Goal: Task Accomplishment & Management: Use online tool/utility

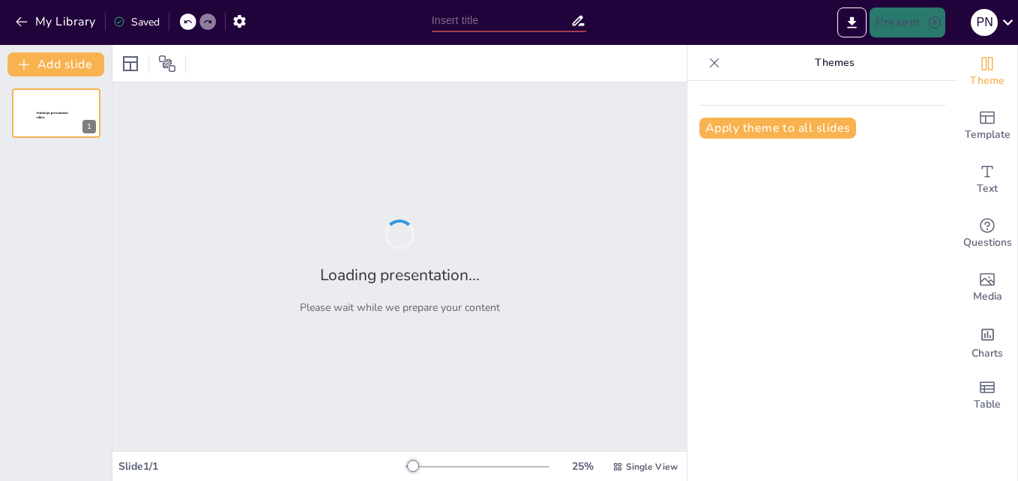
type input "Etapas del Ciclo de Vida de un Proyecto"
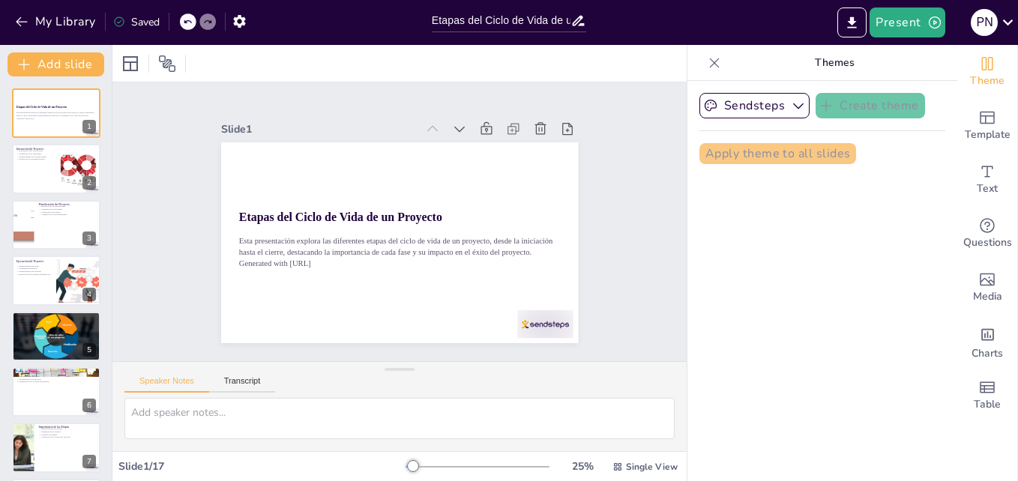
checkbox input "true"
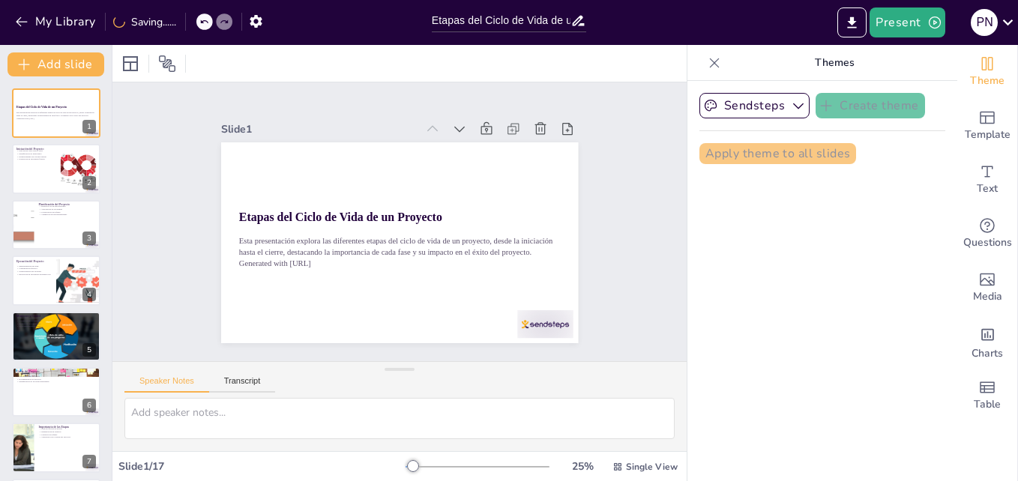
checkbox input "true"
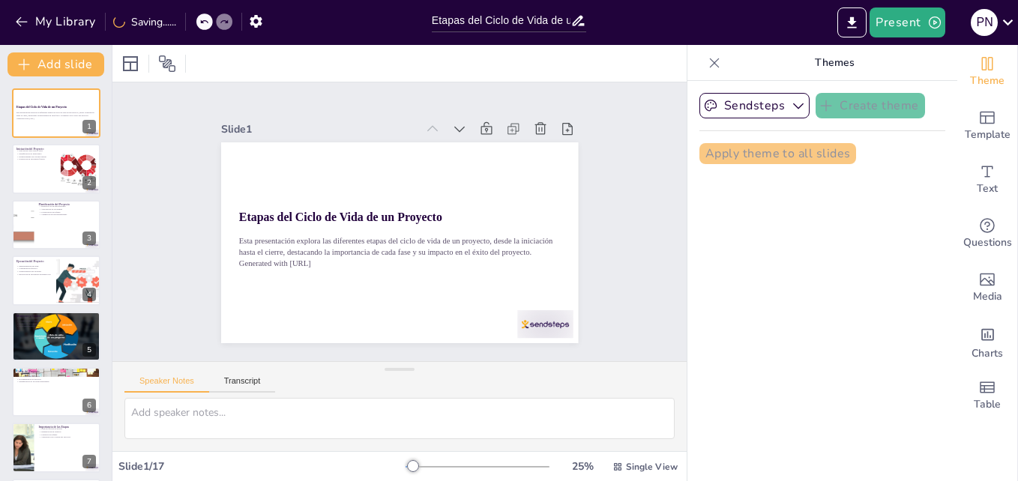
checkbox input "true"
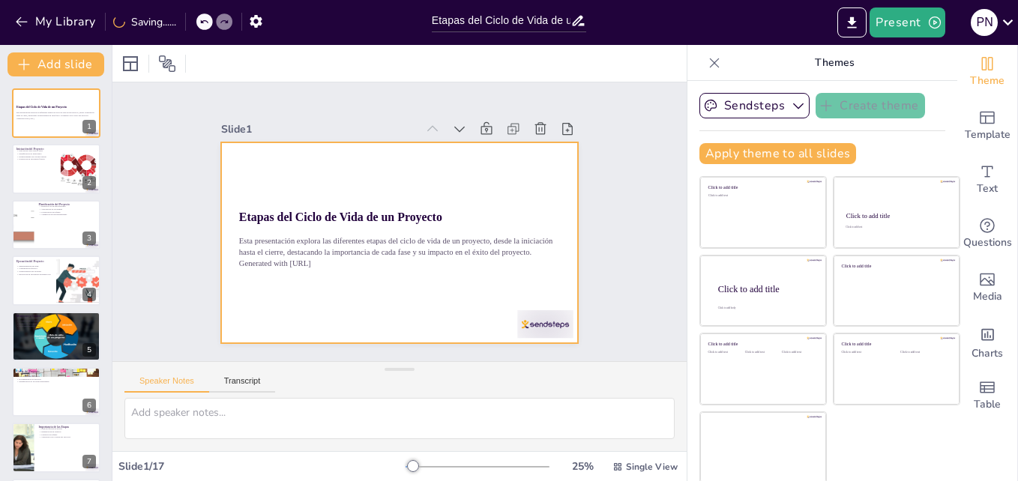
checkbox input "true"
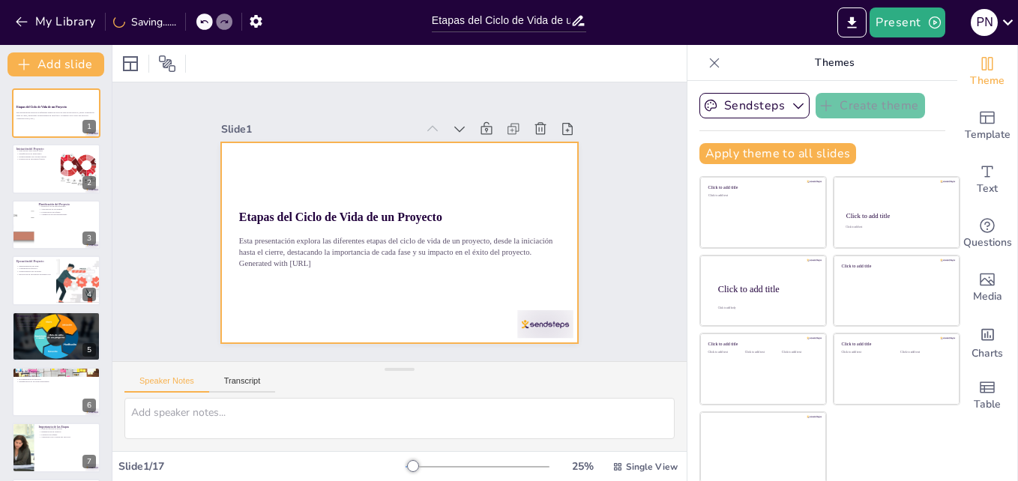
checkbox input "true"
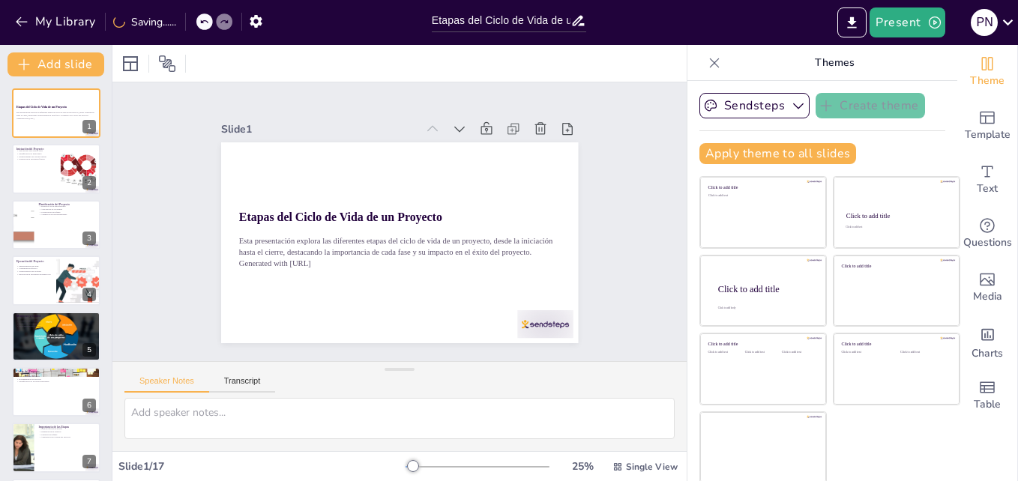
checkbox input "true"
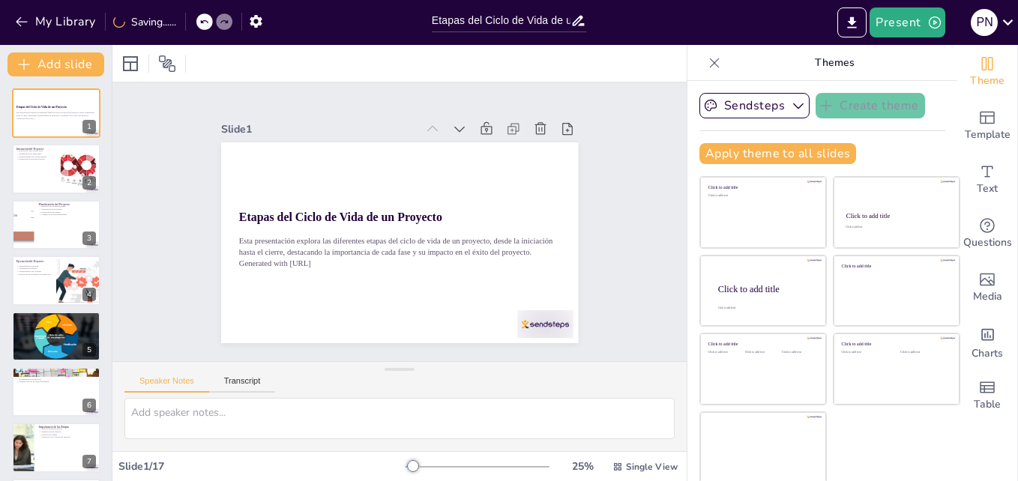
checkbox input "true"
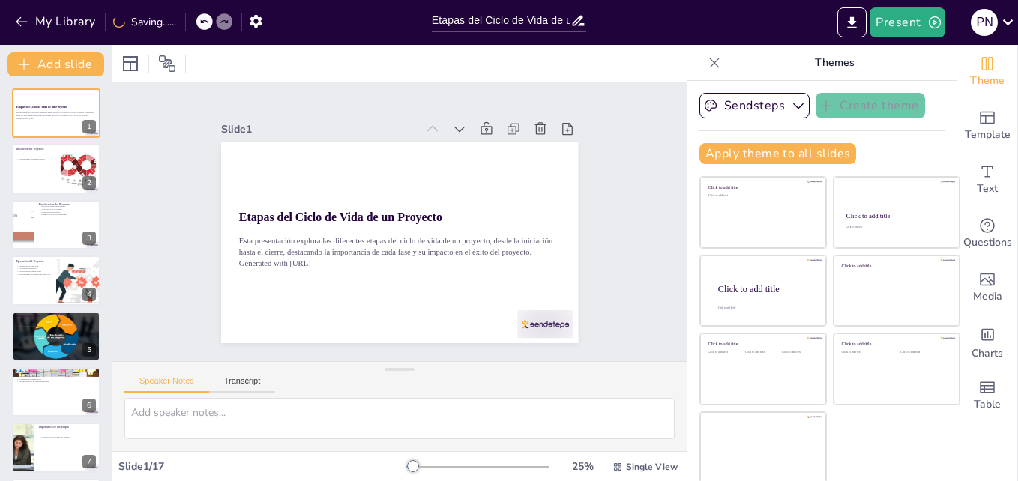
checkbox input "true"
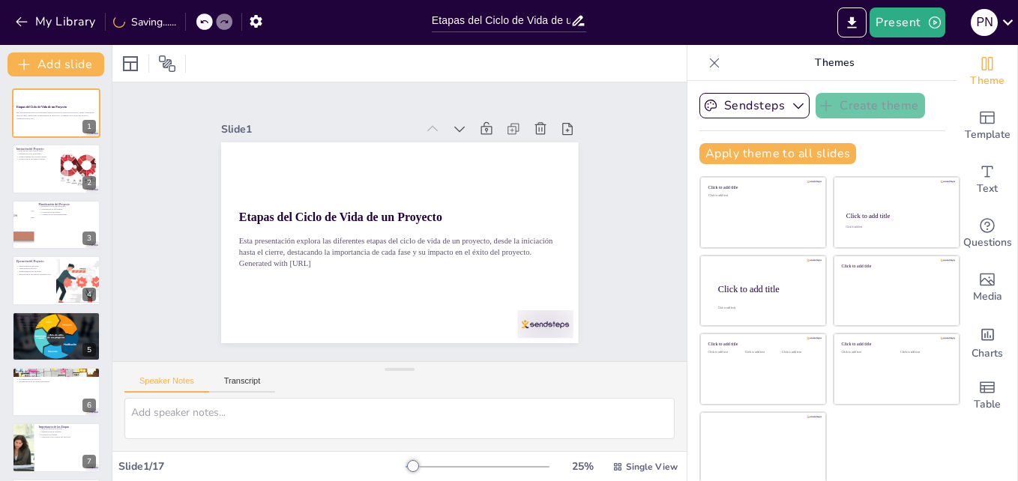
checkbox input "true"
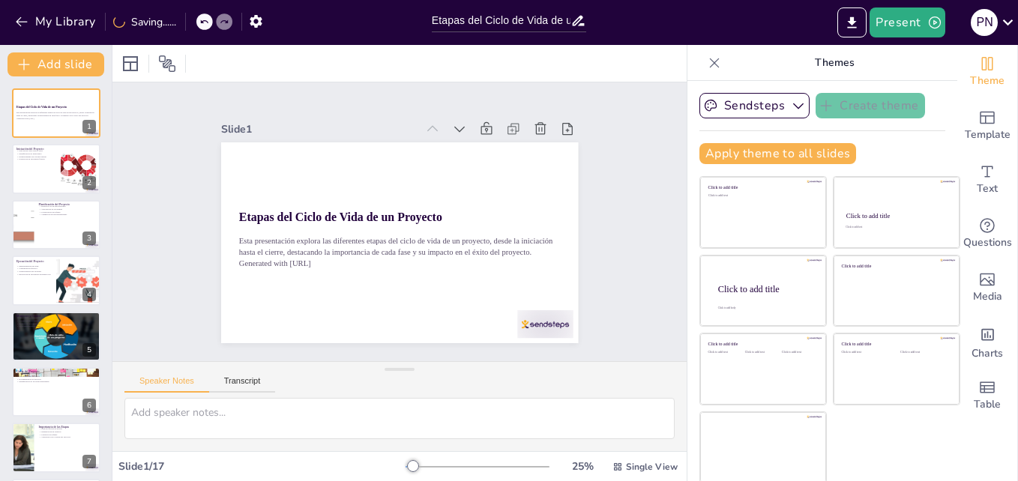
checkbox input "true"
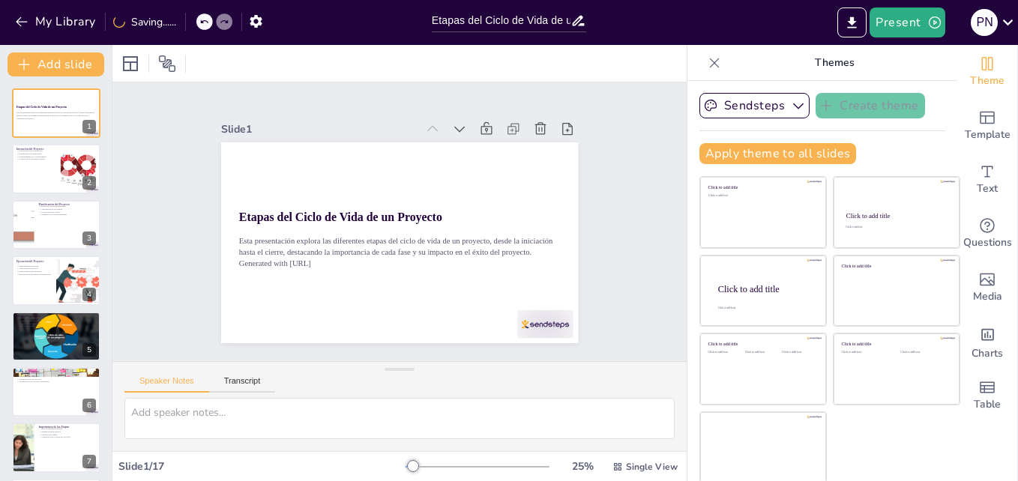
checkbox input "true"
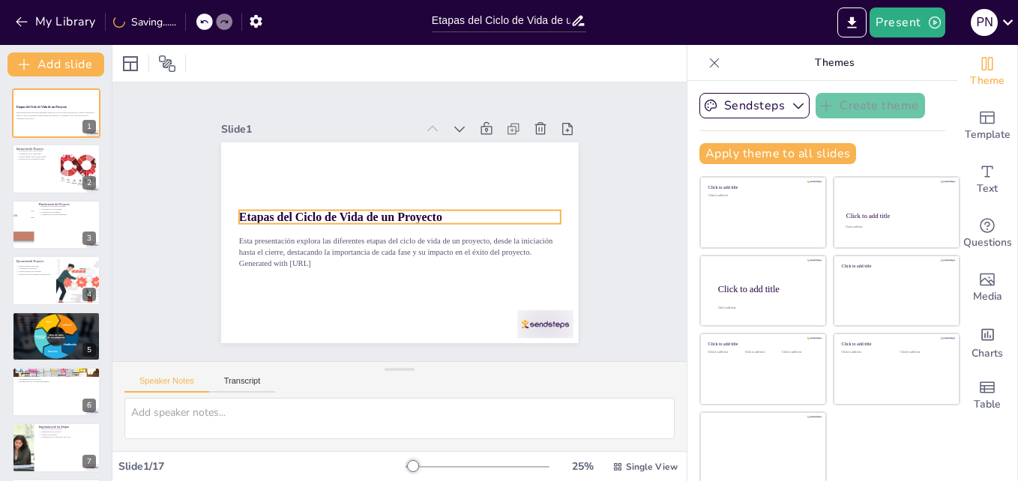
checkbox input "true"
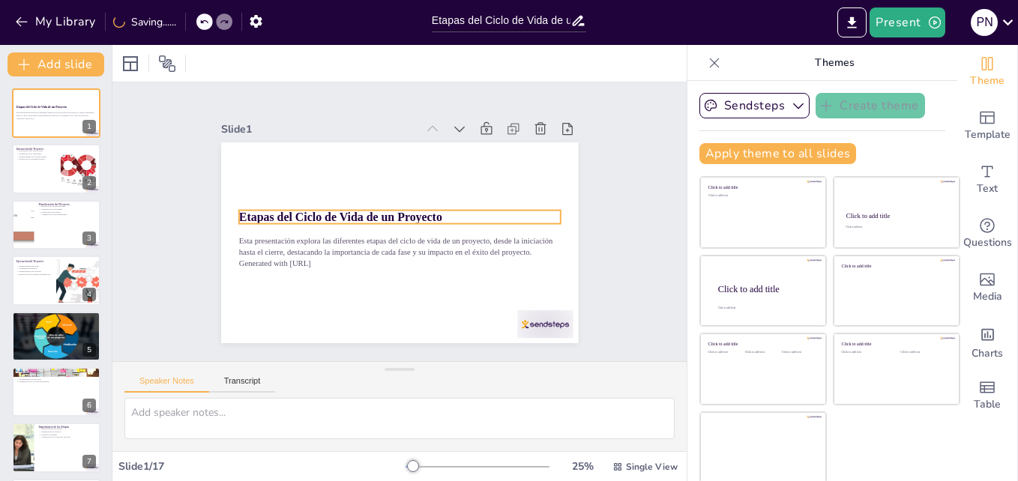
checkbox input "true"
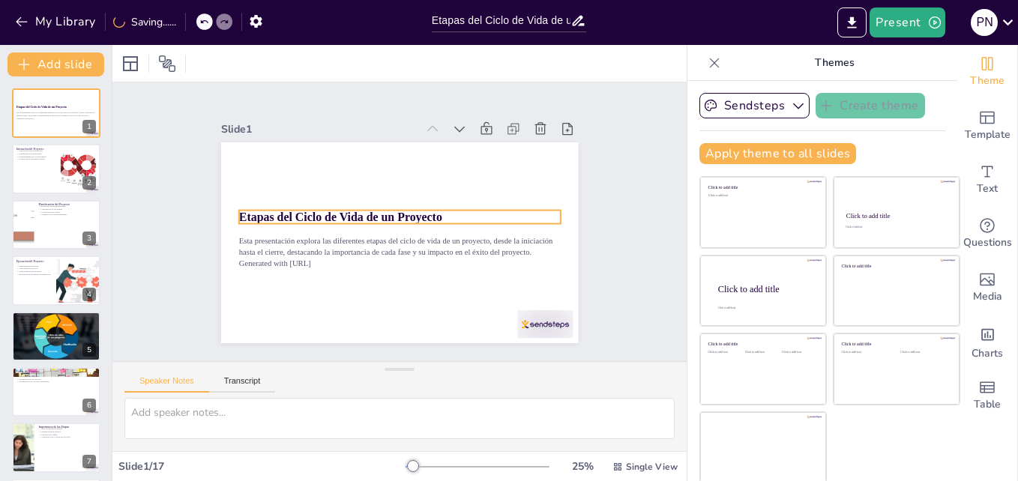
checkbox input "true"
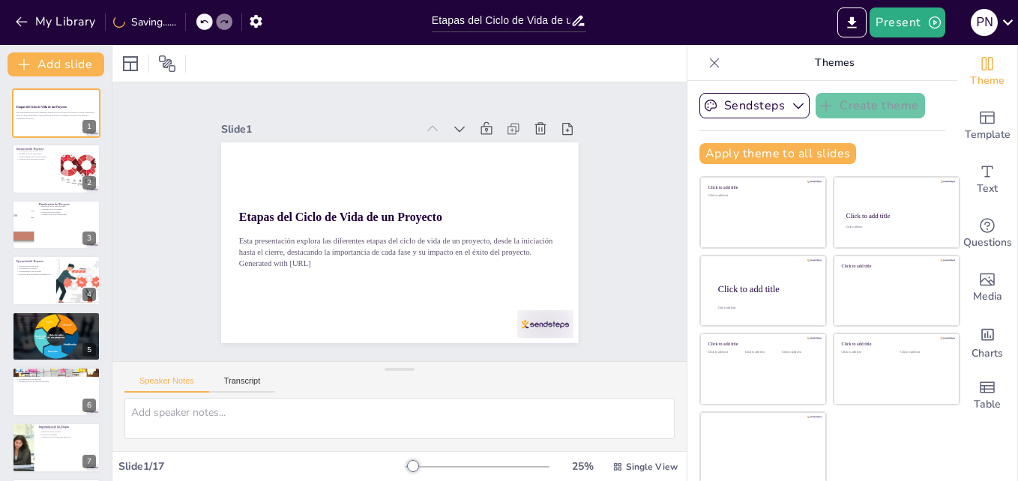
checkbox input "true"
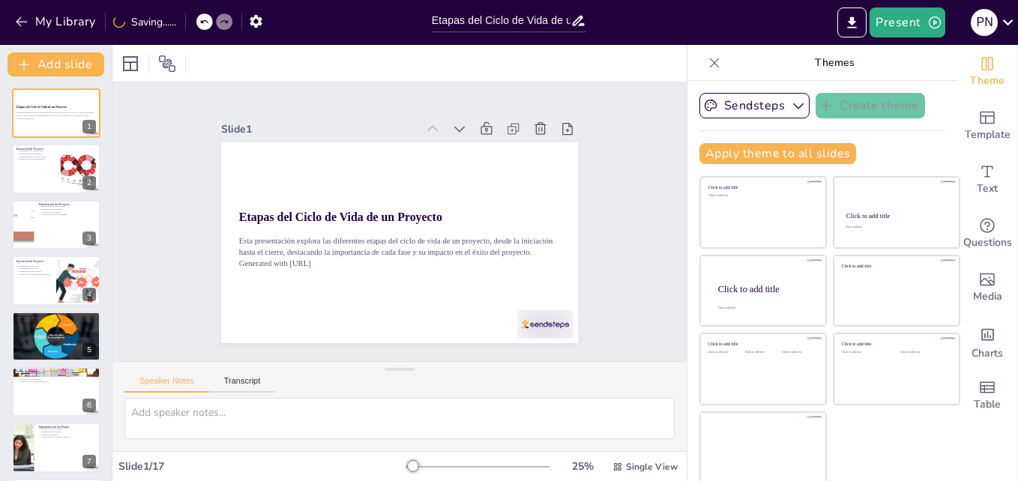
checkbox input "true"
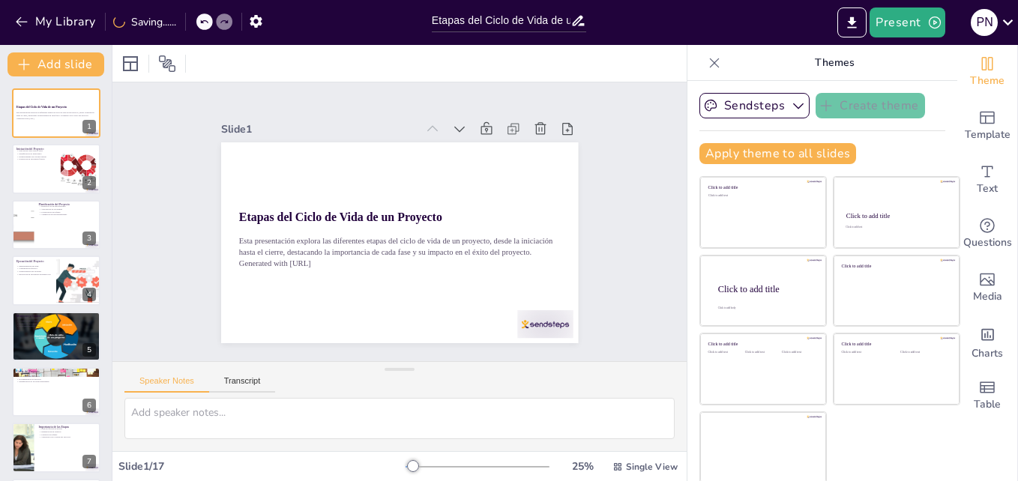
checkbox input "true"
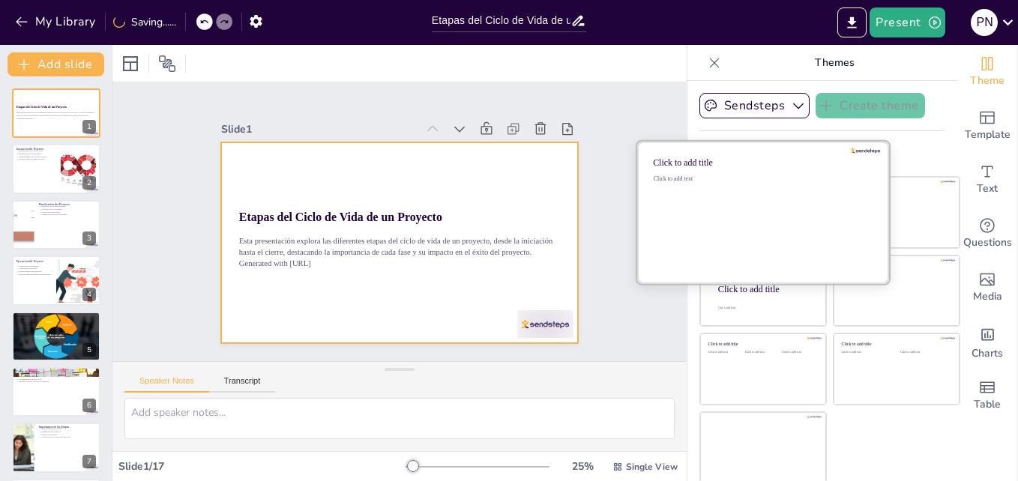
checkbox input "true"
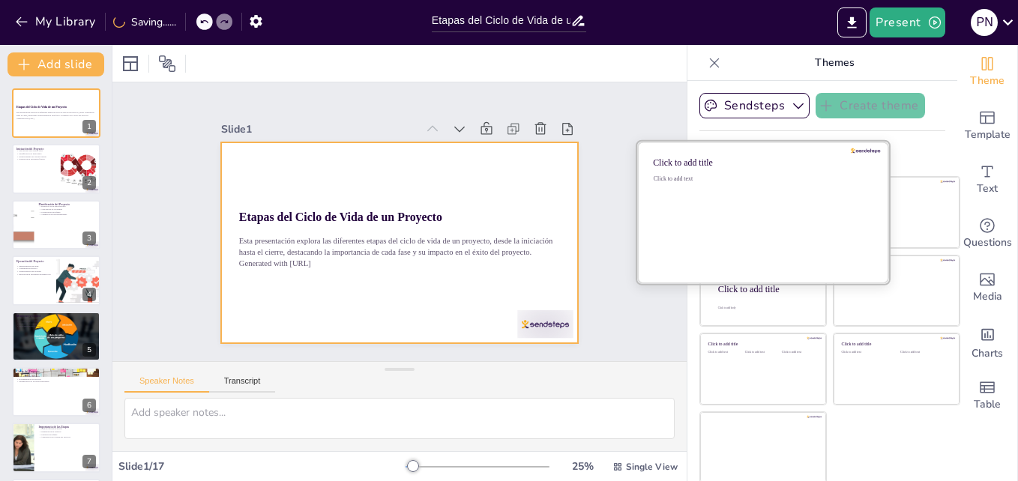
checkbox input "true"
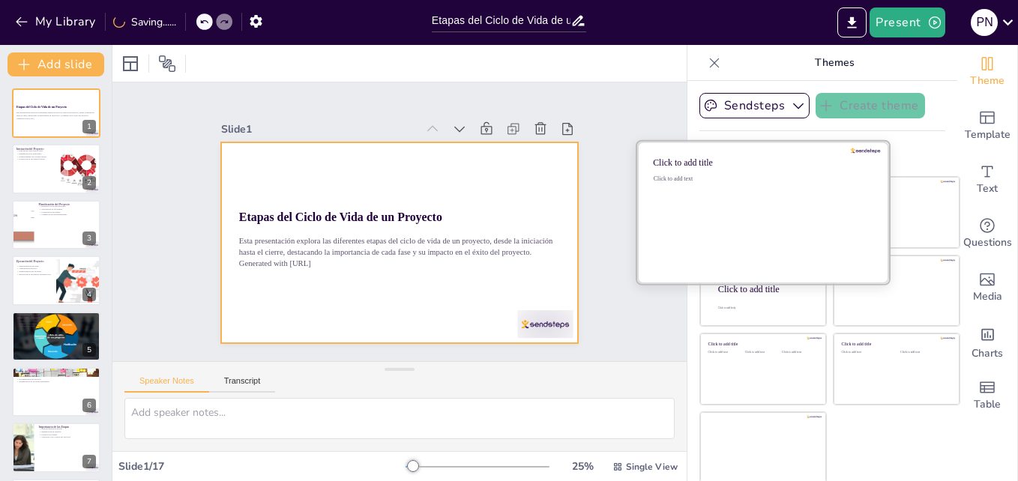
checkbox input "true"
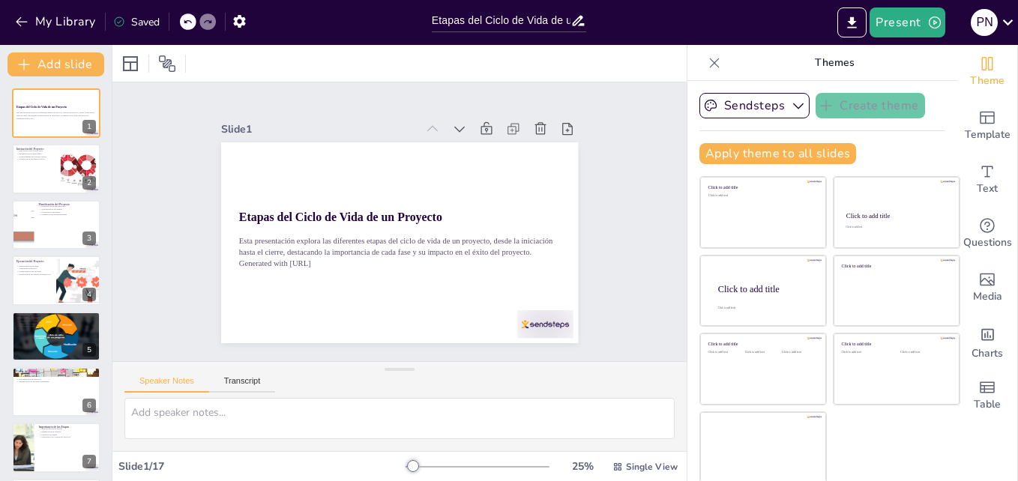
checkbox input "true"
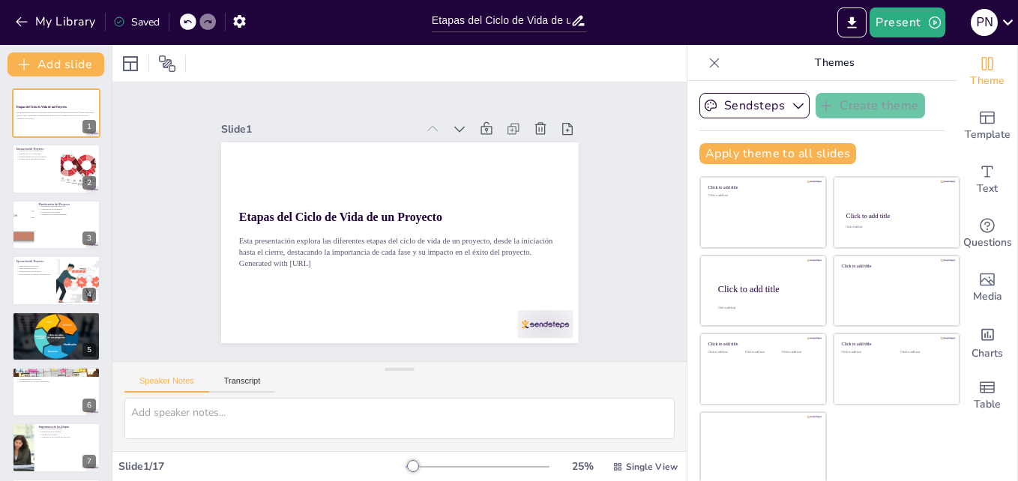
checkbox input "true"
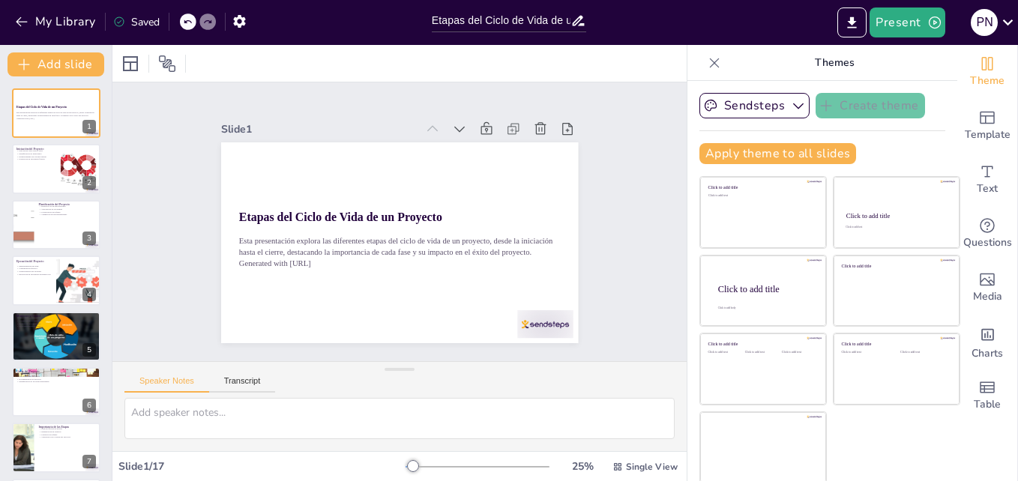
checkbox input "true"
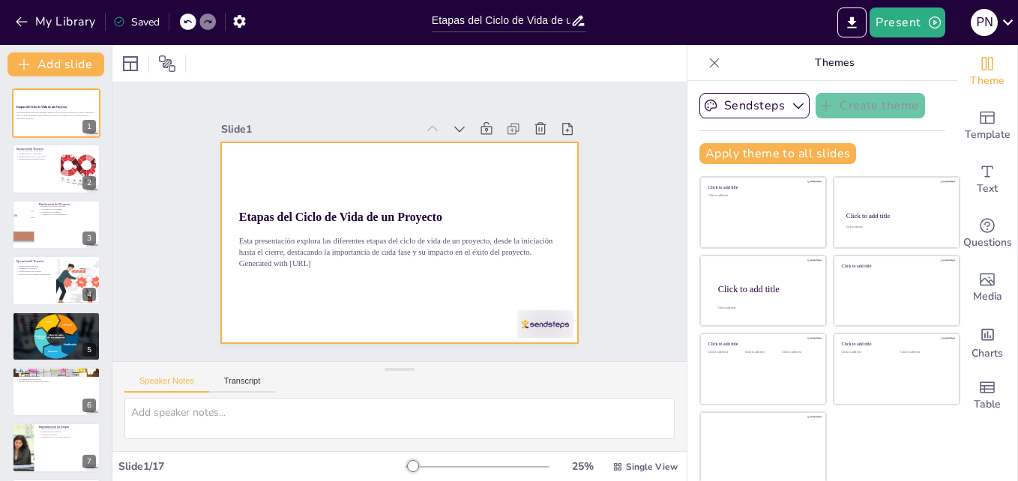
checkbox input "true"
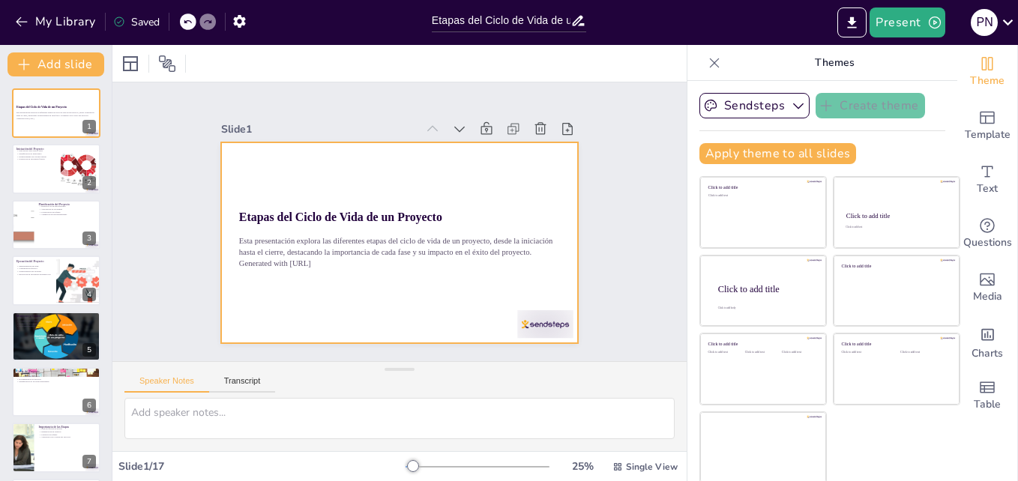
checkbox input "true"
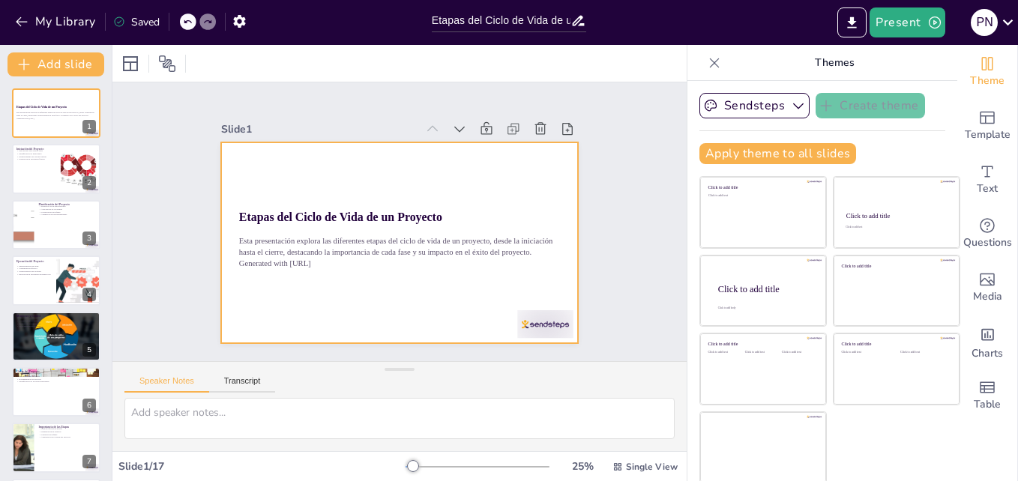
checkbox input "true"
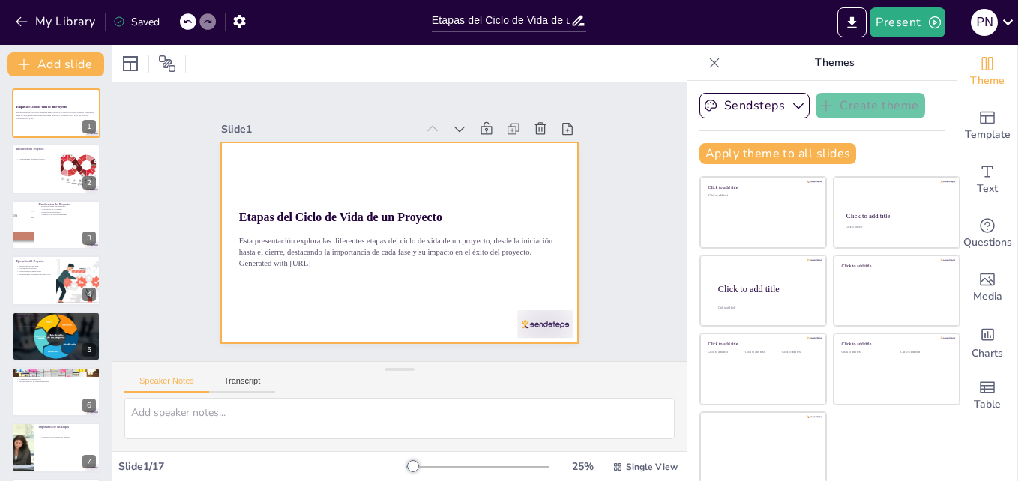
checkbox input "true"
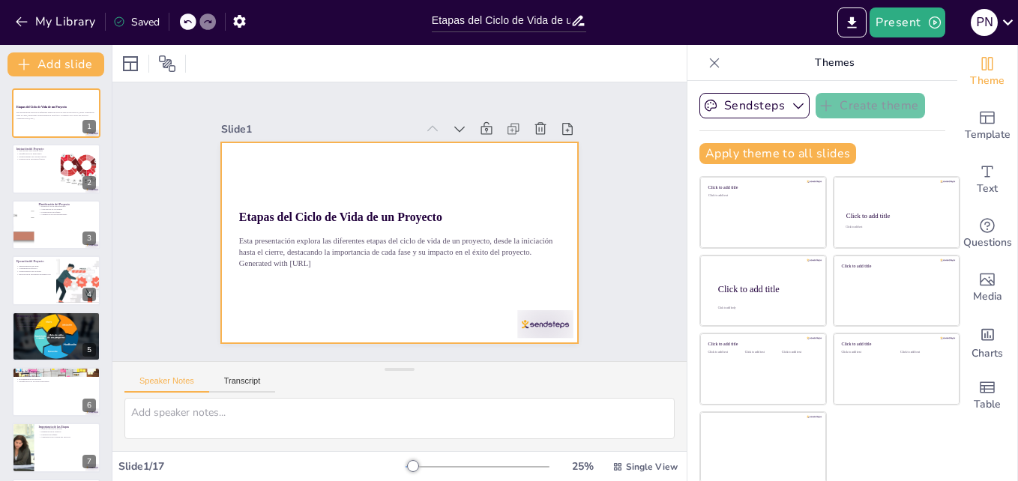
checkbox input "true"
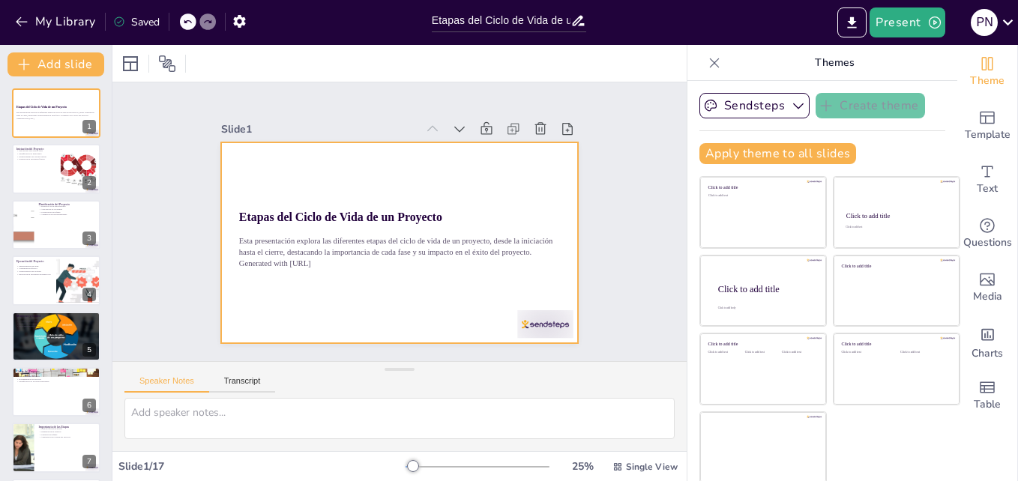
checkbox input "true"
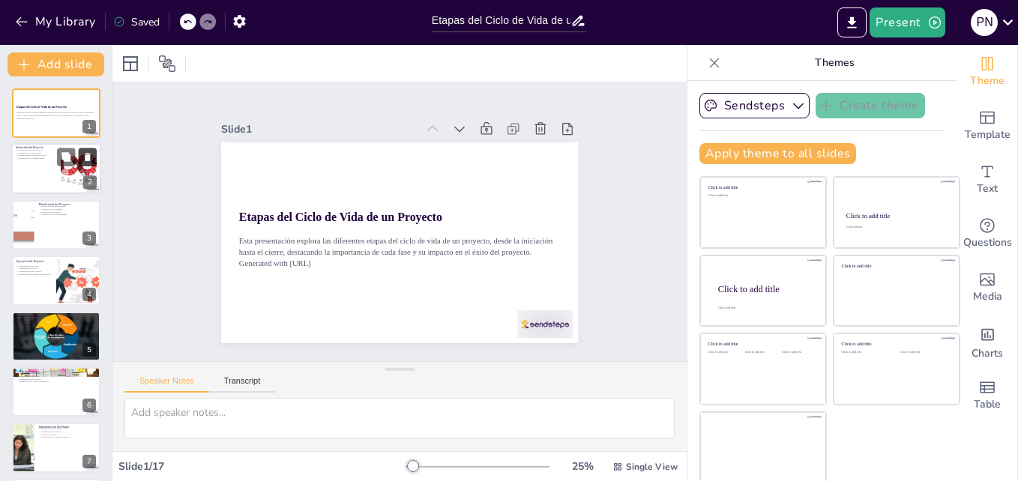
checkbox input "true"
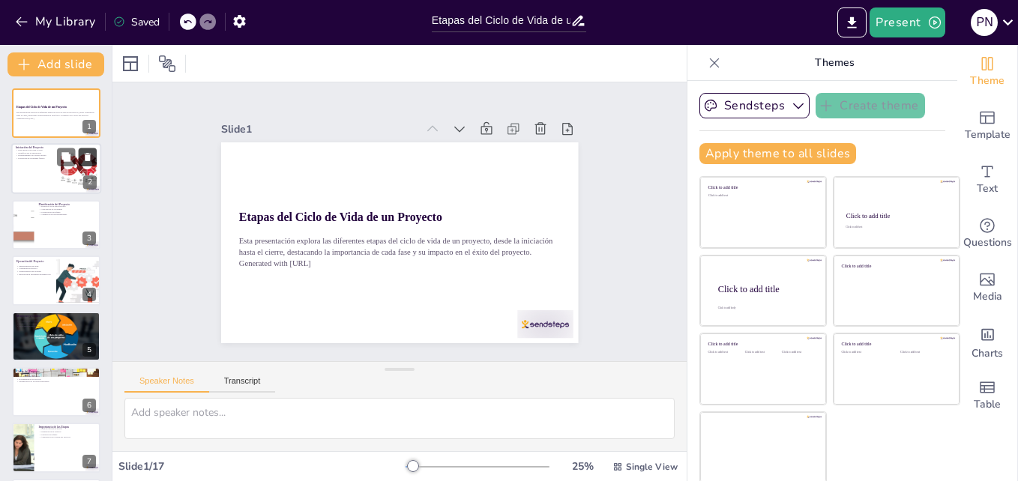
checkbox input "true"
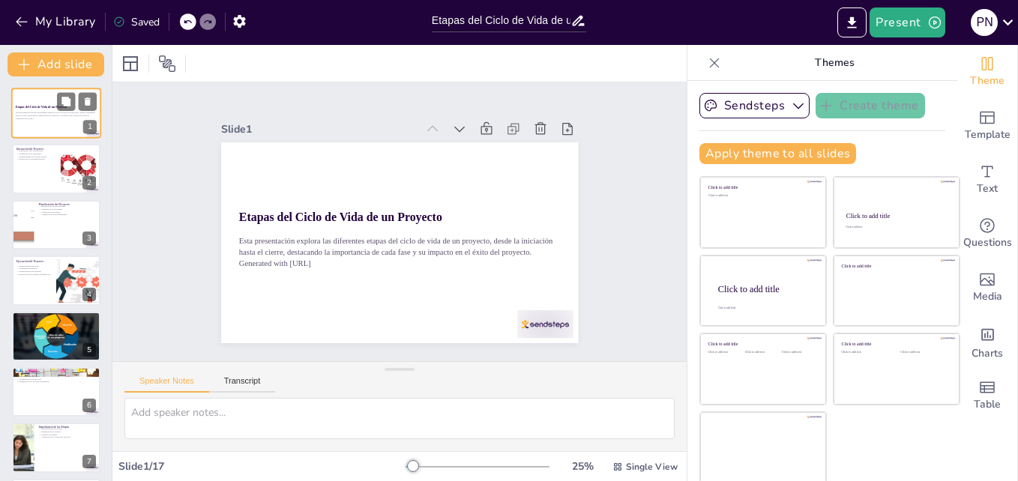
checkbox input "true"
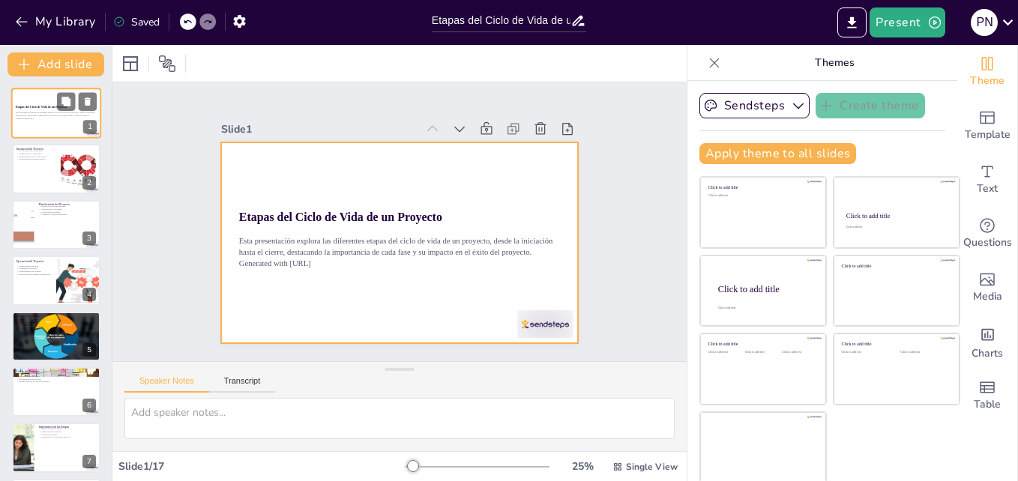
checkbox input "true"
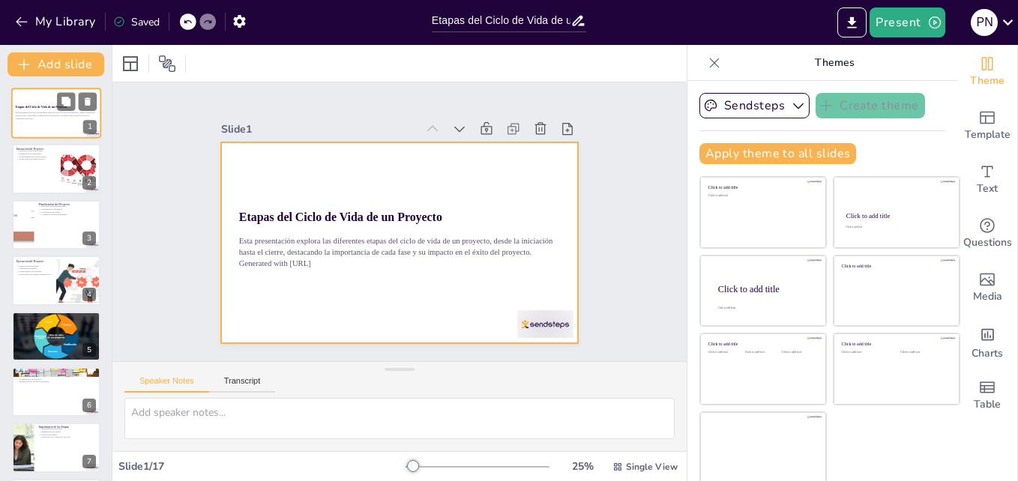
checkbox input "true"
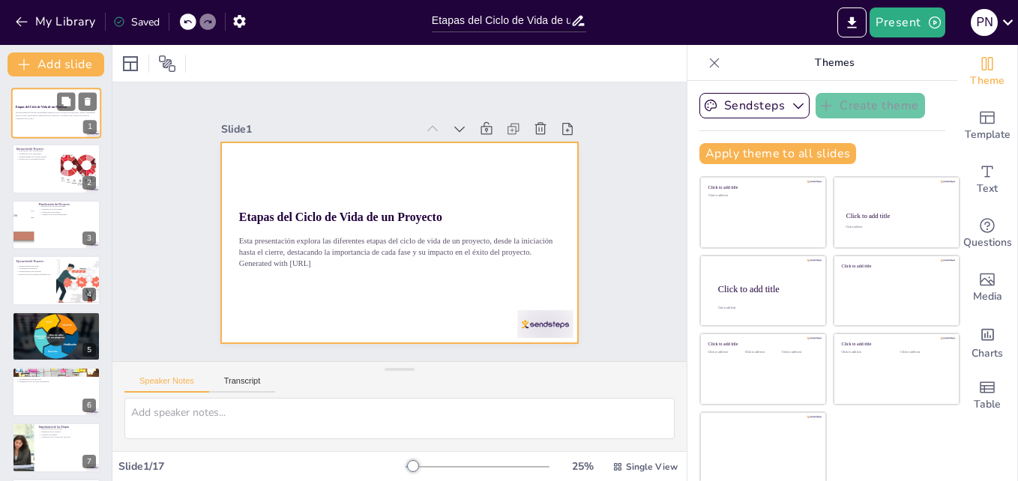
checkbox input "true"
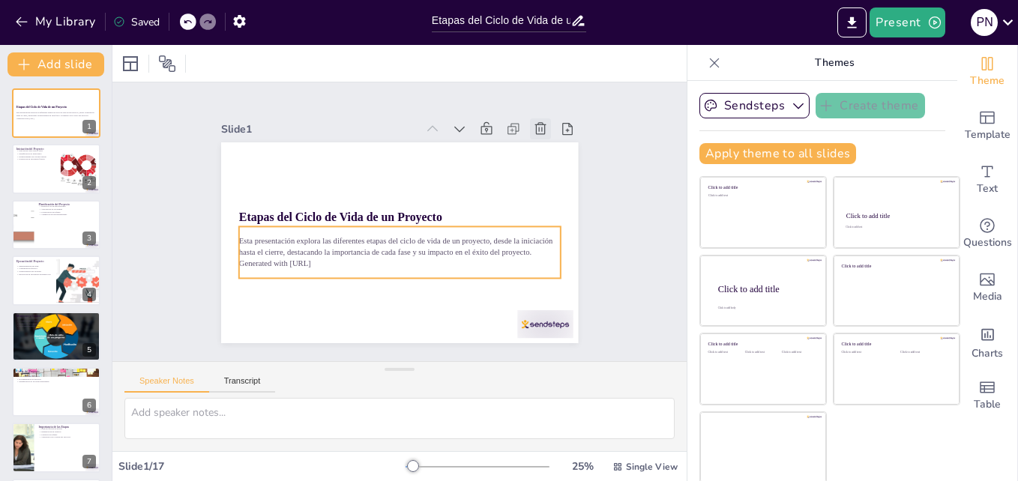
checkbox input "true"
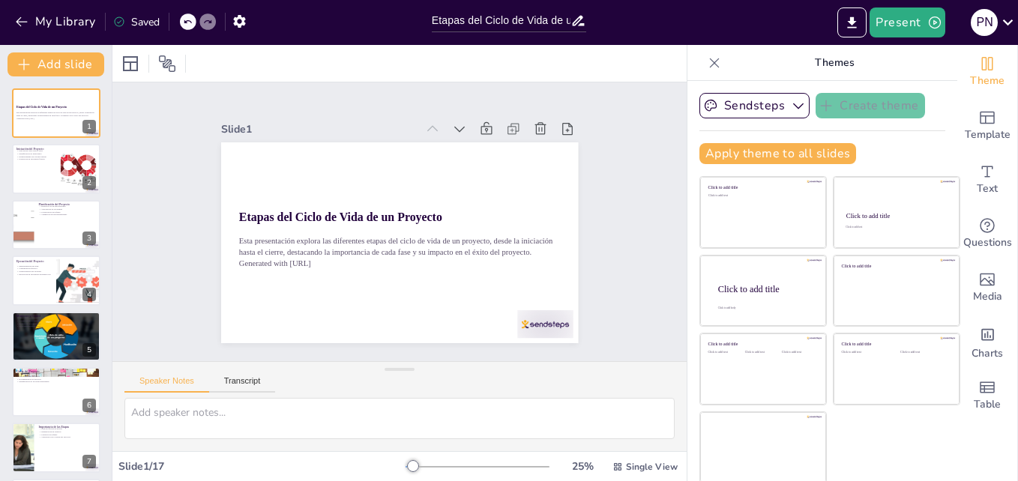
checkbox input "true"
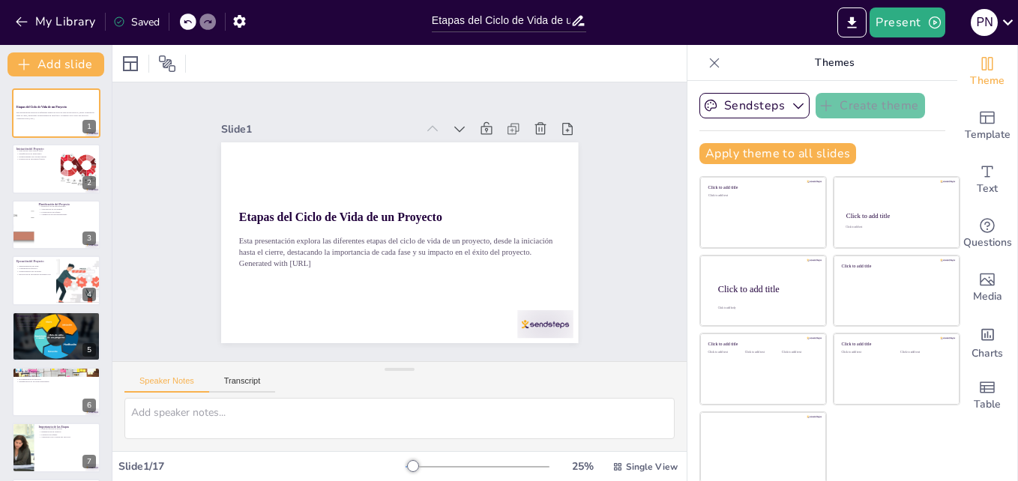
click at [707, 62] on icon at bounding box center [714, 62] width 15 height 15
checkbox input "true"
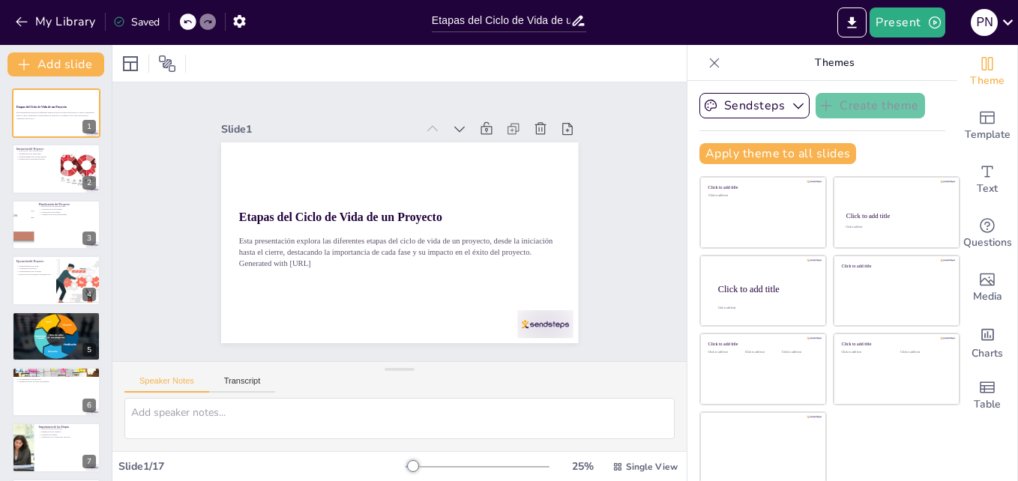
checkbox input "true"
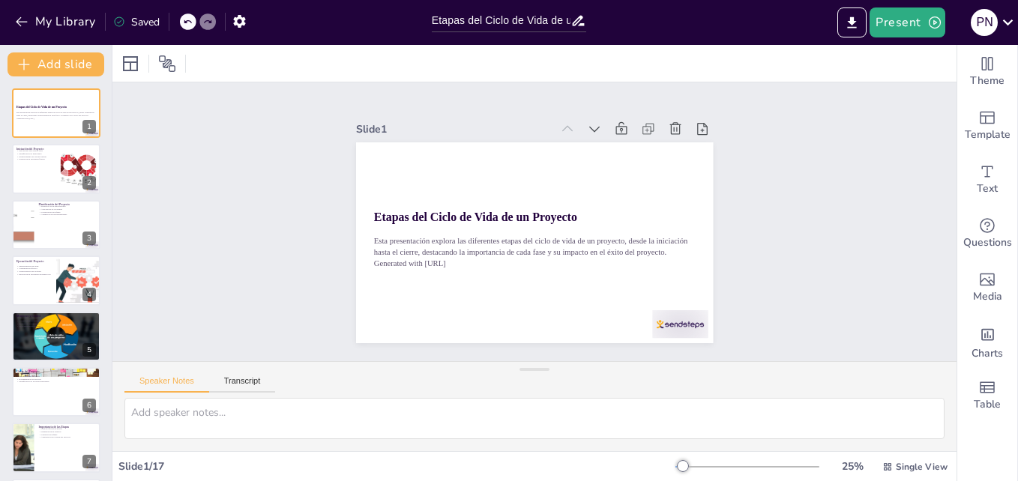
checkbox input "true"
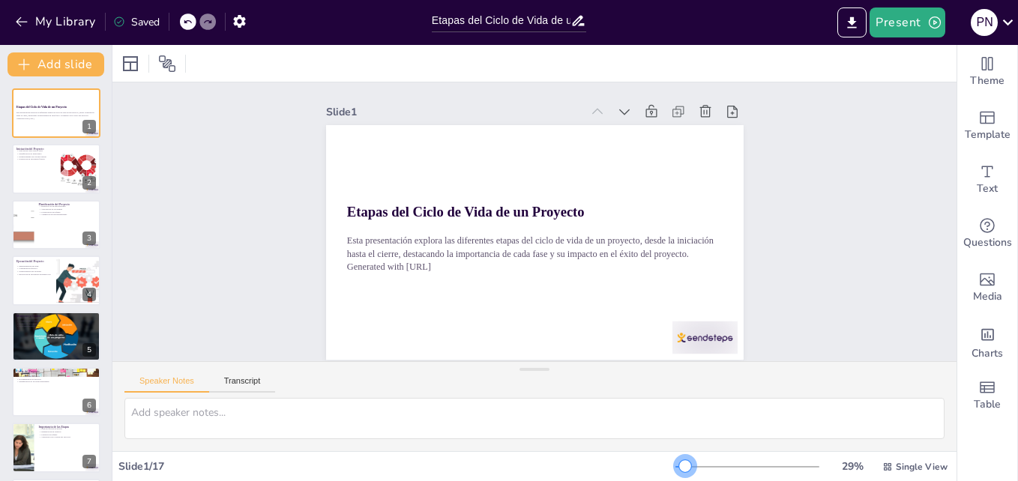
checkbox input "true"
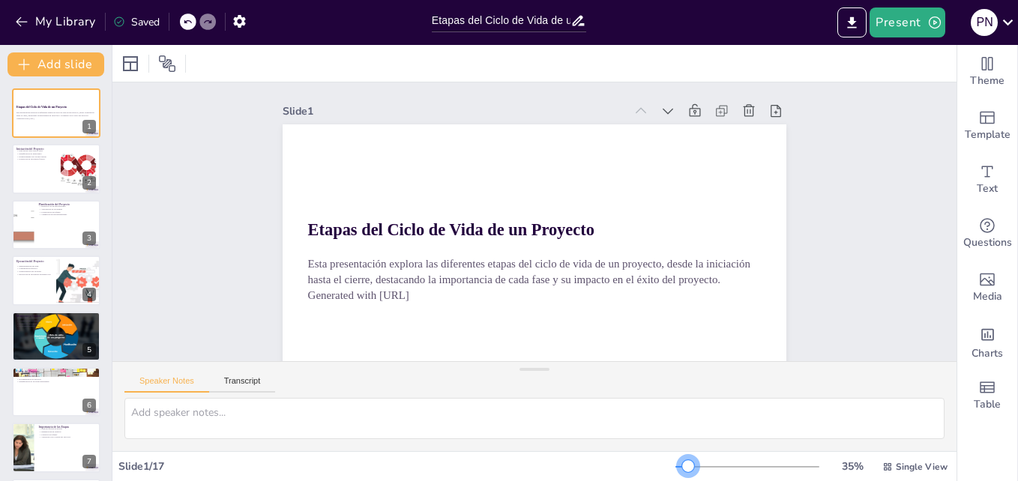
click at [682, 469] on div at bounding box center [688, 466] width 12 height 12
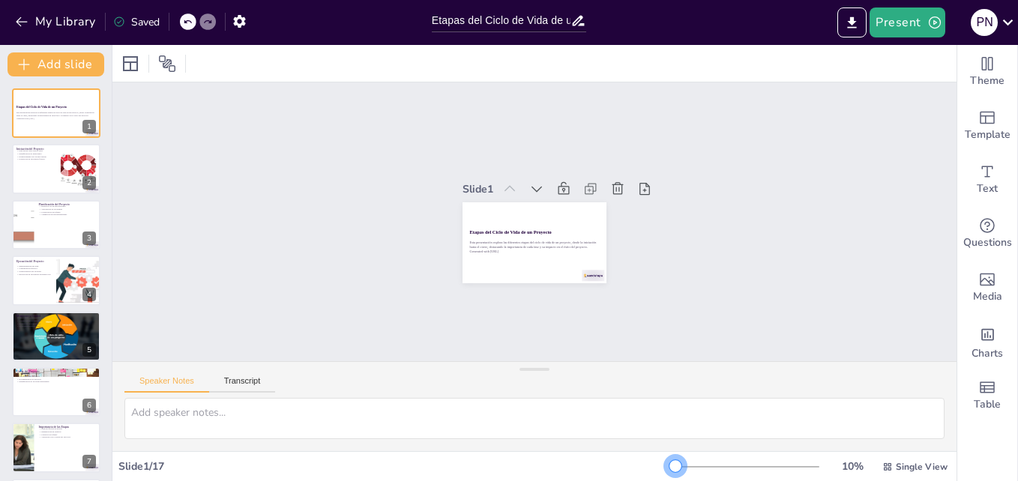
drag, startPoint x: 675, startPoint y: 466, endPoint x: 641, endPoint y: 467, distance: 33.8
click at [641, 467] on div "Slide 1 / 17 10 % Single View" at bounding box center [534, 467] width 844 height 24
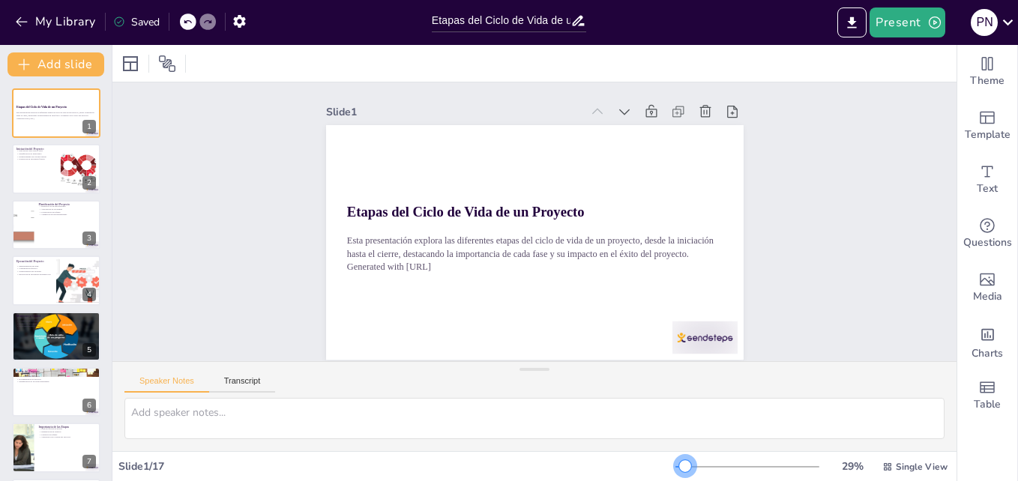
click at [679, 469] on div at bounding box center [685, 466] width 12 height 12
drag, startPoint x: 937, startPoint y: 244, endPoint x: 937, endPoint y: 322, distance: 78.0
click at [850, 19] on icon "Export to PowerPoint" at bounding box center [852, 23] width 16 height 16
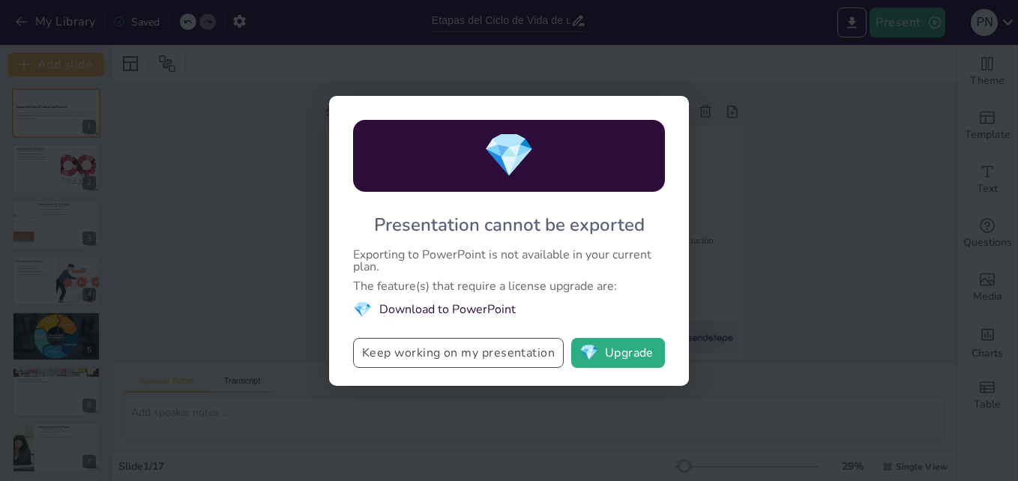
click at [460, 357] on button "Keep working on my presentation" at bounding box center [458, 353] width 211 height 30
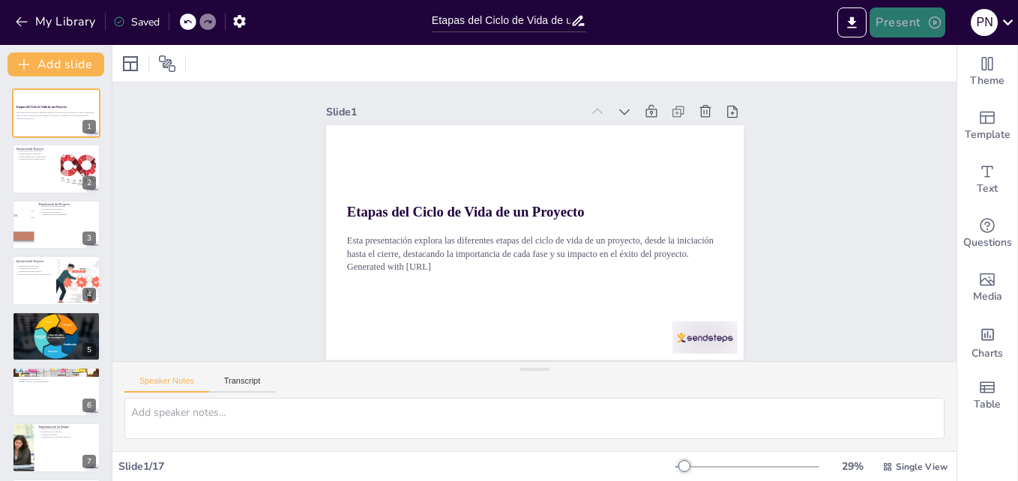
click at [923, 22] on button "Present" at bounding box center [907, 22] width 75 height 30
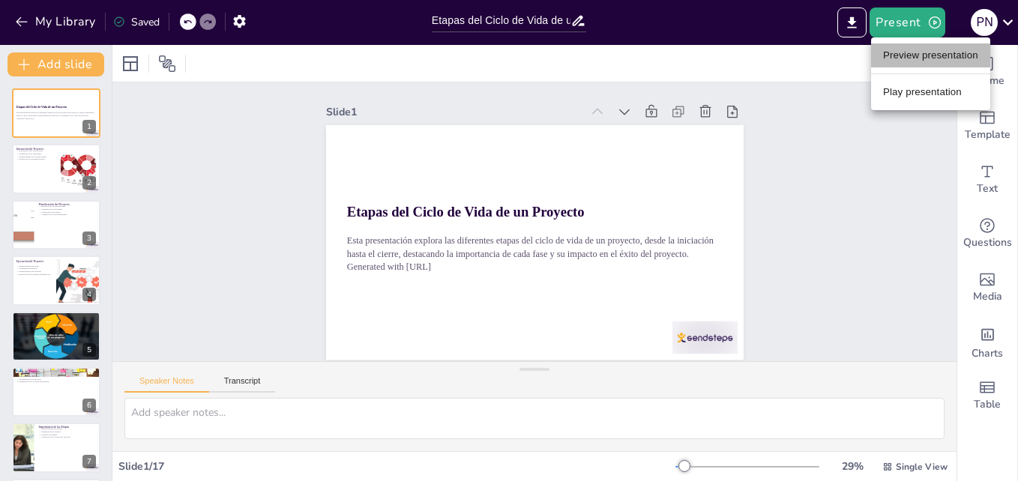
click at [924, 49] on li "Preview presentation" at bounding box center [930, 55] width 119 height 24
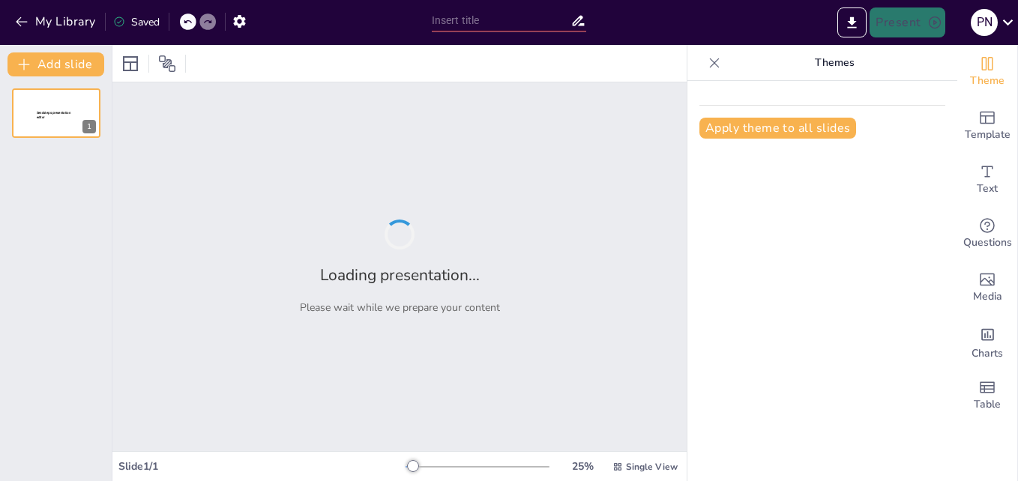
type input "Etapas del Ciclo de Vida de un Proyecto"
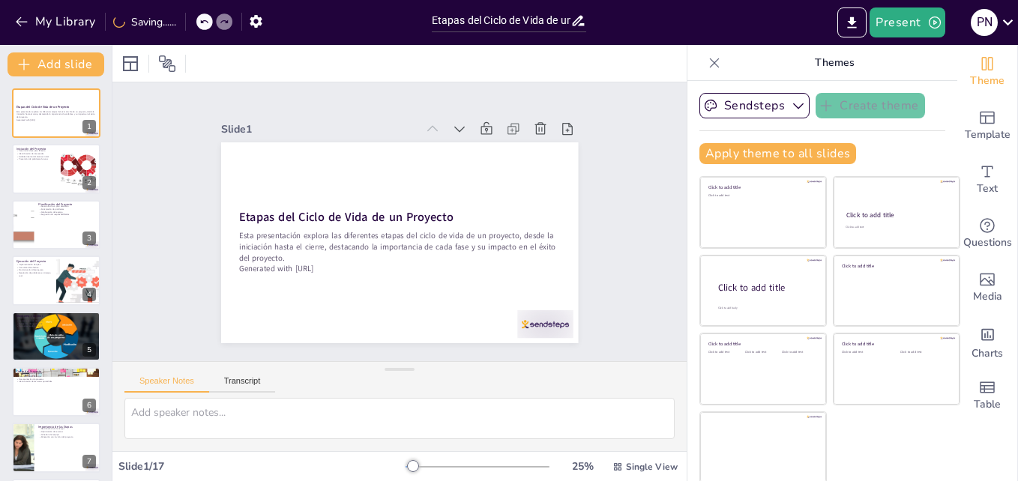
checkbox input "true"
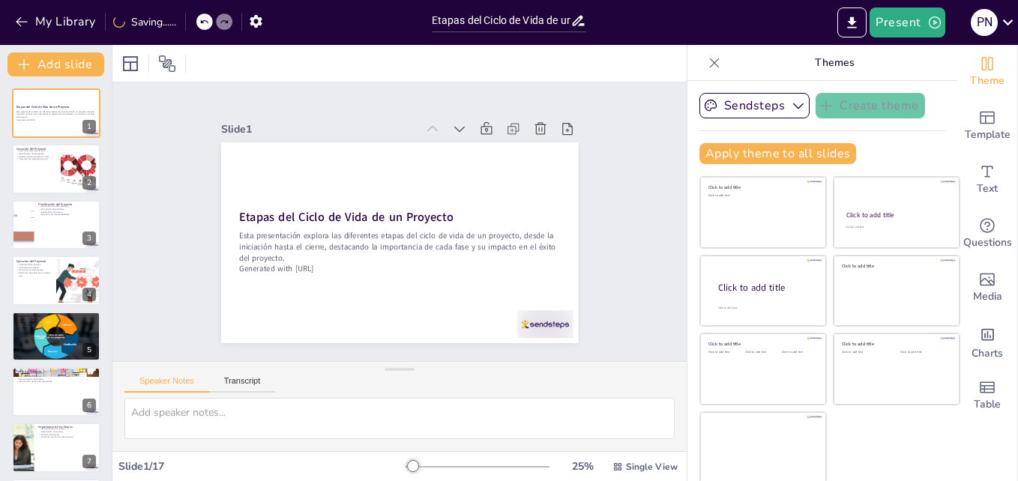
checkbox input "true"
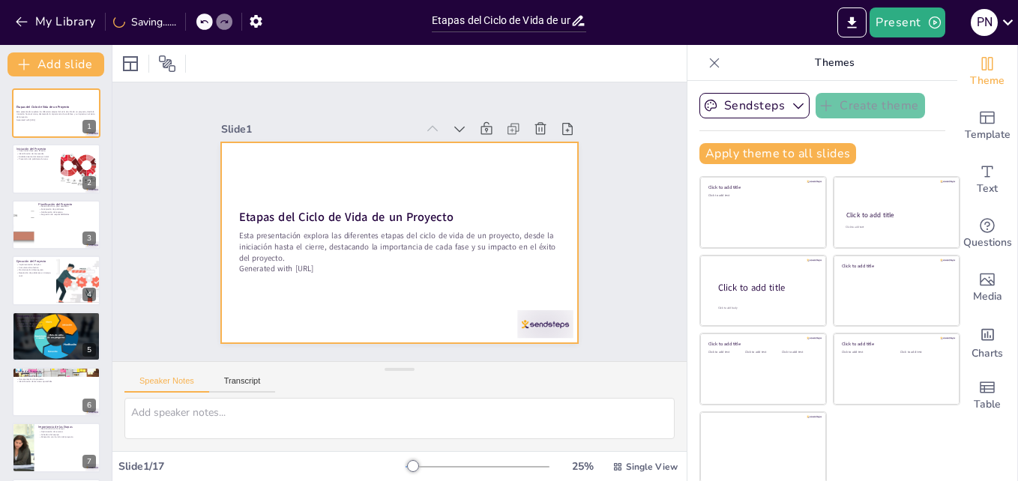
checkbox input "true"
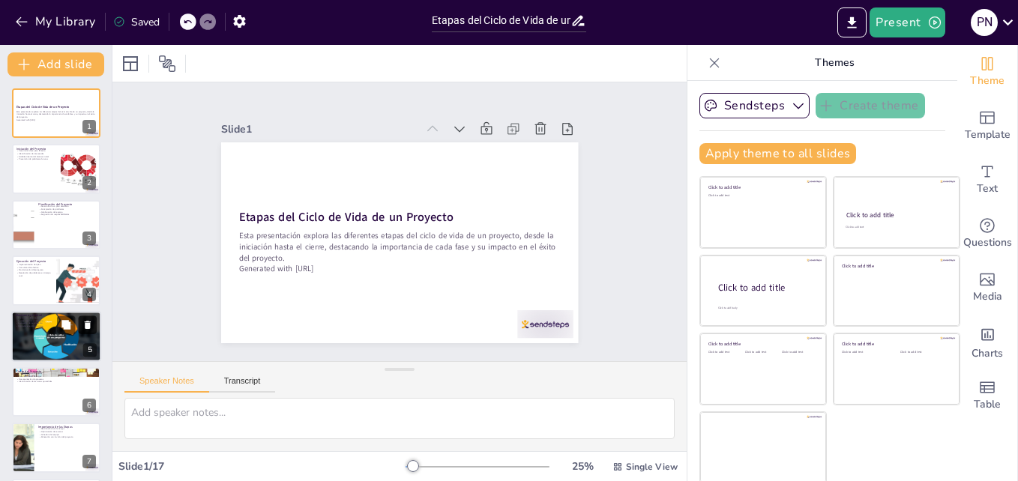
checkbox input "true"
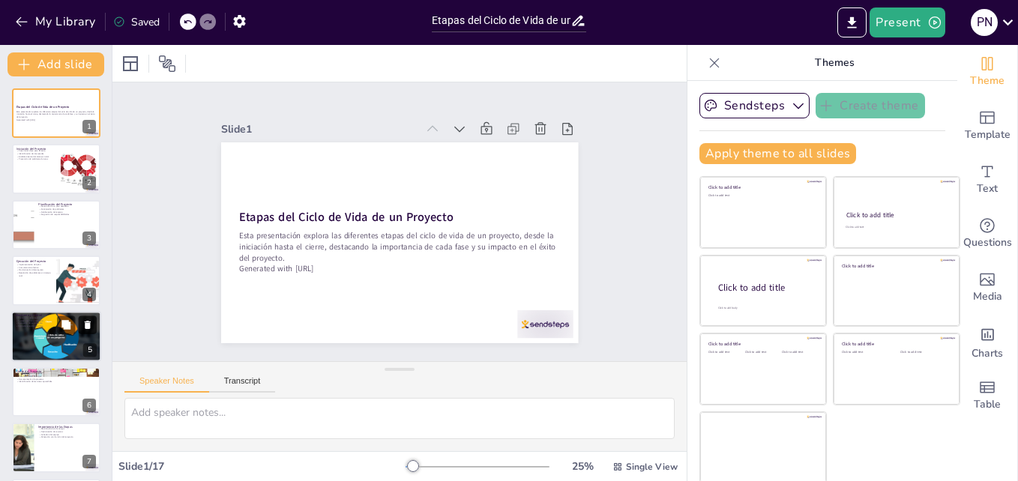
checkbox input "true"
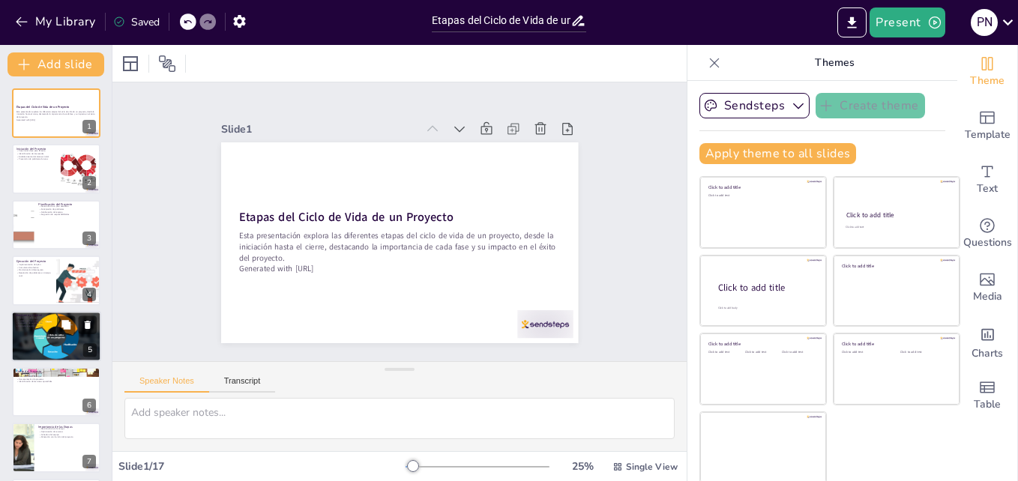
click at [79, 334] on div at bounding box center [77, 325] width 40 height 18
type textarea "La supervisión del progreso es clave para garantizar que el proyecto se manteng…"
checkbox input "true"
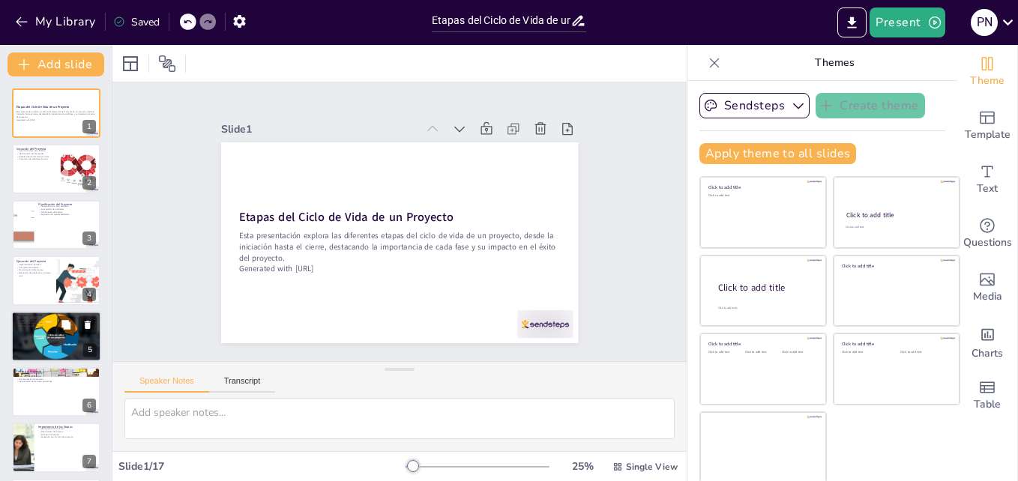
checkbox input "true"
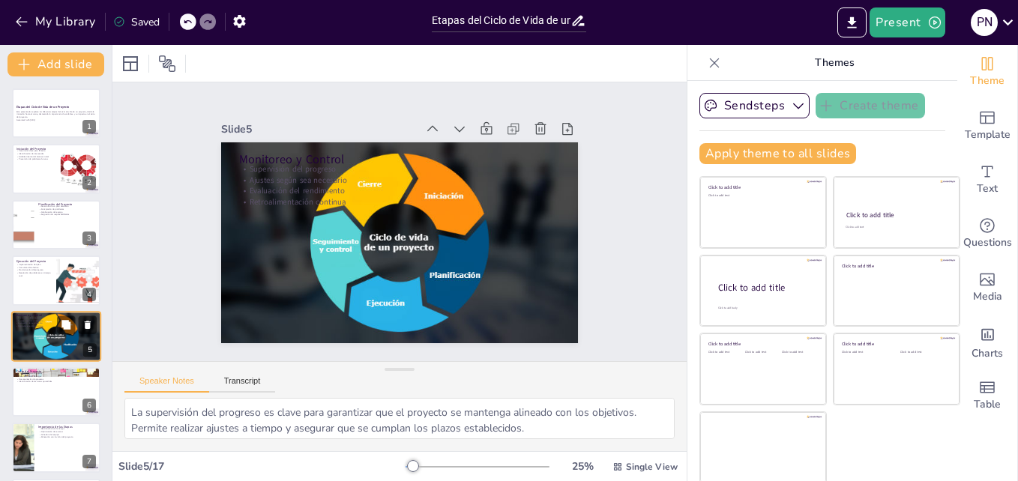
scroll to position [58, 0]
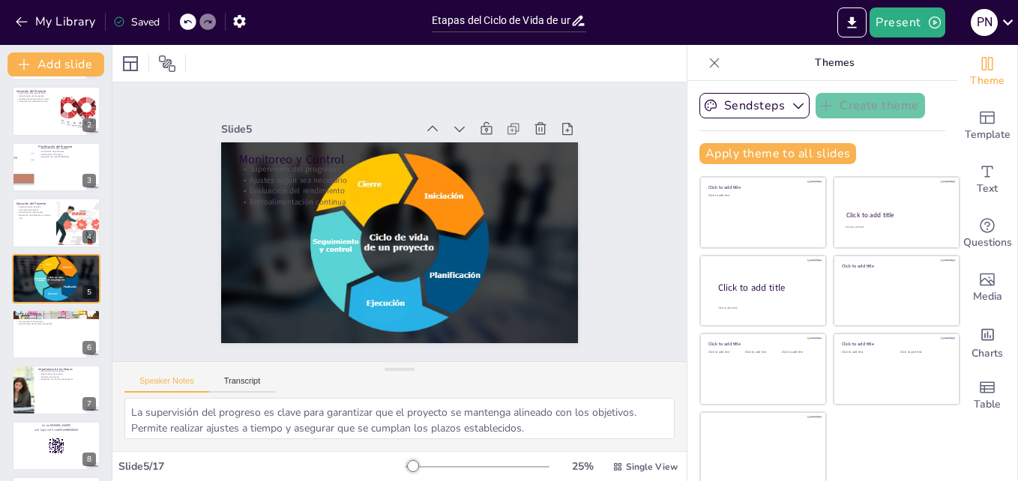
checkbox input "true"
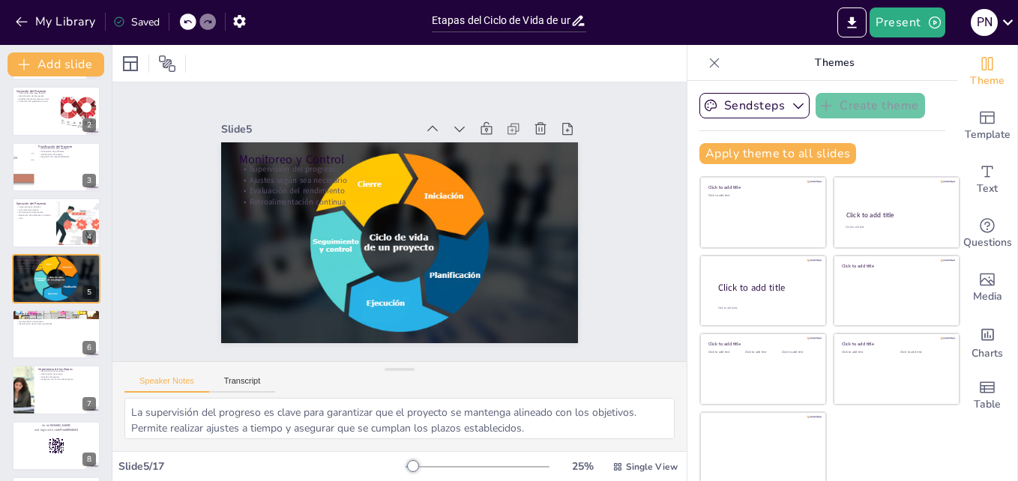
checkbox input "true"
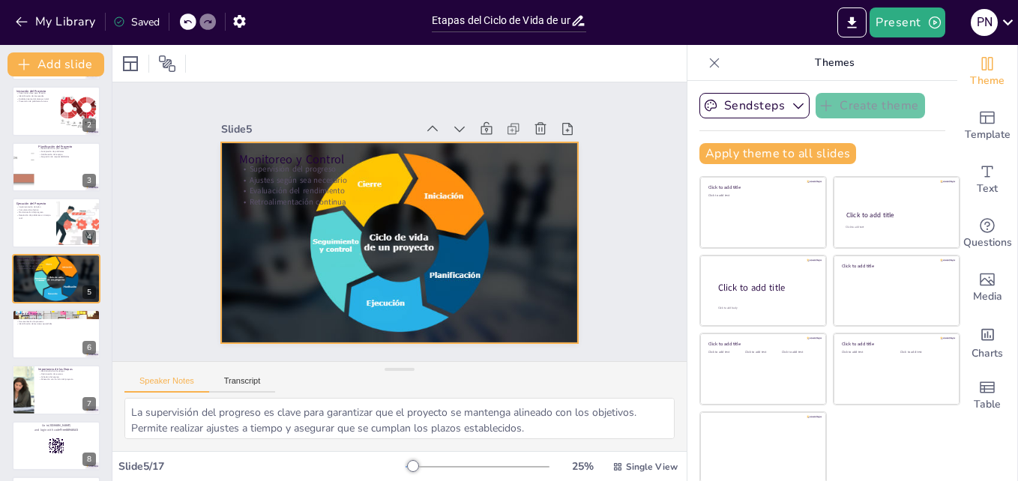
checkbox input "true"
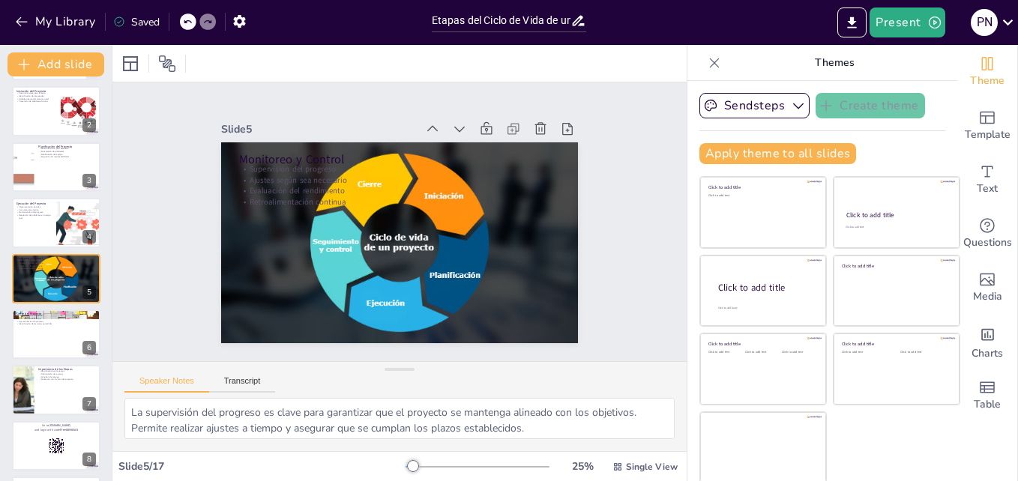
checkbox input "true"
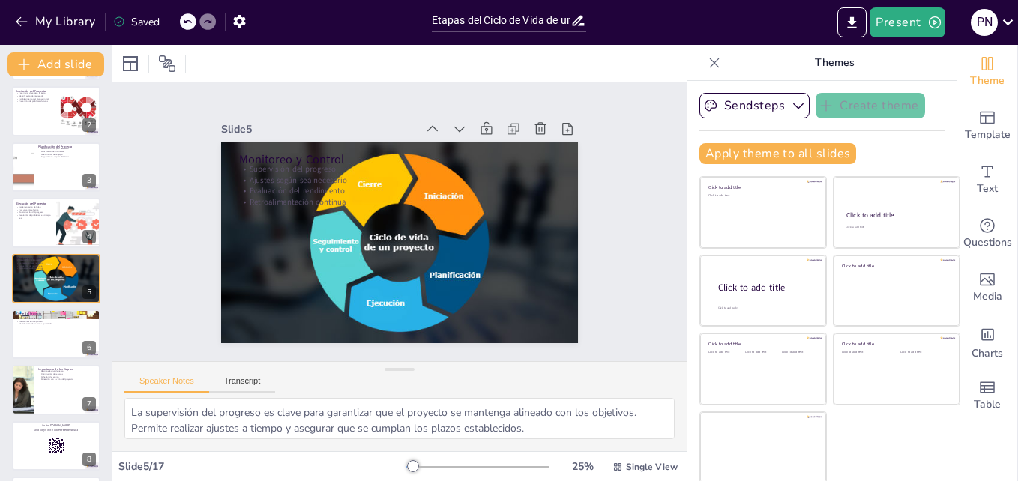
checkbox input "true"
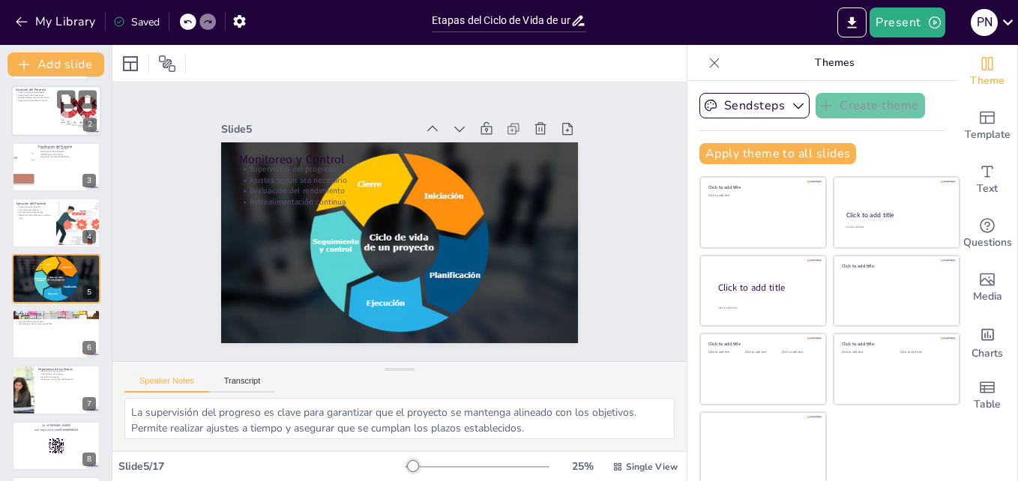
checkbox input "true"
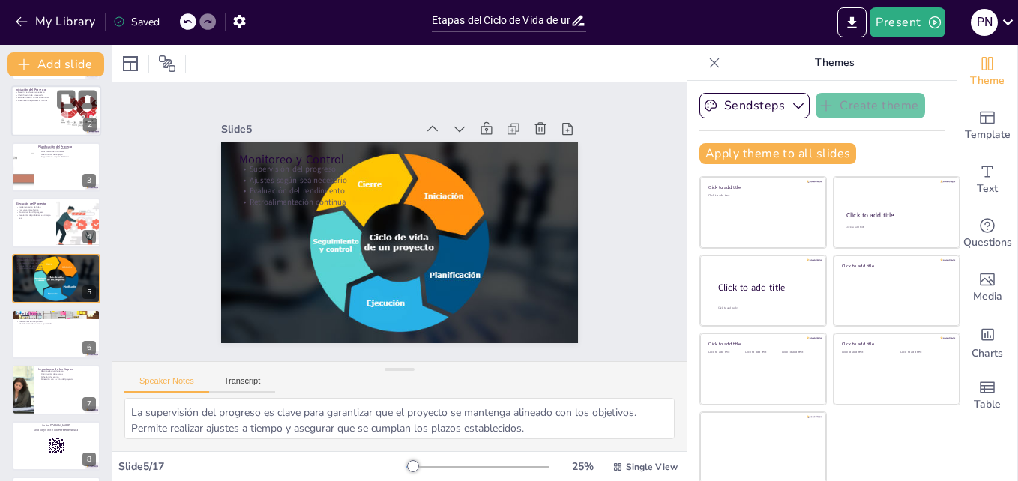
click at [36, 115] on div at bounding box center [56, 111] width 90 height 51
type textarea "La fase de iniciación es crítica porque establece el rumbo del proyecto. Al def…"
checkbox input "true"
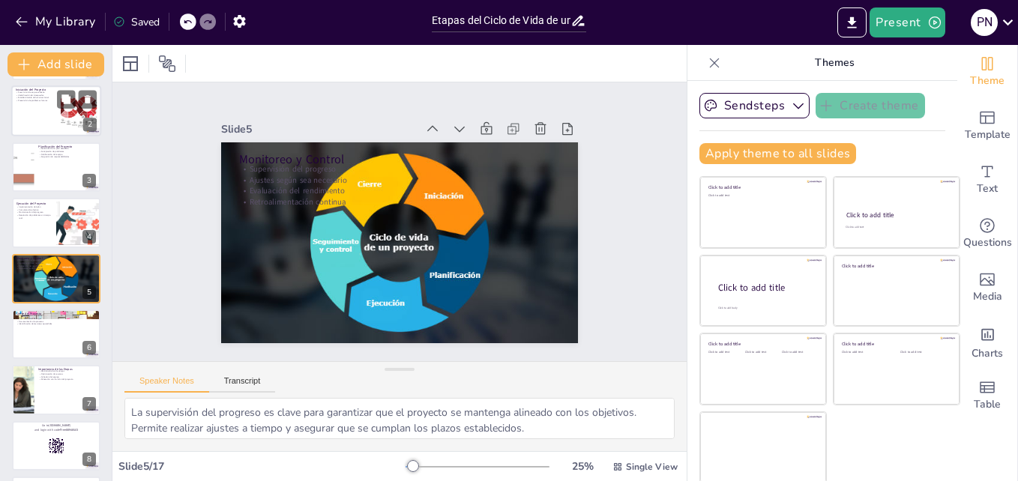
checkbox input "true"
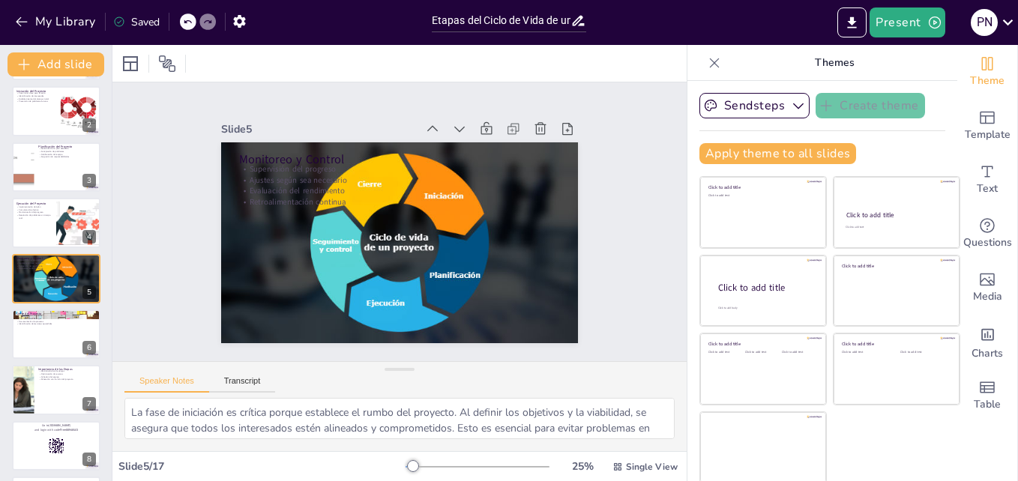
checkbox input "true"
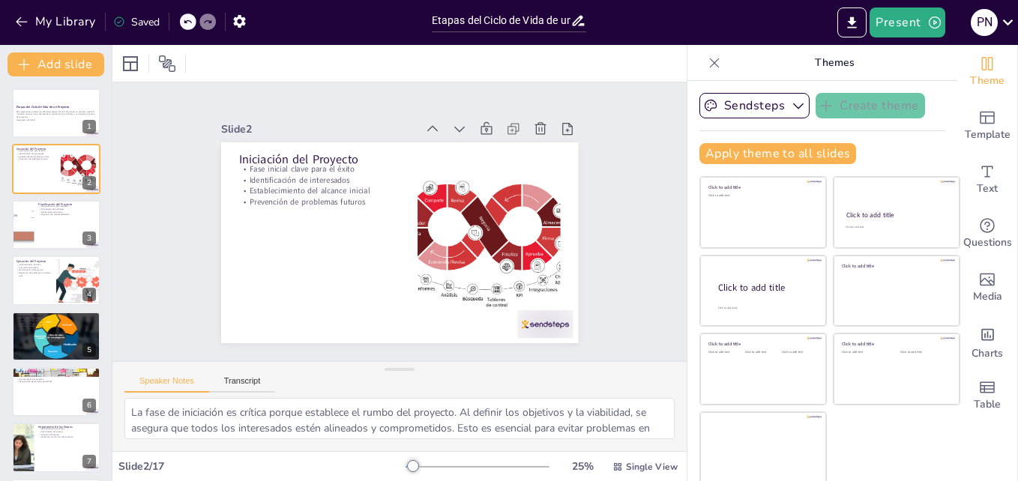
checkbox input "true"
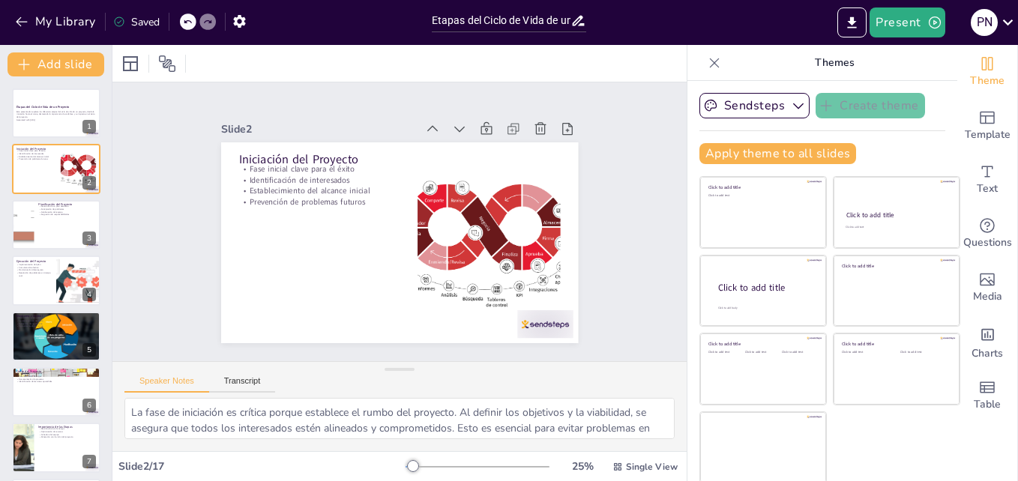
checkbox input "true"
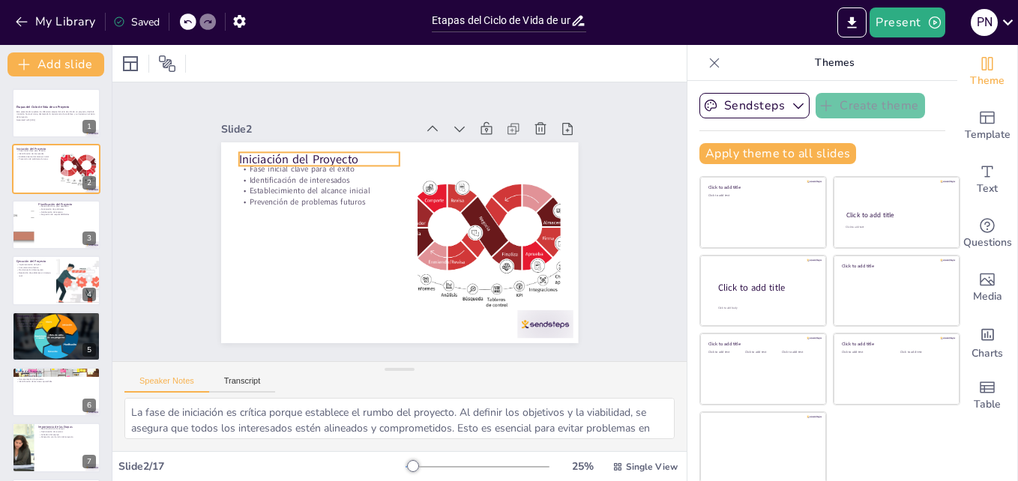
checkbox input "true"
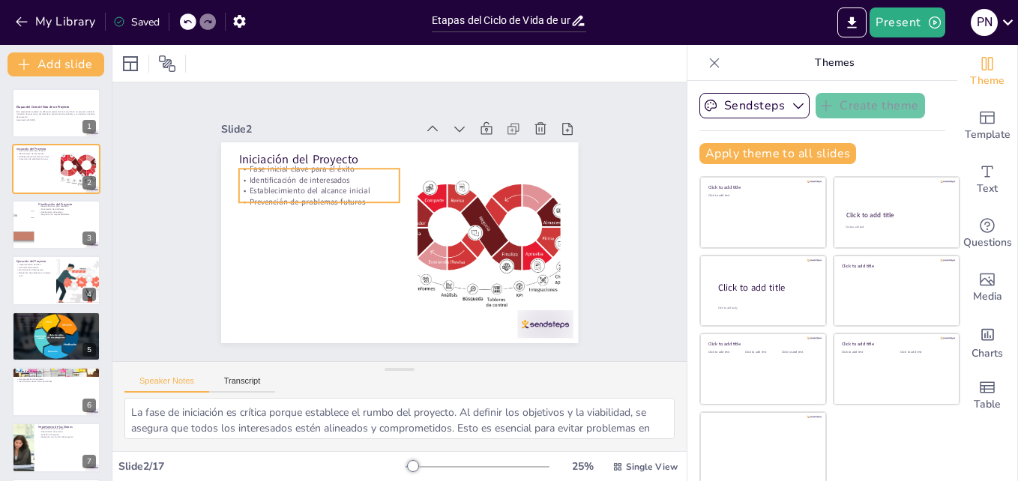
checkbox input "true"
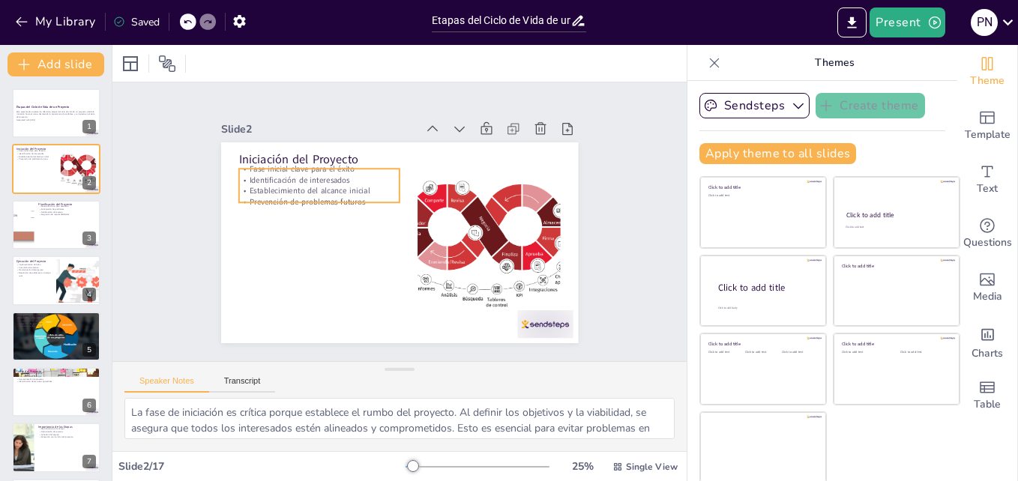
checkbox input "true"
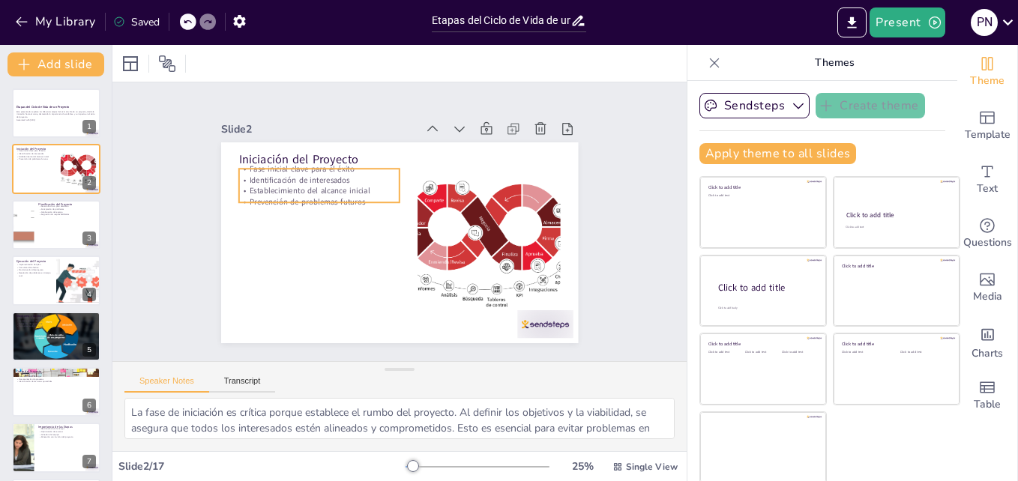
checkbox input "true"
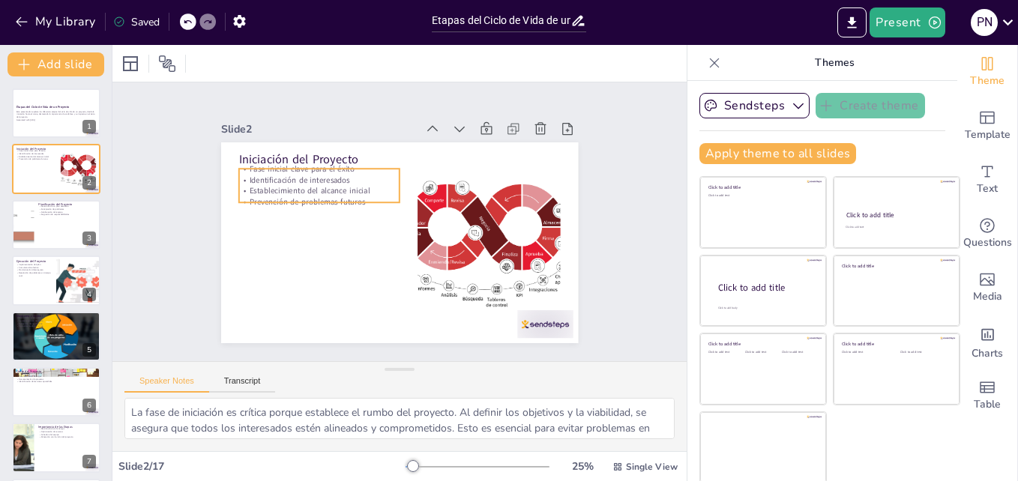
checkbox input "true"
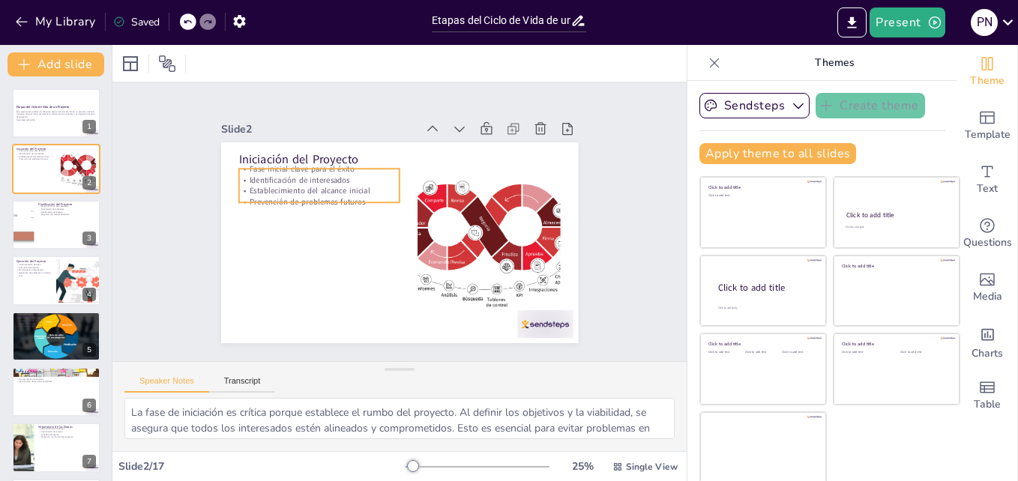
checkbox input "true"
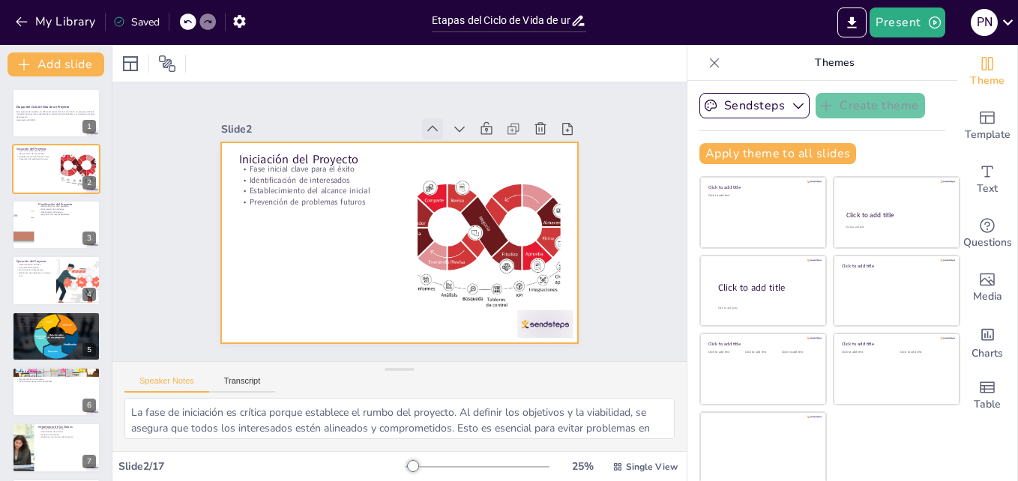
checkbox input "true"
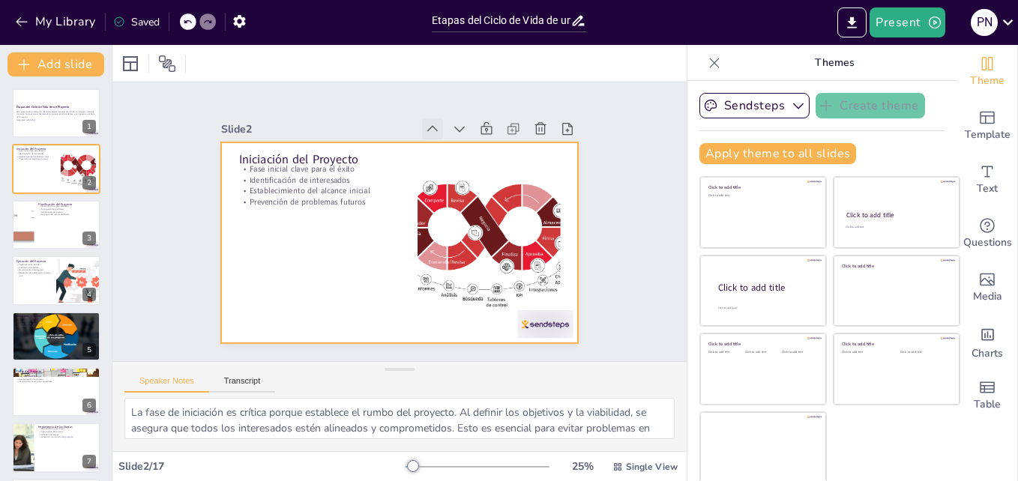
checkbox input "true"
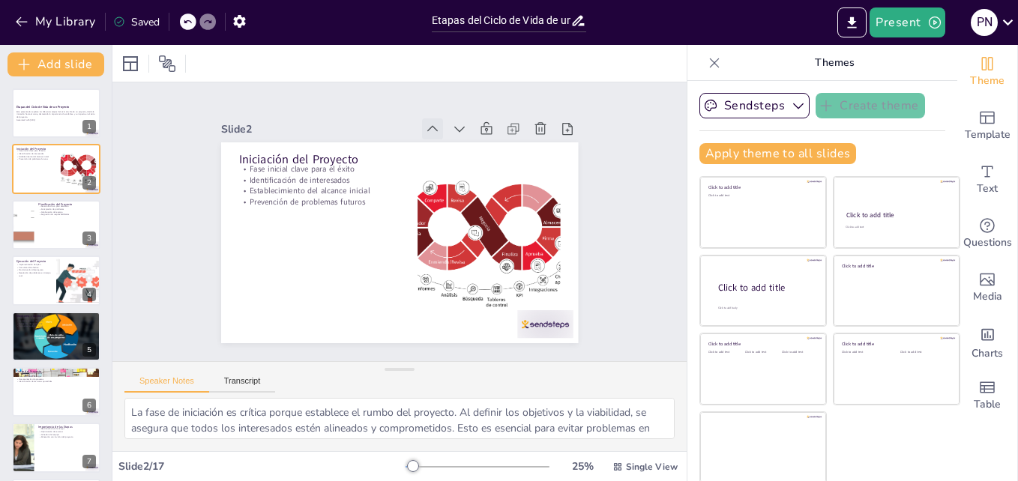
click at [487, 194] on icon at bounding box center [497, 204] width 20 height 20
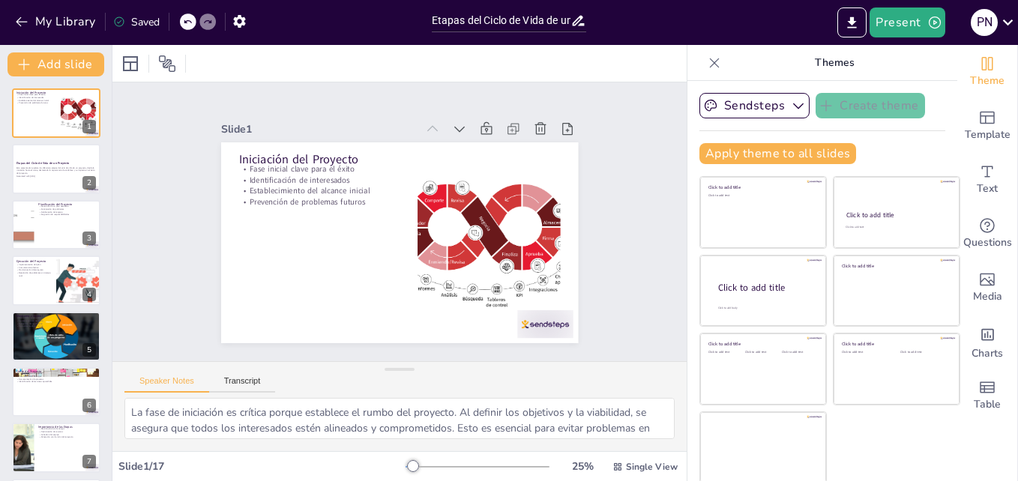
checkbox input "true"
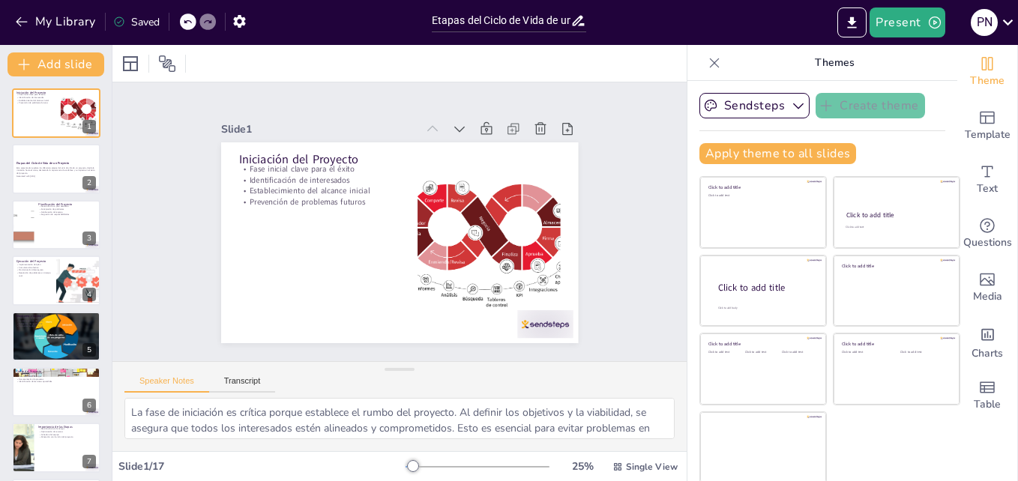
checkbox input "true"
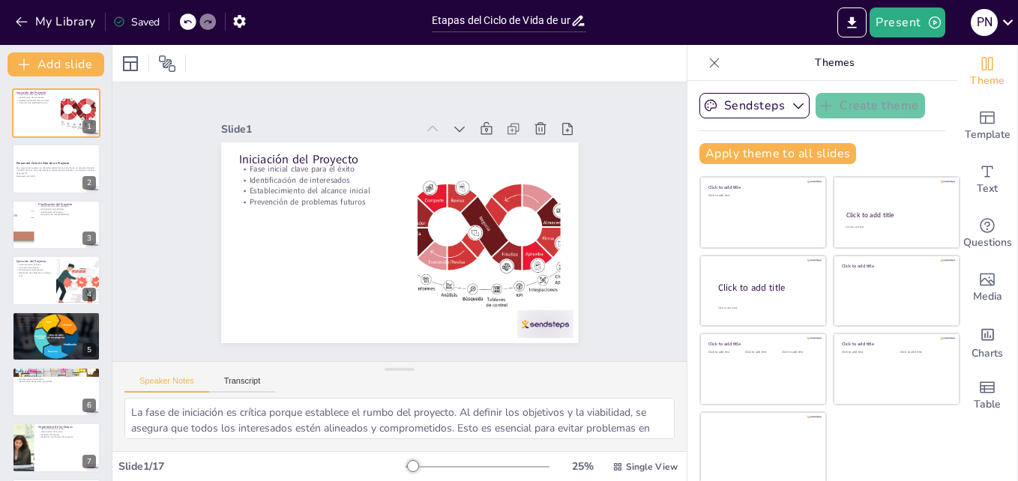
checkbox input "true"
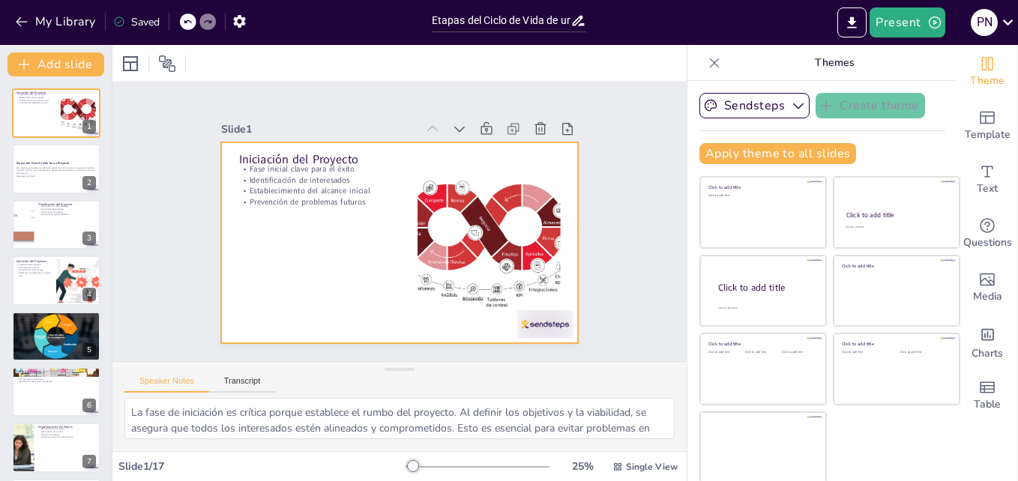
checkbox input "true"
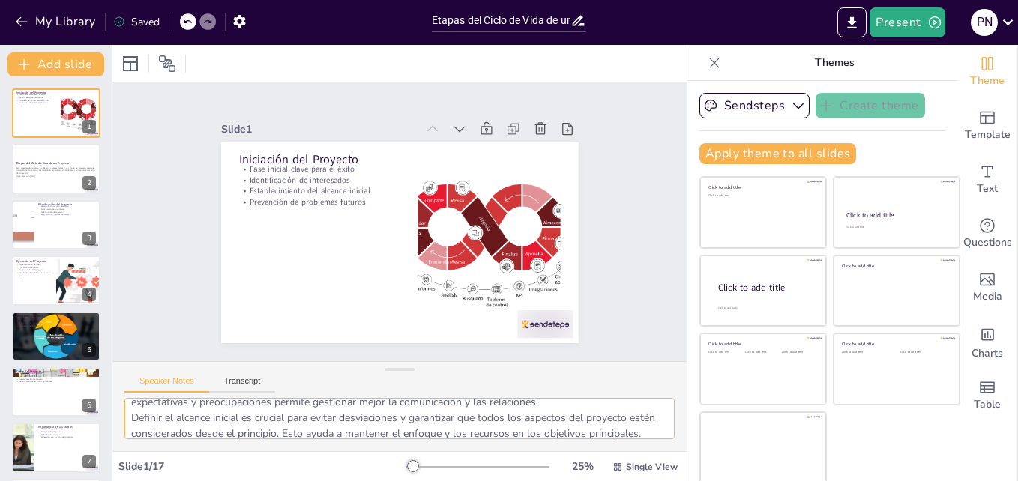
scroll to position [130, 0]
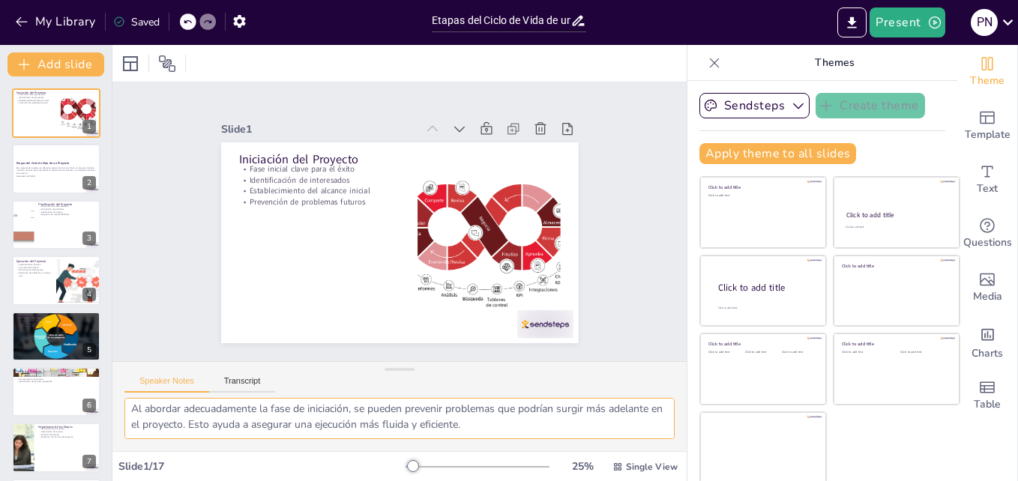
drag, startPoint x: 130, startPoint y: 413, endPoint x: 625, endPoint y: 439, distance: 494.9
click at [625, 439] on div "La fase de iniciación es crítica porque establece el rumbo del proyecto. Al def…" at bounding box center [399, 424] width 574 height 53
checkbox input "true"
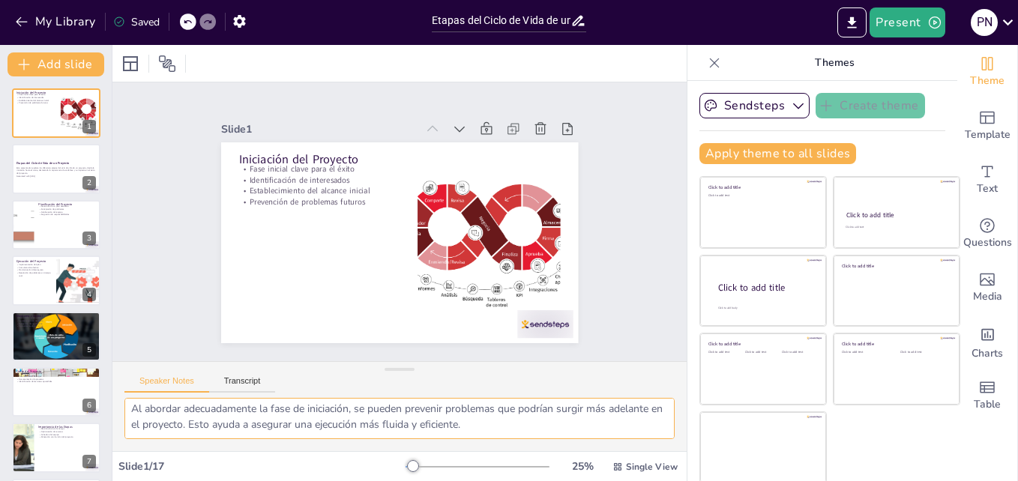
checkbox input "true"
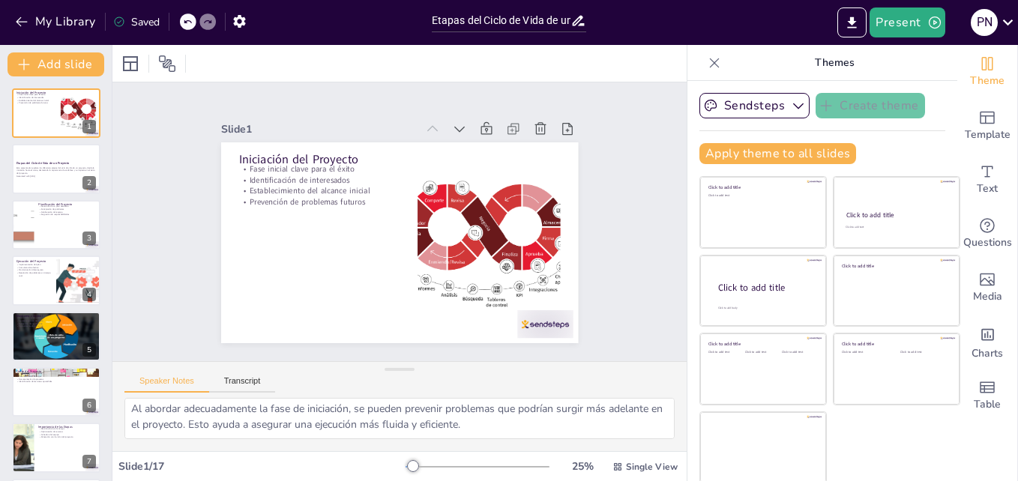
checkbox input "true"
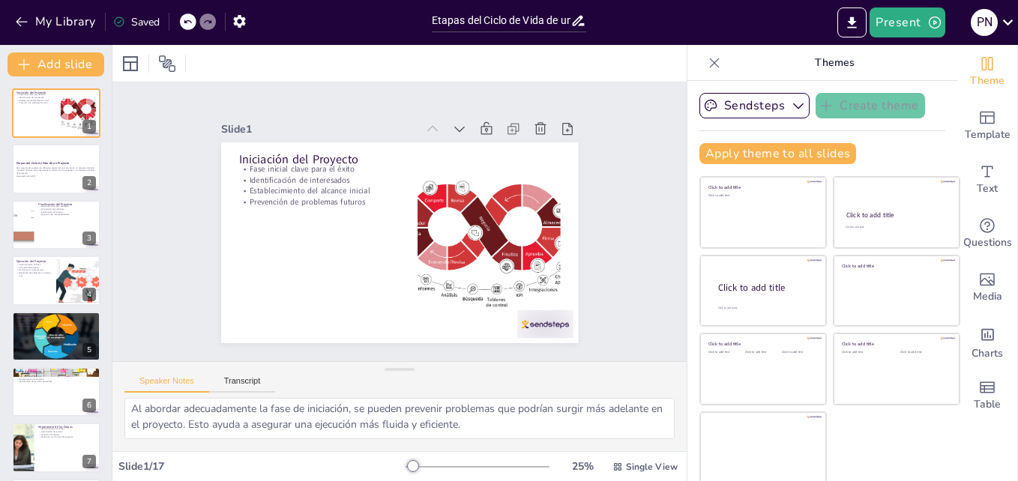
checkbox input "true"
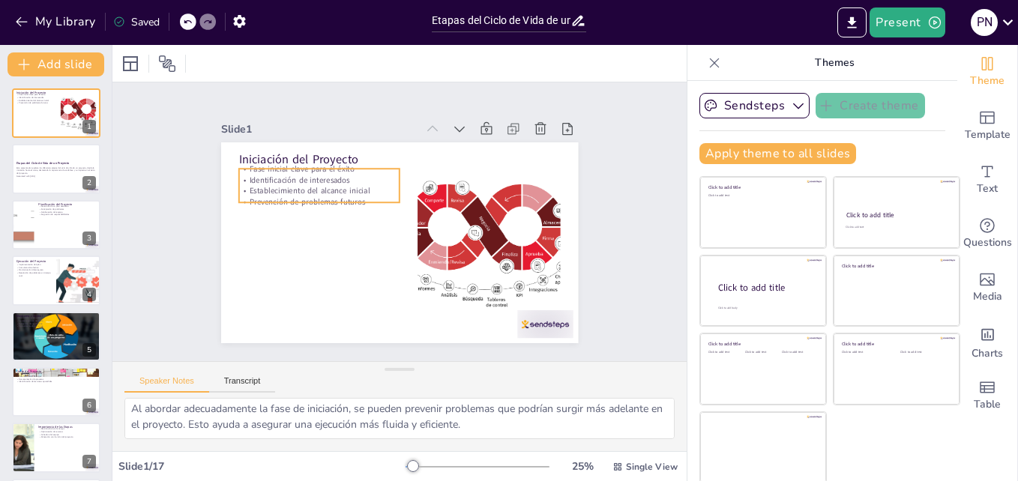
checkbox input "true"
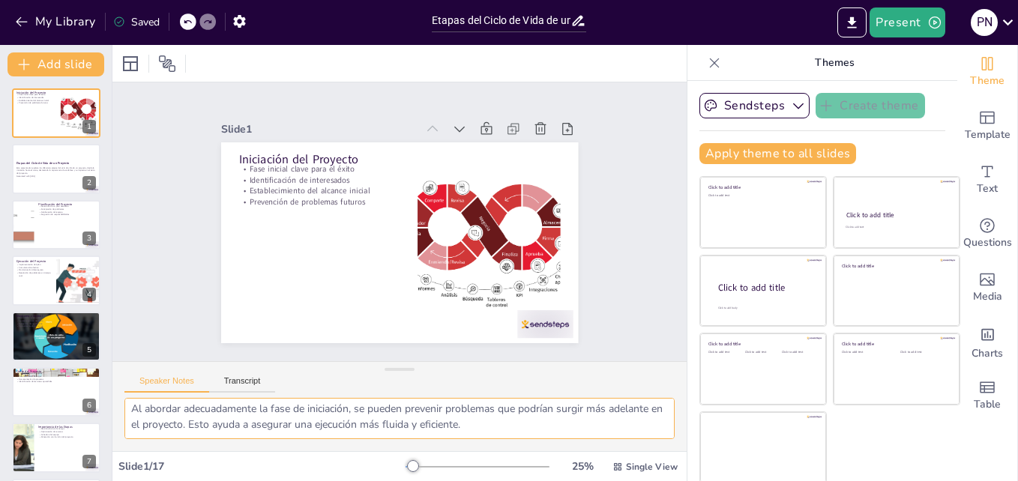
checkbox input "true"
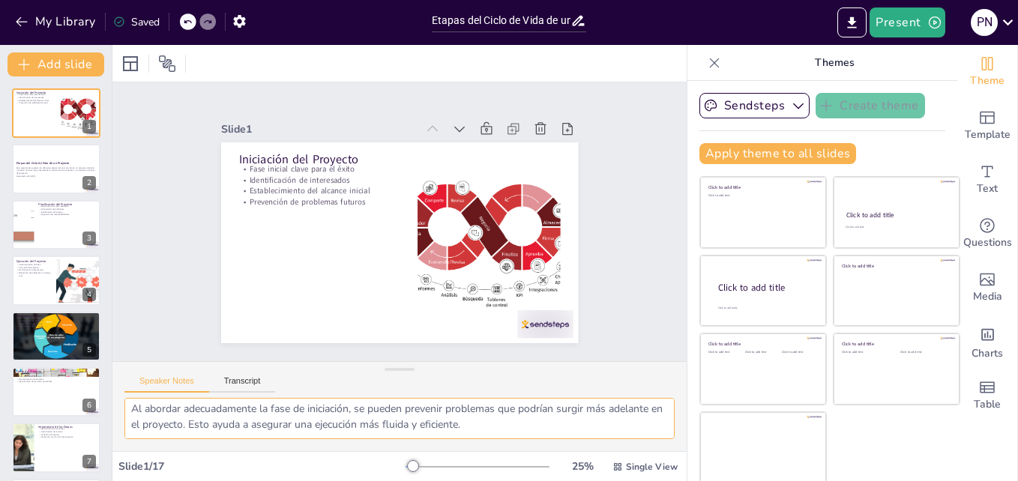
checkbox input "true"
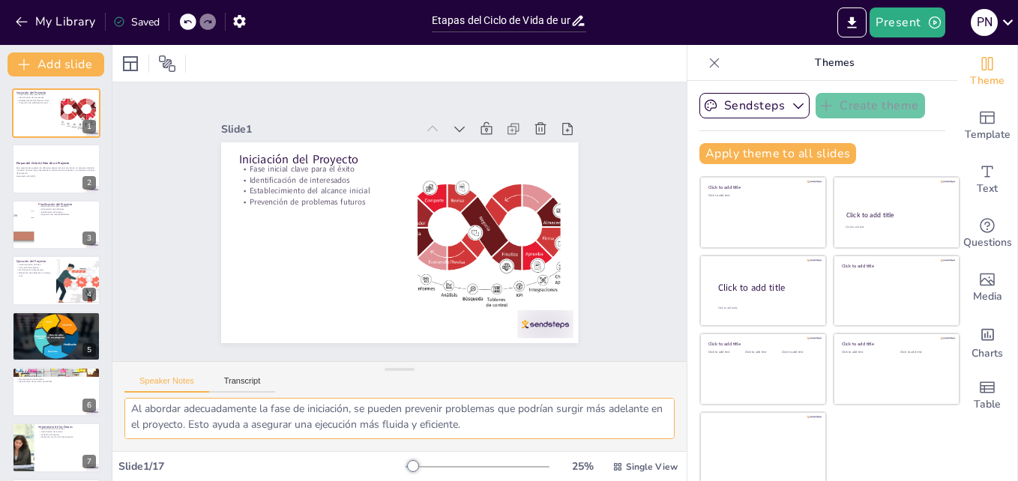
checkbox input "true"
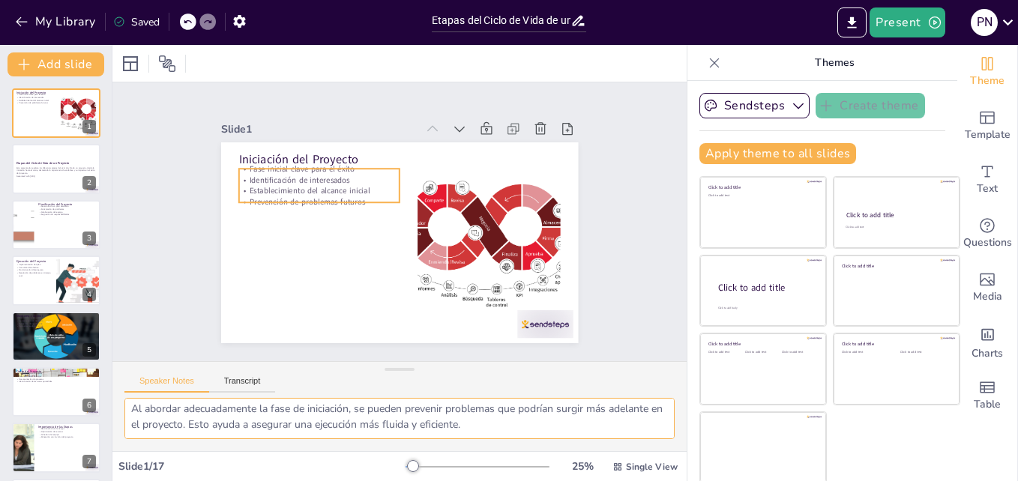
checkbox input "true"
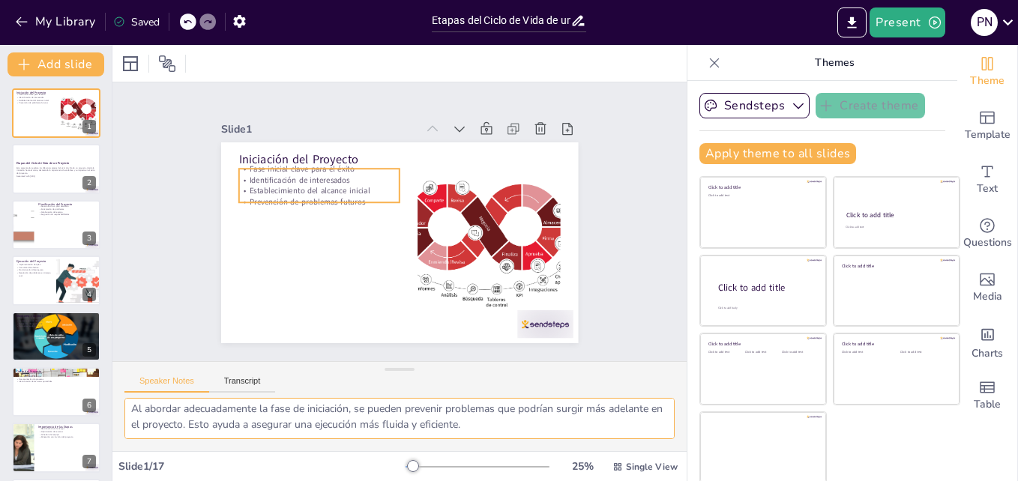
checkbox input "true"
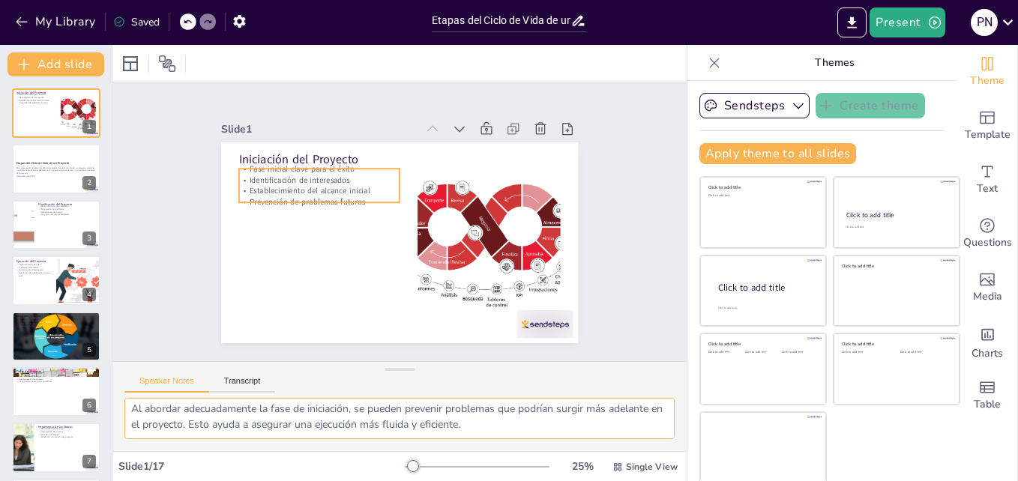
checkbox input "true"
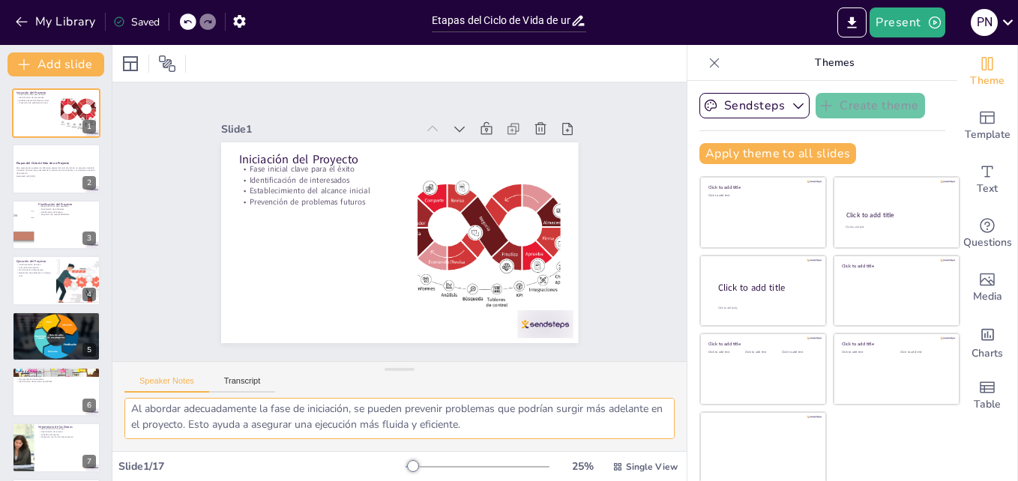
checkbox input "true"
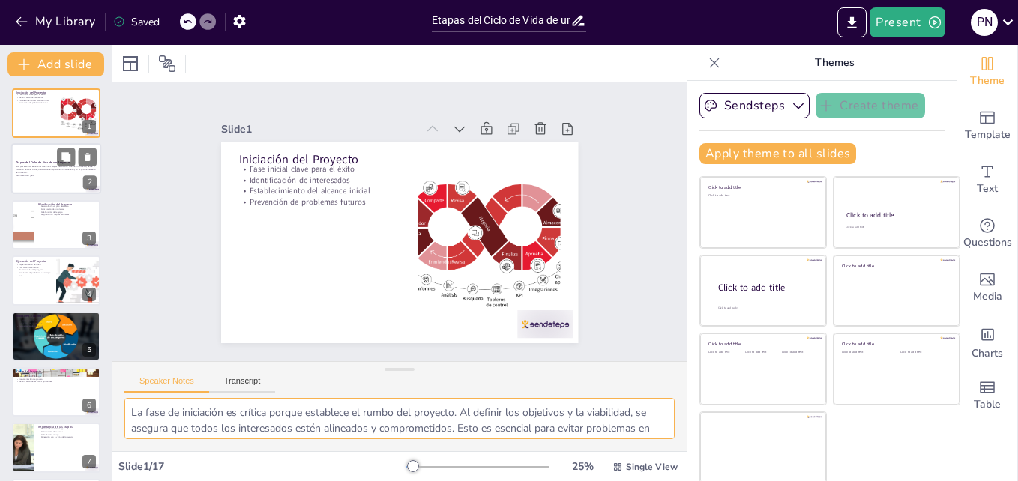
click at [38, 152] on div at bounding box center [56, 169] width 90 height 51
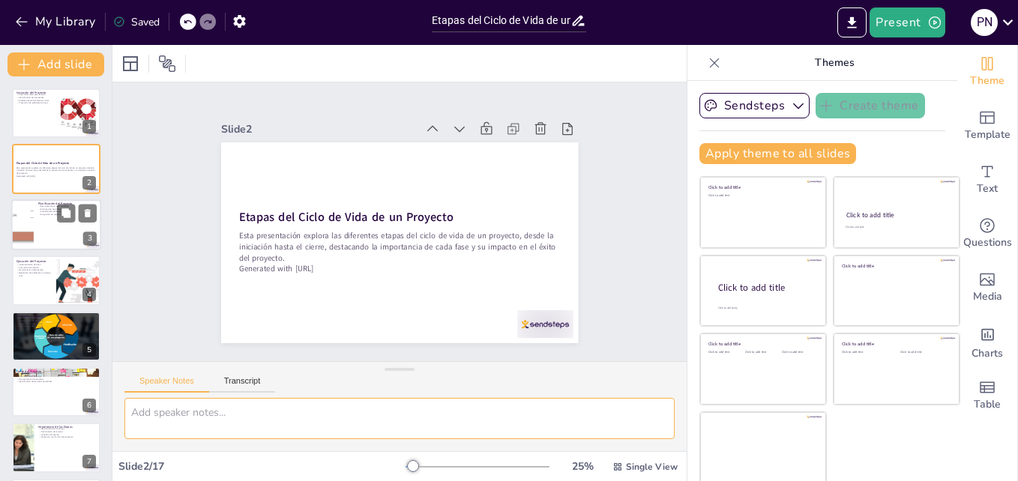
click at [65, 235] on div at bounding box center [56, 224] width 90 height 51
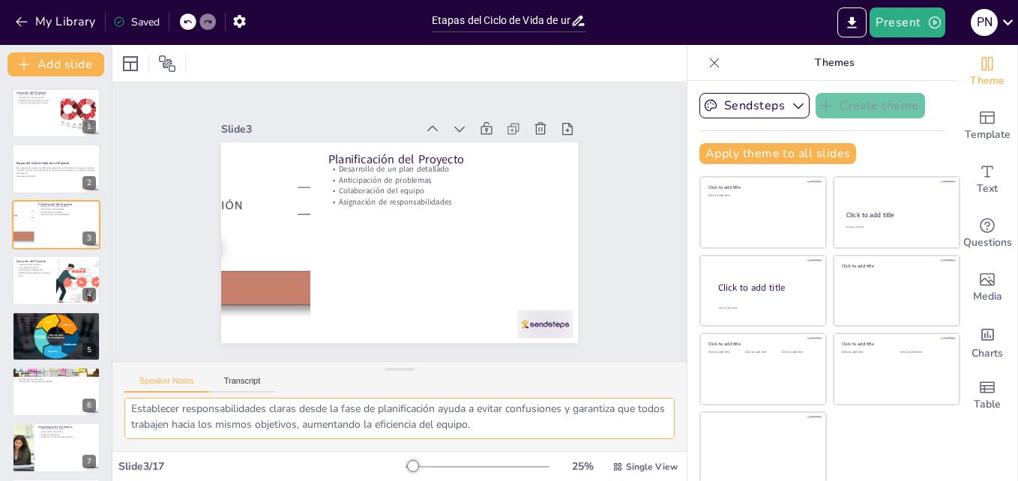
scroll to position [2, 0]
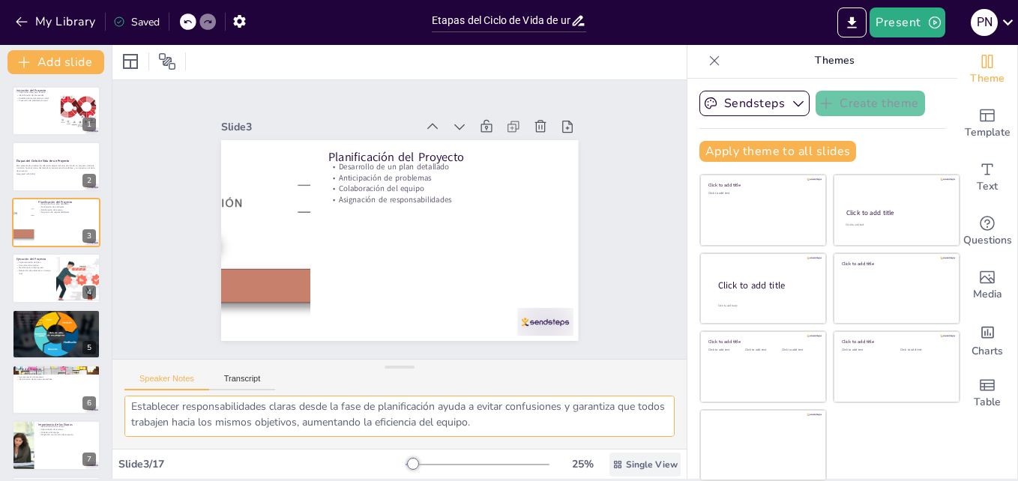
drag, startPoint x: 130, startPoint y: 407, endPoint x: 603, endPoint y: 475, distance: 478.0
click at [603, 475] on div "Slide 1 Iniciación del Proyecto Fase inicial clave para el éxito Identificación…" at bounding box center [399, 261] width 574 height 436
click at [33, 270] on p "Resolución de problemas en tiempo real" at bounding box center [34, 271] width 36 height 5
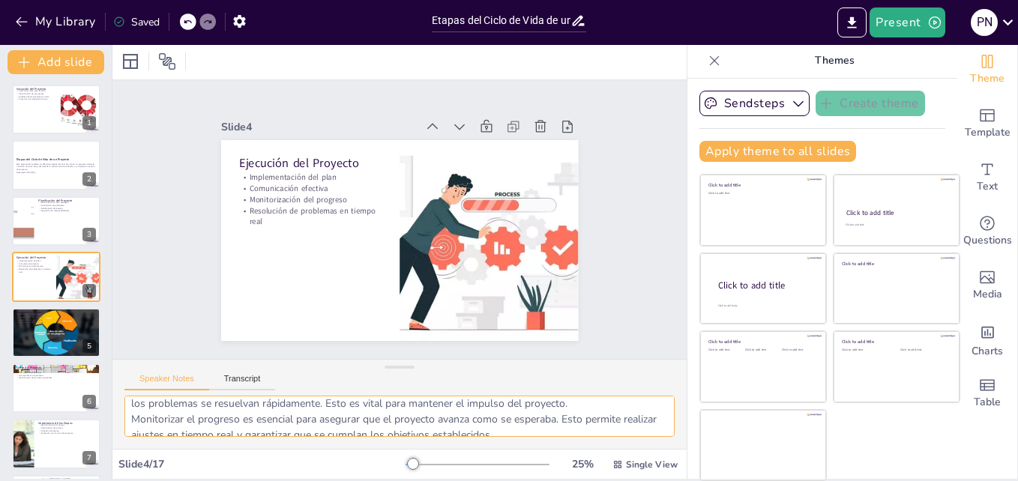
scroll to position [114, 0]
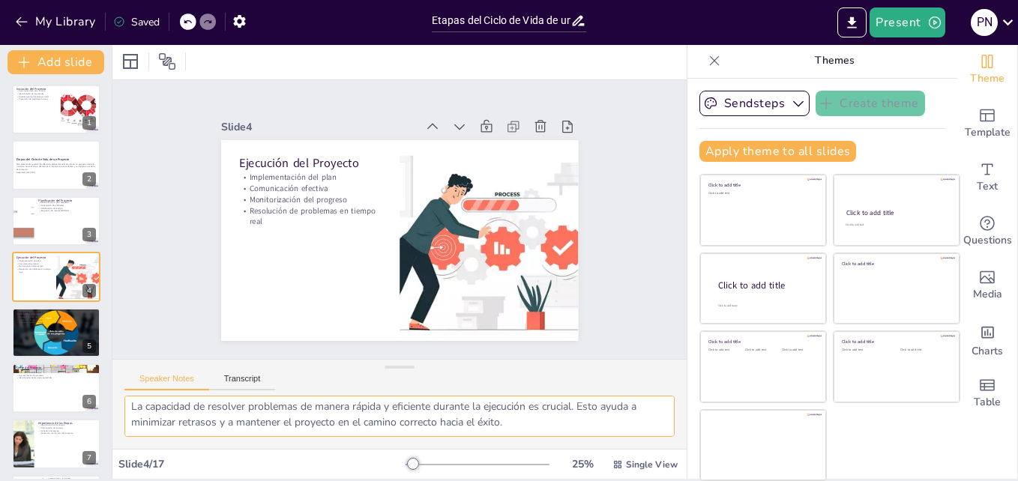
drag, startPoint x: 127, startPoint y: 412, endPoint x: 567, endPoint y: 431, distance: 439.9
click at [567, 431] on textarea "La ejecución es la fase donde todas las ideas y planes se convierten en accione…" at bounding box center [399, 416] width 550 height 41
click at [80, 343] on div at bounding box center [56, 333] width 90 height 52
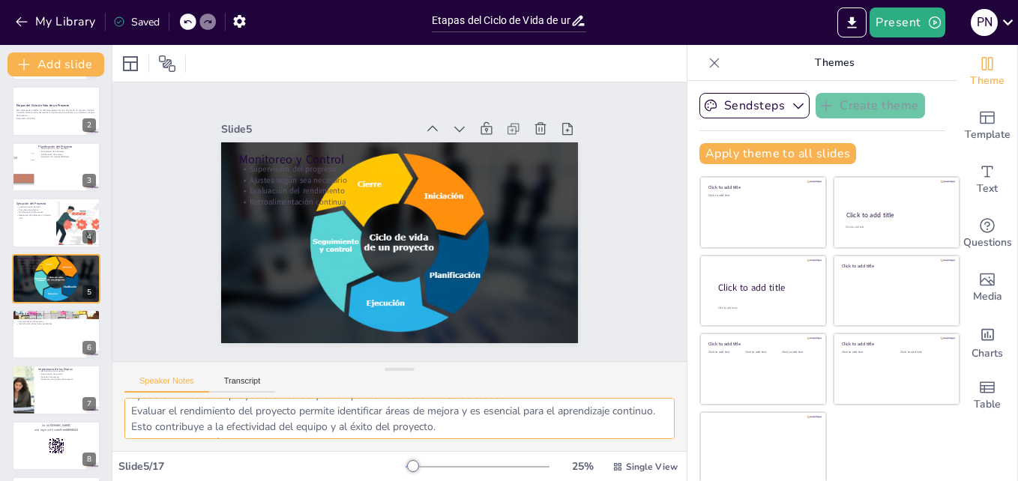
scroll to position [58, 0]
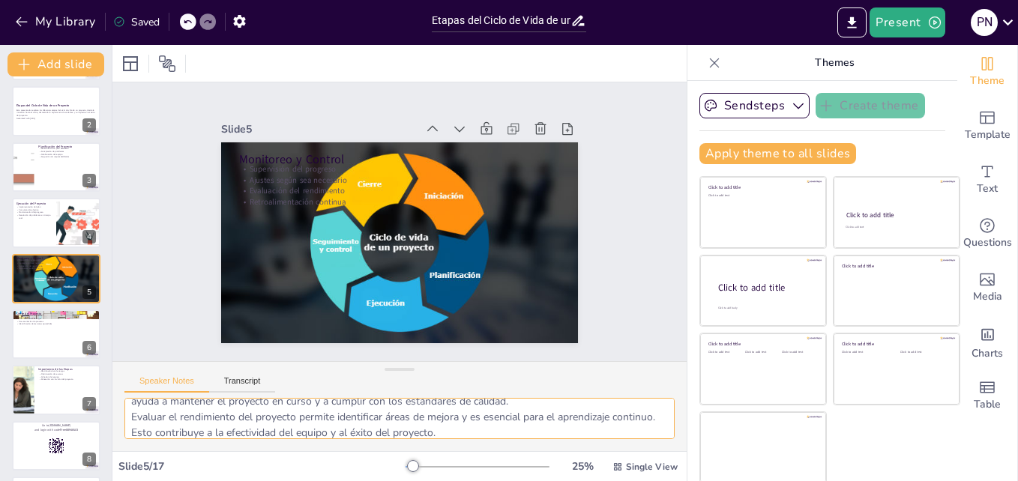
drag, startPoint x: 131, startPoint y: 411, endPoint x: 457, endPoint y: 418, distance: 325.5
click at [457, 418] on textarea "La supervisión del progreso es clave para garantizar que el proyecto se manteng…" at bounding box center [399, 418] width 550 height 41
click at [487, 425] on textarea "La supervisión del progreso es clave para garantizar que el proyecto se manteng…" at bounding box center [399, 418] width 550 height 41
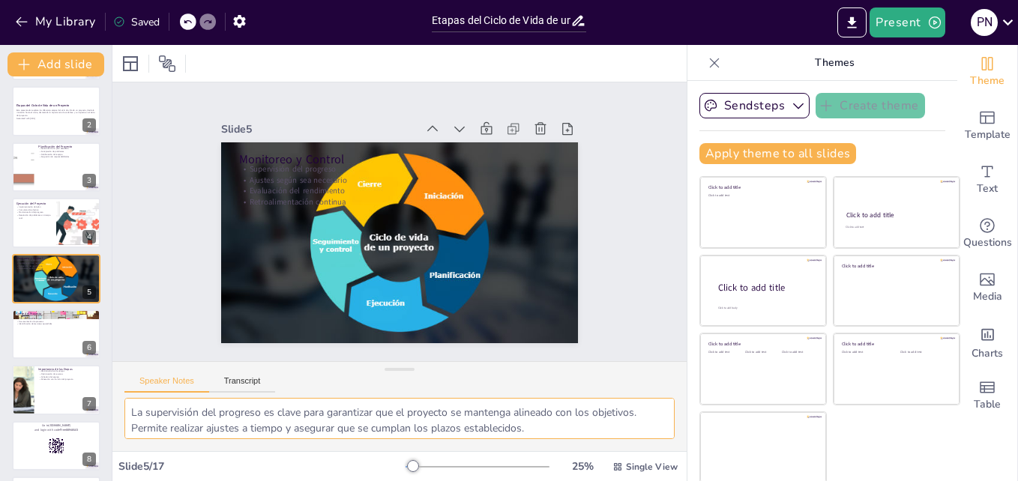
scroll to position [98, 0]
drag, startPoint x: 128, startPoint y: 408, endPoint x: 604, endPoint y: 444, distance: 476.8
click at [604, 444] on div "La supervisión del progreso es clave para garantizar que el proyecto se manteng…" at bounding box center [399, 424] width 574 height 53
click at [64, 327] on icon at bounding box center [65, 322] width 9 height 9
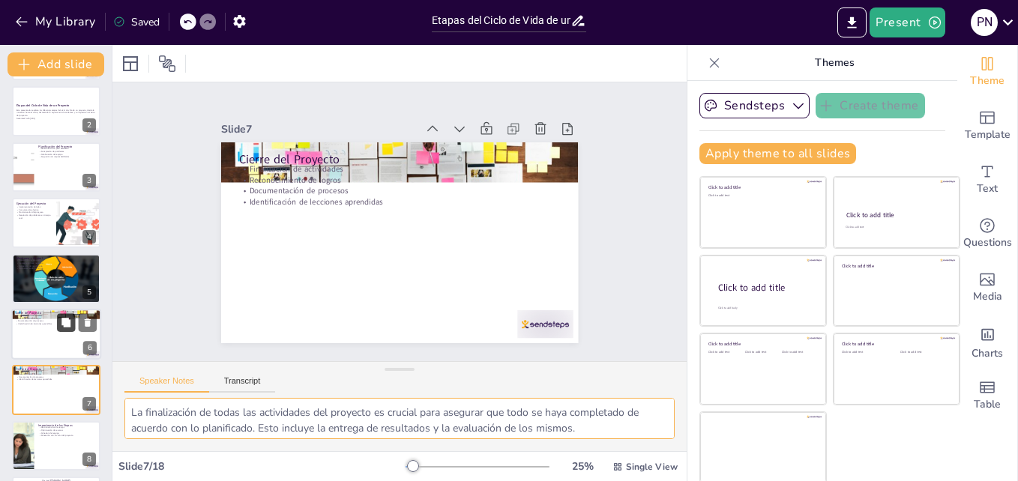
scroll to position [169, 0]
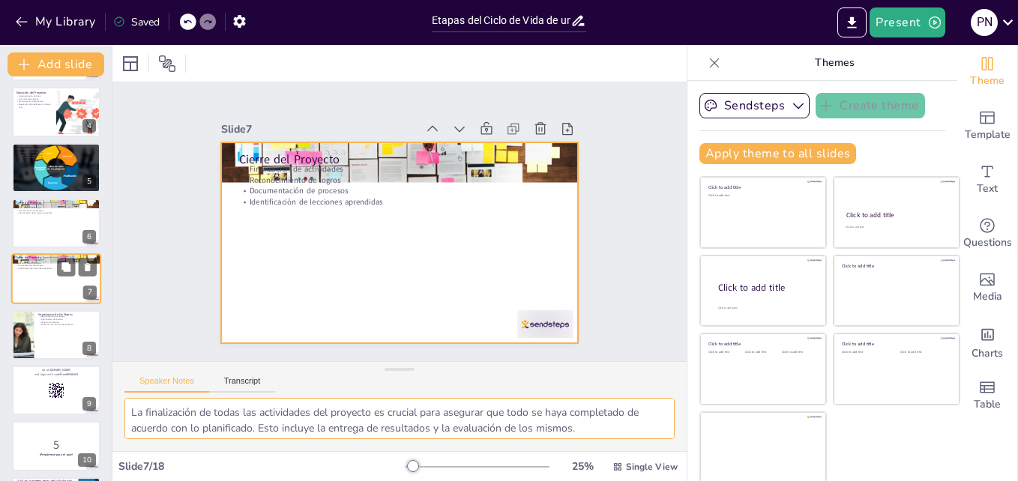
click at [55, 290] on div at bounding box center [56, 279] width 90 height 51
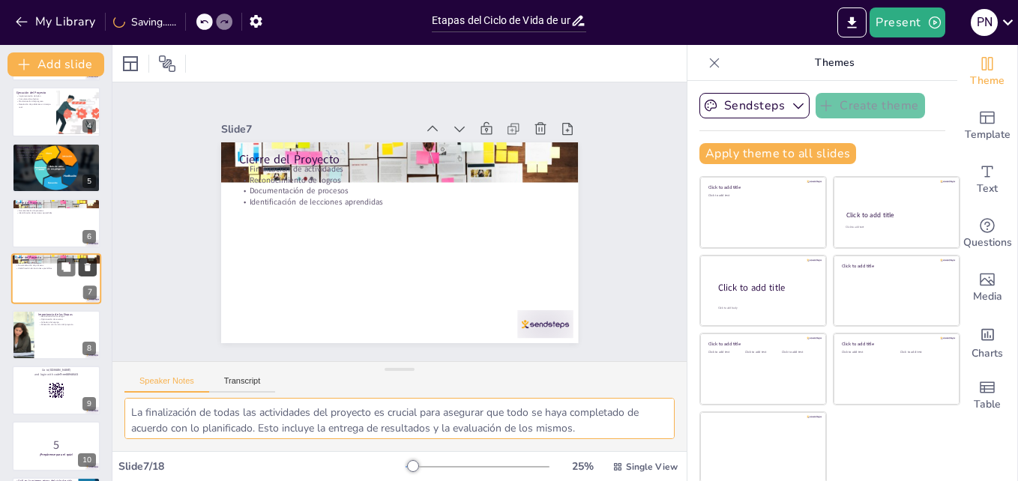
click at [87, 268] on icon at bounding box center [88, 268] width 6 height 8
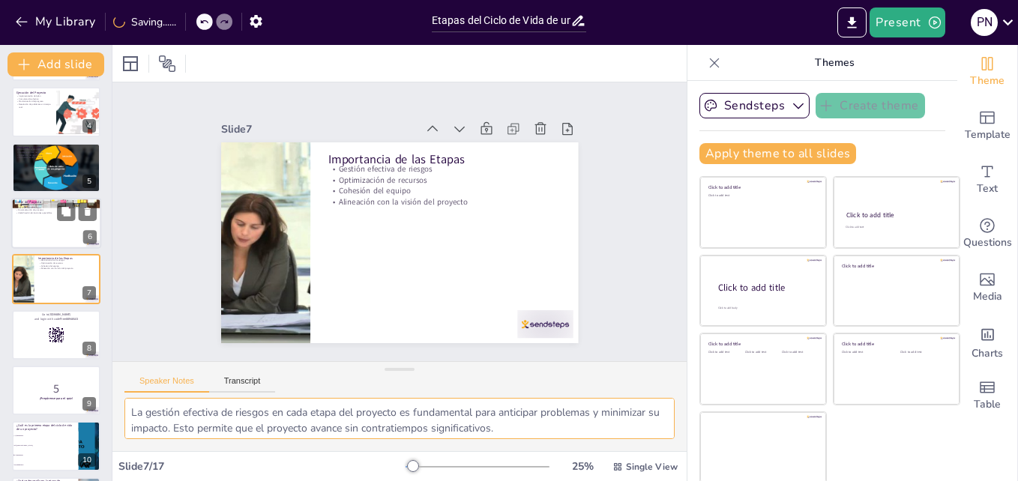
click at [63, 228] on div at bounding box center [56, 223] width 90 height 51
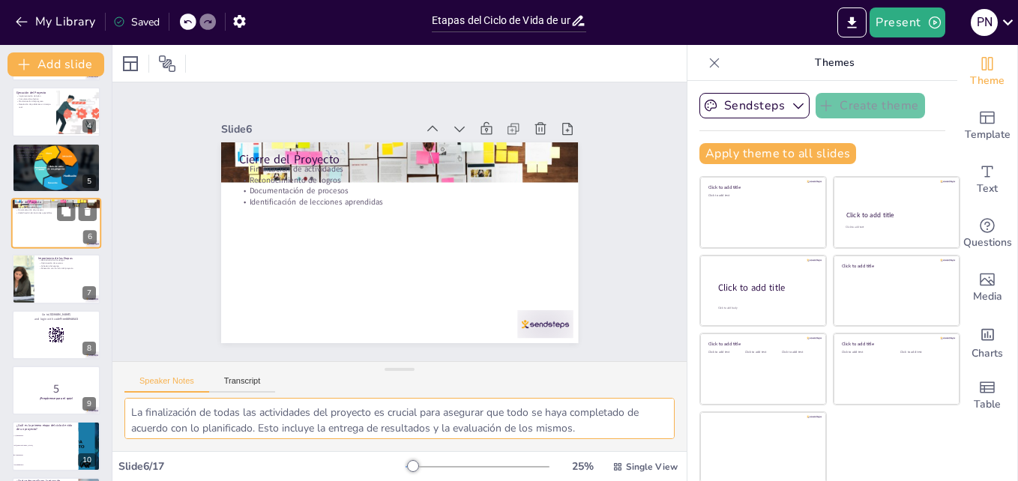
scroll to position [113, 0]
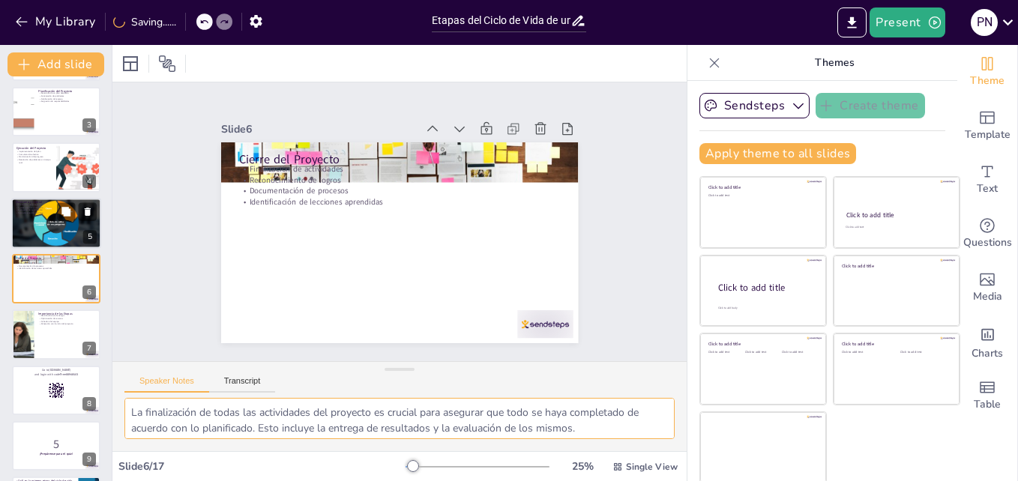
click at [44, 228] on div at bounding box center [56, 223] width 90 height 52
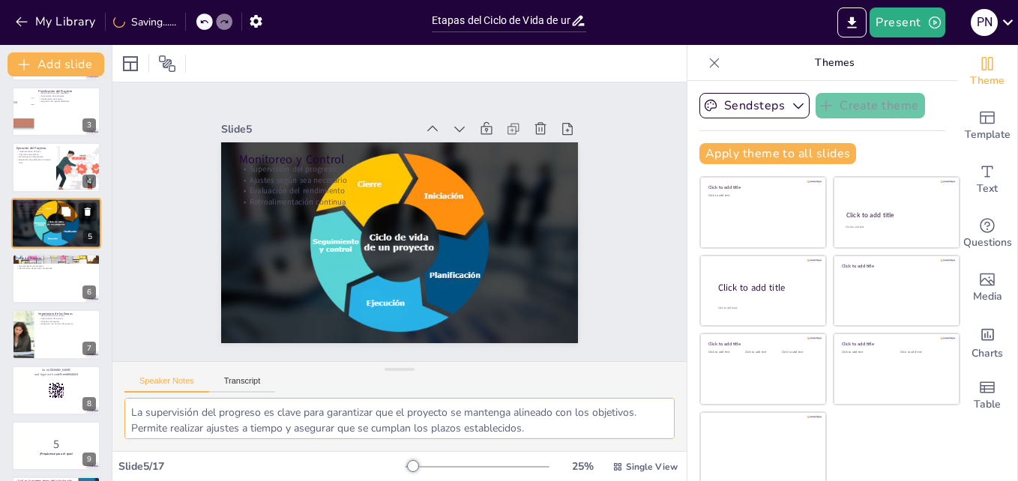
scroll to position [58, 0]
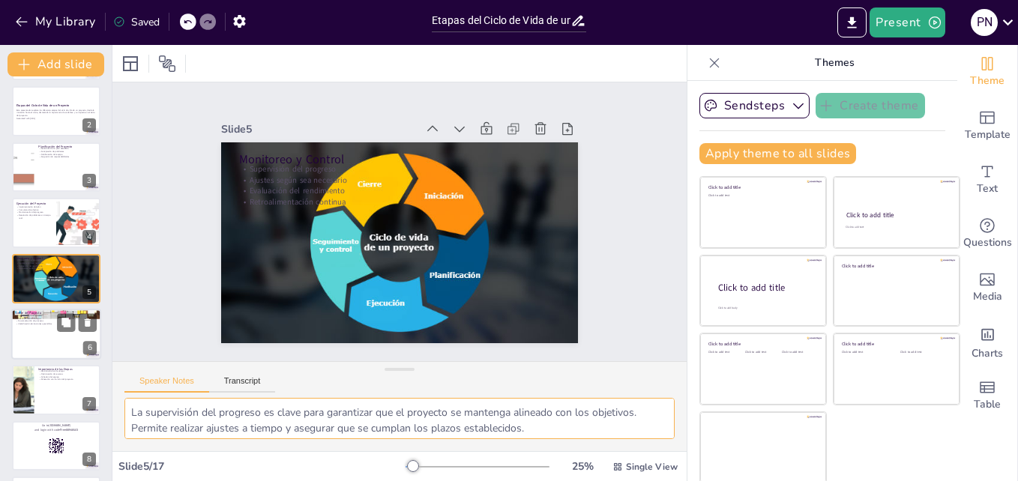
click at [58, 341] on div at bounding box center [56, 334] width 90 height 51
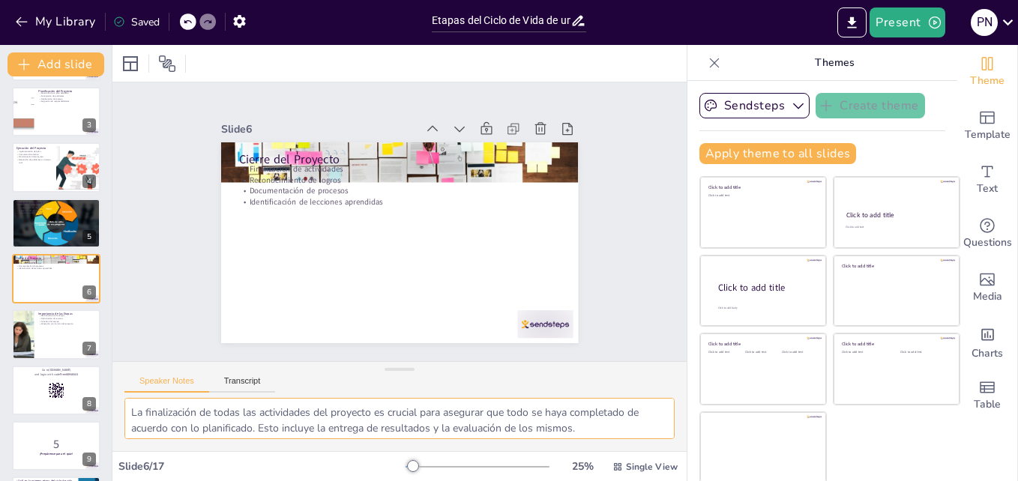
scroll to position [98, 0]
drag, startPoint x: 127, startPoint y: 412, endPoint x: 577, endPoint y: 442, distance: 450.2
click at [577, 442] on div "La finalización de todas las actividades del proyecto es crucial para asegurar …" at bounding box center [399, 424] width 574 height 53
click at [46, 325] on p "Alineación con la visión del proyecto" at bounding box center [67, 324] width 58 height 3
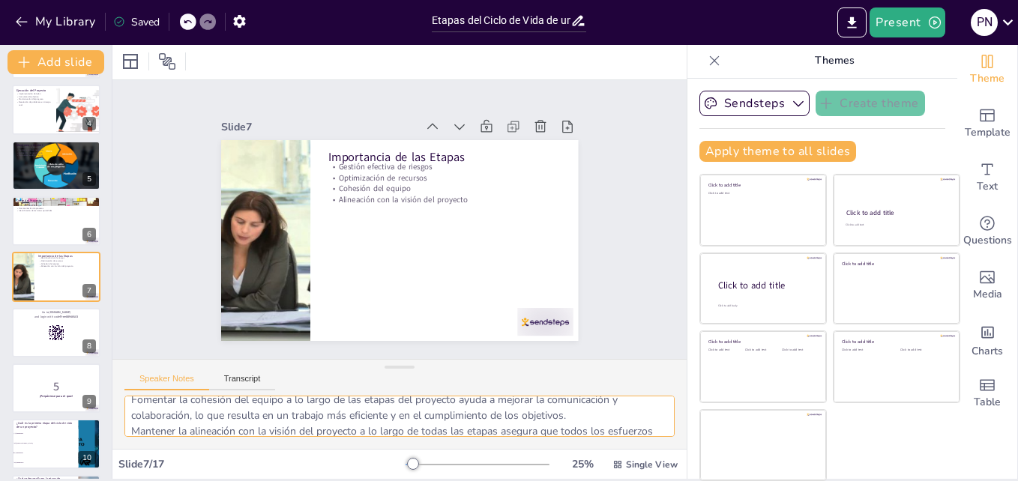
scroll to position [98, 0]
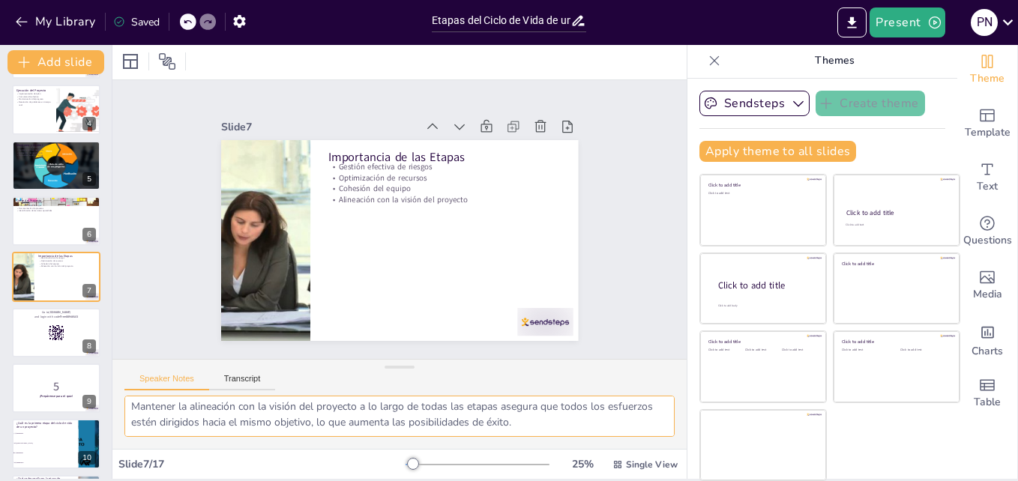
drag, startPoint x: 131, startPoint y: 409, endPoint x: 658, endPoint y: 442, distance: 527.5
click at [658, 442] on div "La gestión efectiva de riesgos en cada etapa del proyecto es fundamental para a…" at bounding box center [399, 422] width 574 height 53
click at [80, 325] on button at bounding box center [88, 321] width 18 height 18
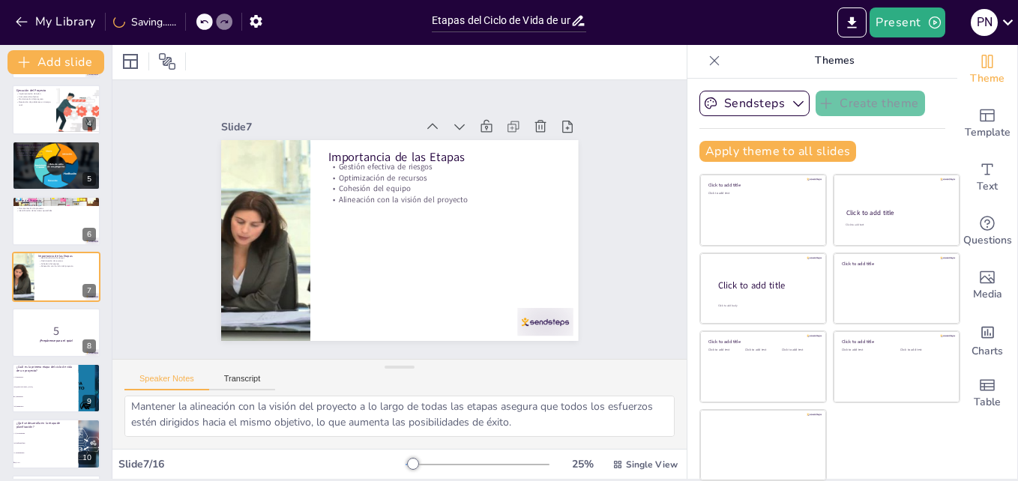
click at [196, 16] on div "My Library Saving......" at bounding box center [135, 20] width 270 height 27
click at [199, 20] on div at bounding box center [204, 21] width 16 height 16
click at [158, 310] on div "Slide 1 Iniciación del Proyecto Fase inicial clave para el éxito Identificación…" at bounding box center [399, 220] width 563 height 628
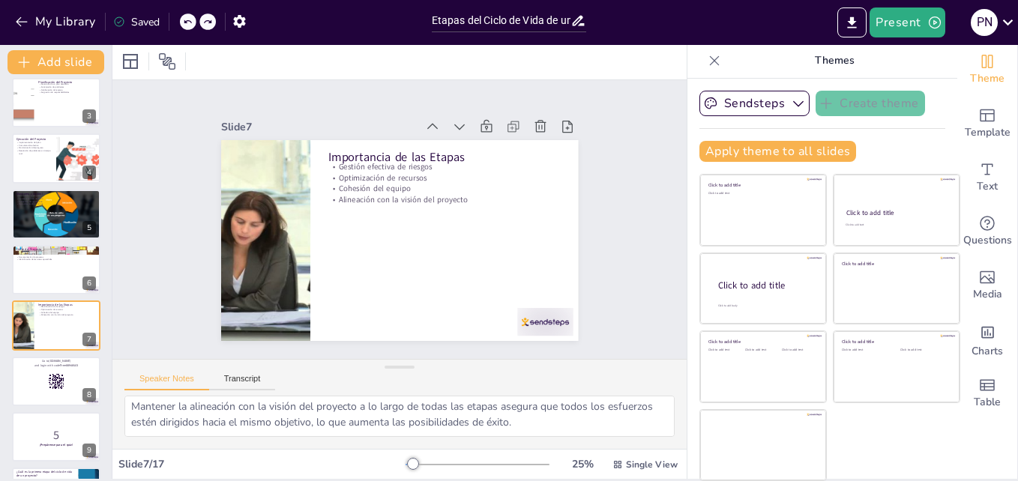
scroll to position [111, 0]
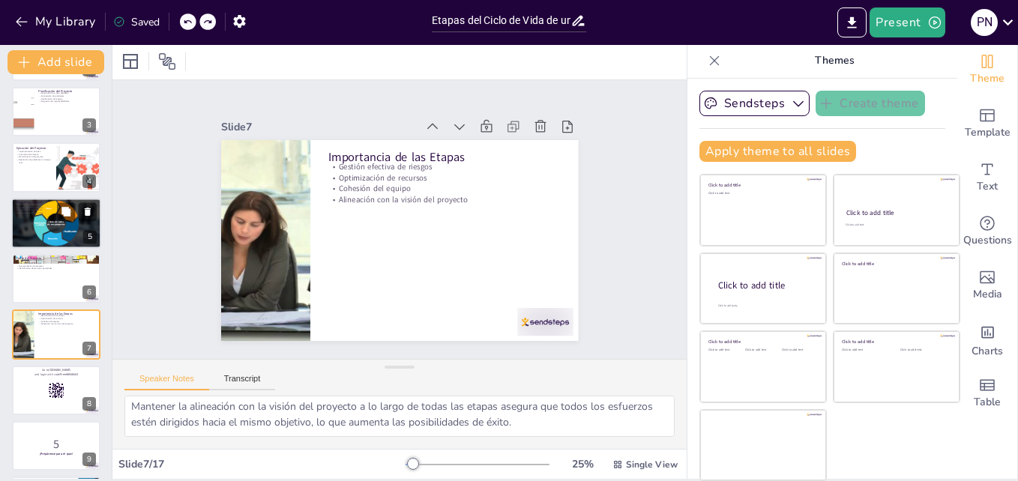
click at [44, 226] on div at bounding box center [56, 223] width 90 height 52
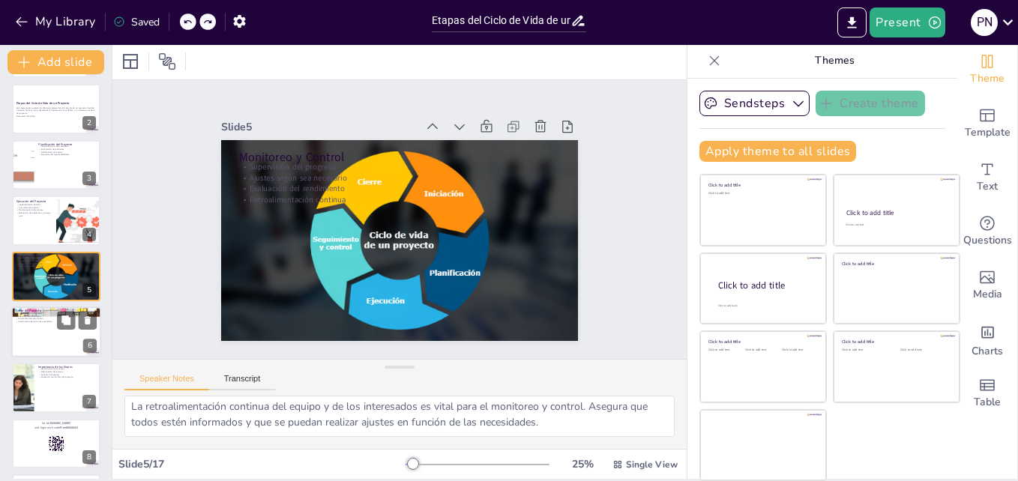
click at [34, 332] on div at bounding box center [56, 332] width 90 height 51
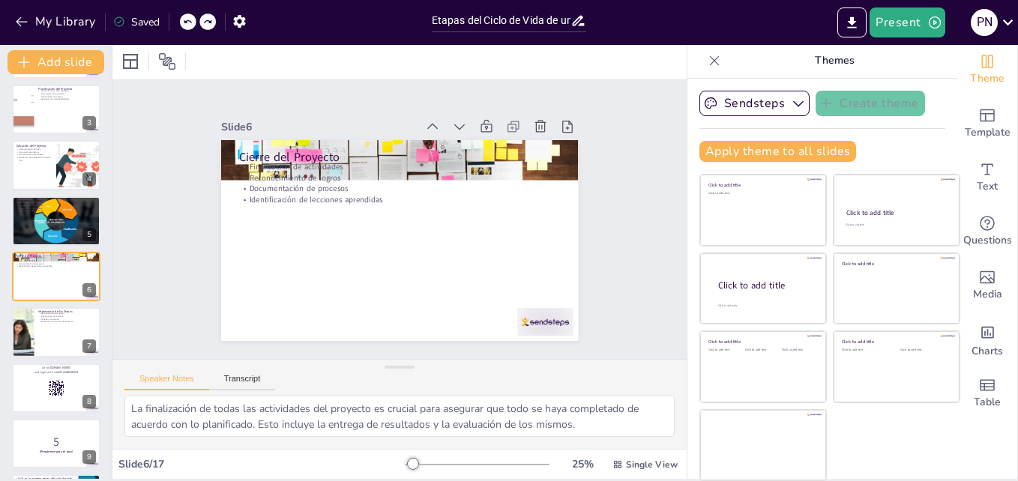
scroll to position [0, 0]
click at [39, 339] on div at bounding box center [56, 332] width 90 height 51
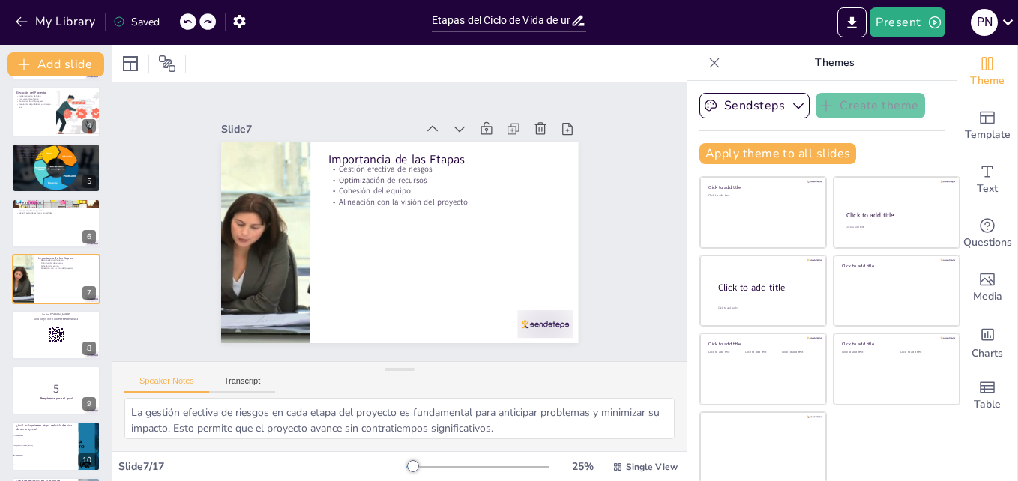
scroll to position [2, 0]
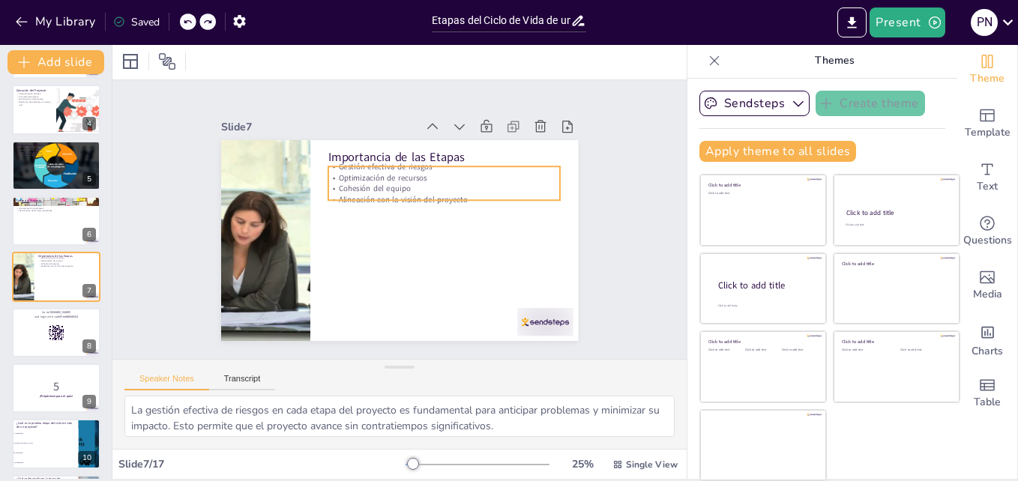
click at [393, 194] on p "Alineación con la visión del proyecto" at bounding box center [446, 234] width 180 height 163
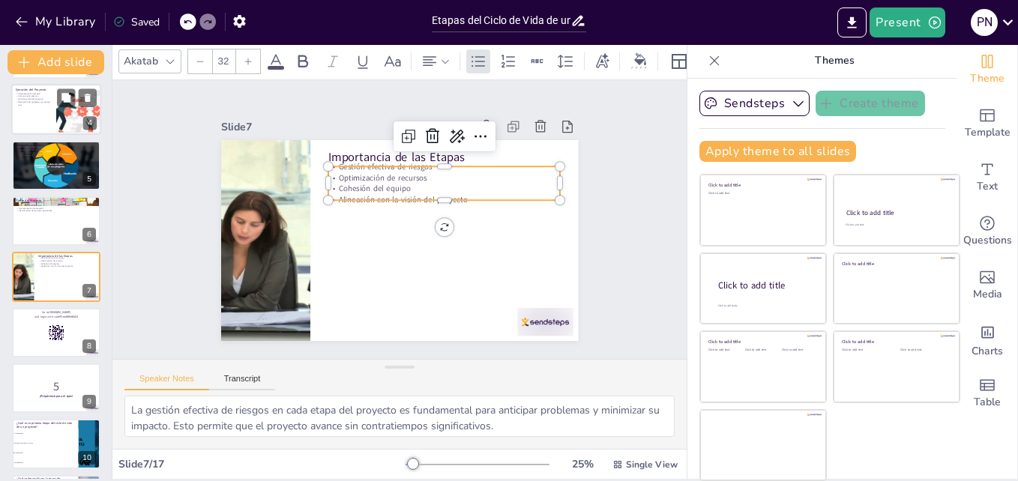
click at [63, 109] on div at bounding box center [78, 109] width 76 height 51
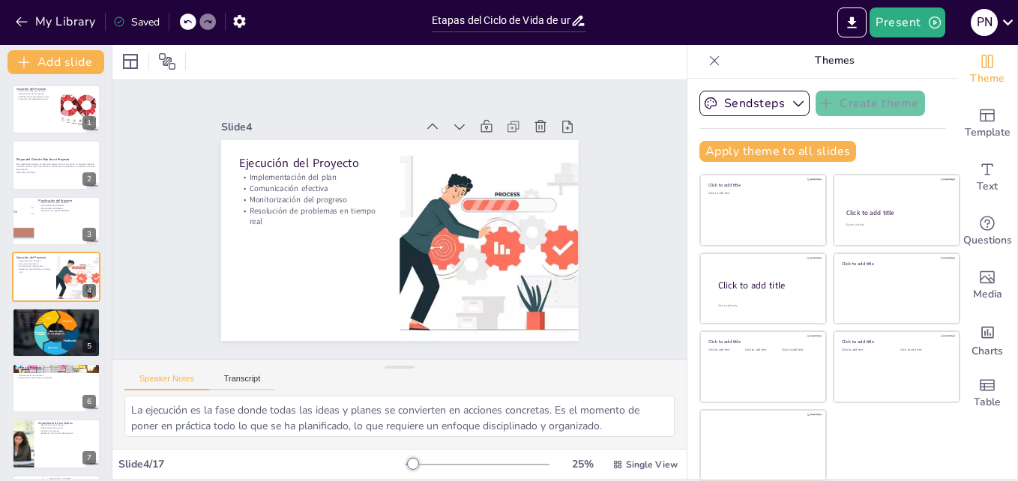
scroll to position [0, 0]
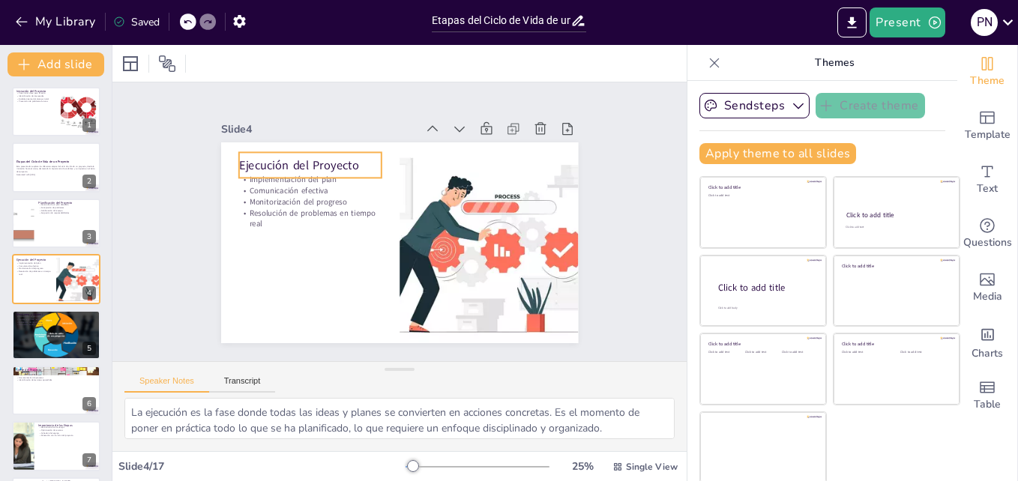
click at [284, 160] on p "Ejecución del Proyecto" at bounding box center [324, 148] width 143 height 46
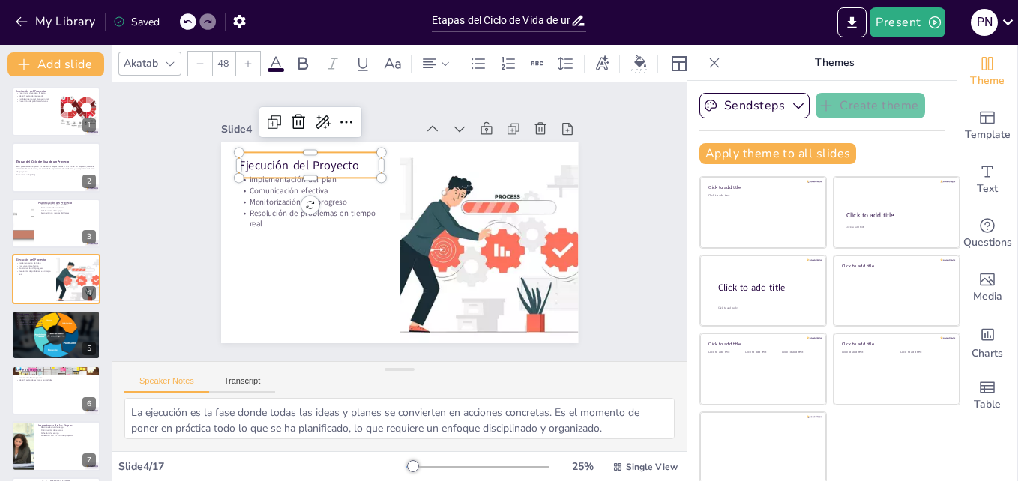
click at [344, 160] on p "Ejecución del Proyecto" at bounding box center [392, 116] width 97 height 125
click at [448, 160] on span "Ejecución del Proyecto" at bounding box center [456, 121] width 16 height 120
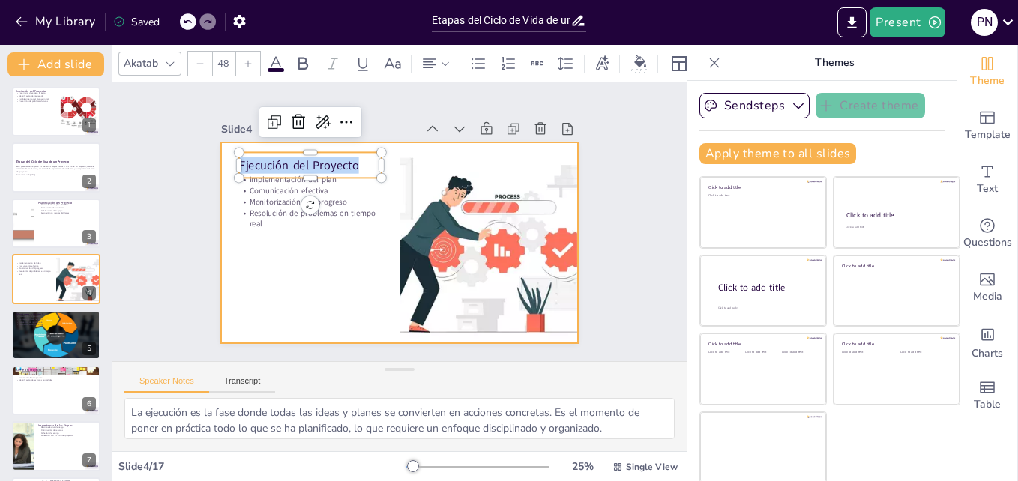
click at [302, 300] on div at bounding box center [391, 240] width 408 height 329
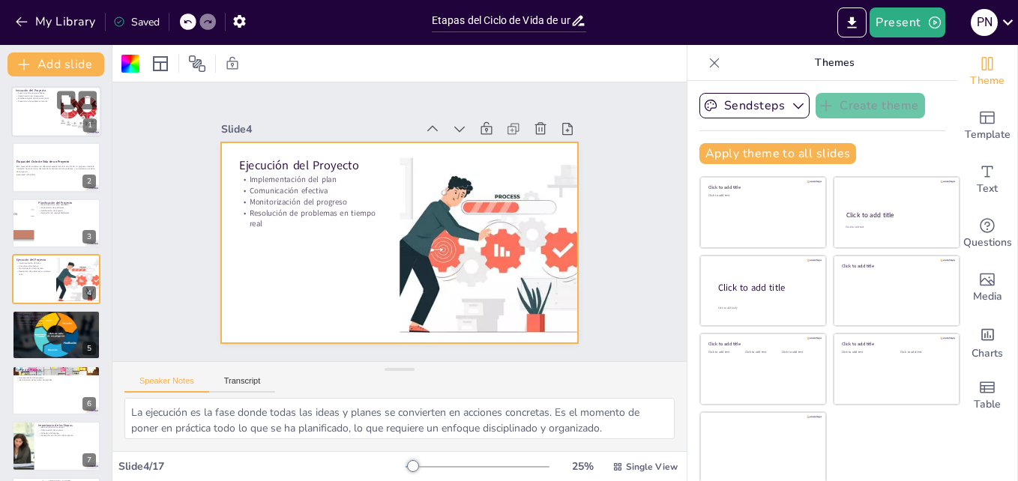
click at [19, 105] on div at bounding box center [56, 111] width 90 height 51
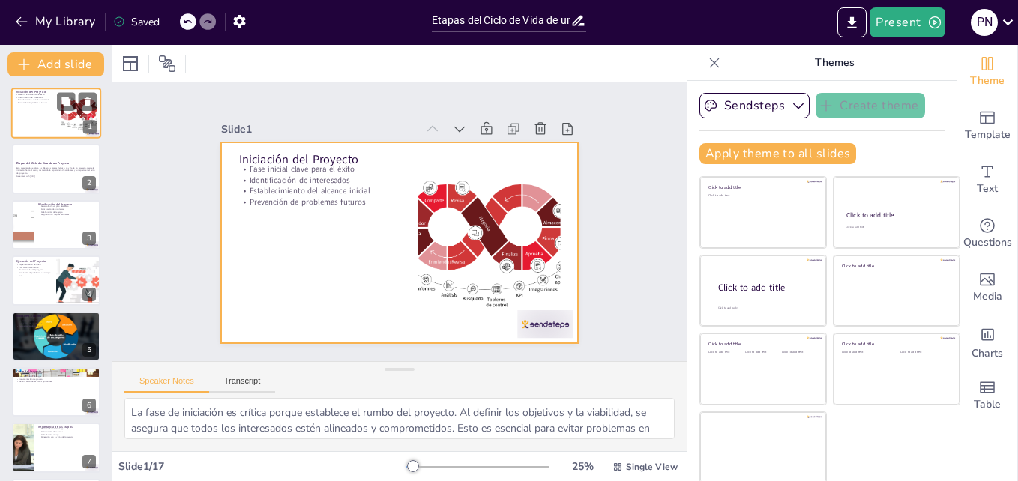
click at [28, 108] on div at bounding box center [56, 113] width 90 height 51
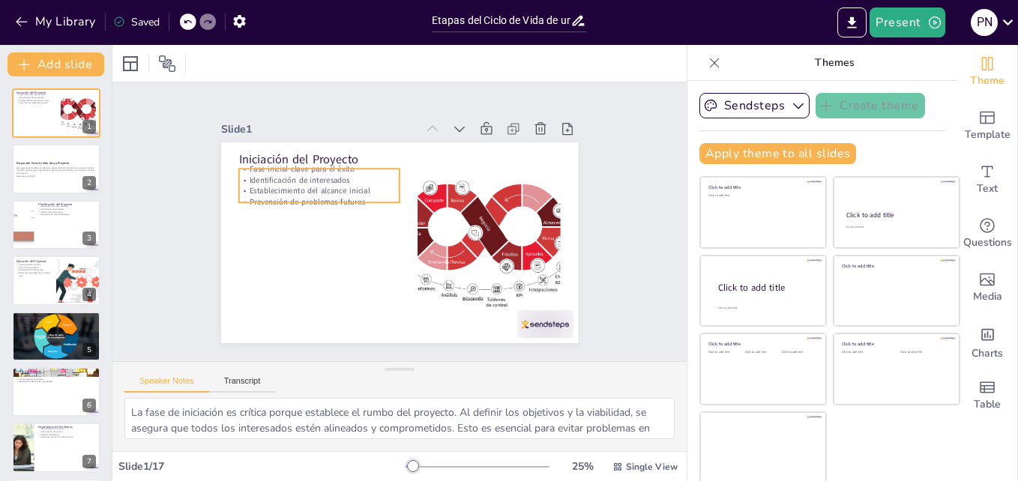
click at [325, 158] on div "Iniciación del Proyecto Fase inicial clave para el éxito Identificación de inte…" at bounding box center [384, 236] width 388 height 400
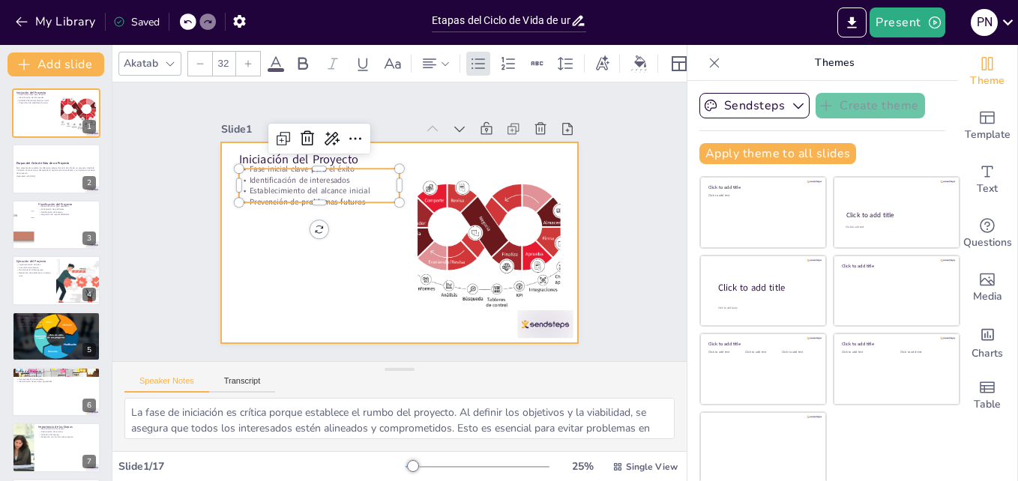
click at [310, 247] on div at bounding box center [387, 238] width 407 height 373
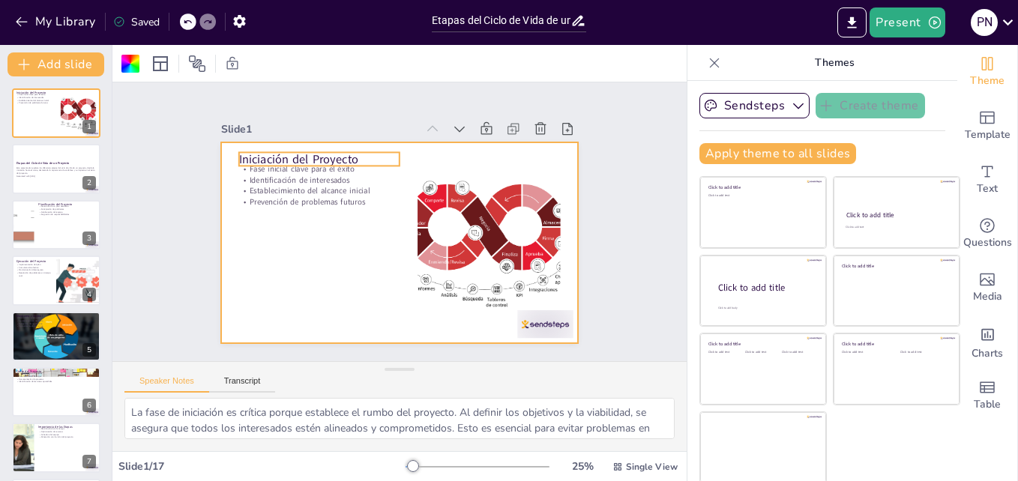
click at [322, 150] on p "Iniciación del Proyecto" at bounding box center [381, 121] width 130 height 120
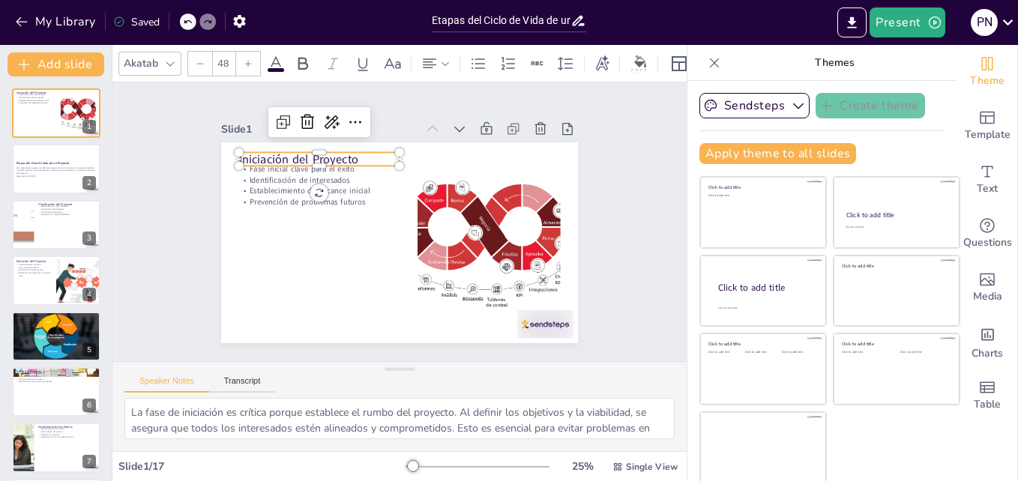
click at [322, 150] on p "Iniciación del Proyecto" at bounding box center [370, 124] width 139 height 108
click at [349, 156] on span "Iniciación del Proyecto" at bounding box center [390, 103] width 83 height 106
click at [331, 214] on span "Iniciación del Proyecto" at bounding box center [289, 267] width 83 height 106
click at [340, 155] on span "Iniciación del Proyecto" at bounding box center [332, 123] width 115 height 64
copy span "Iniciación del Proyecto"
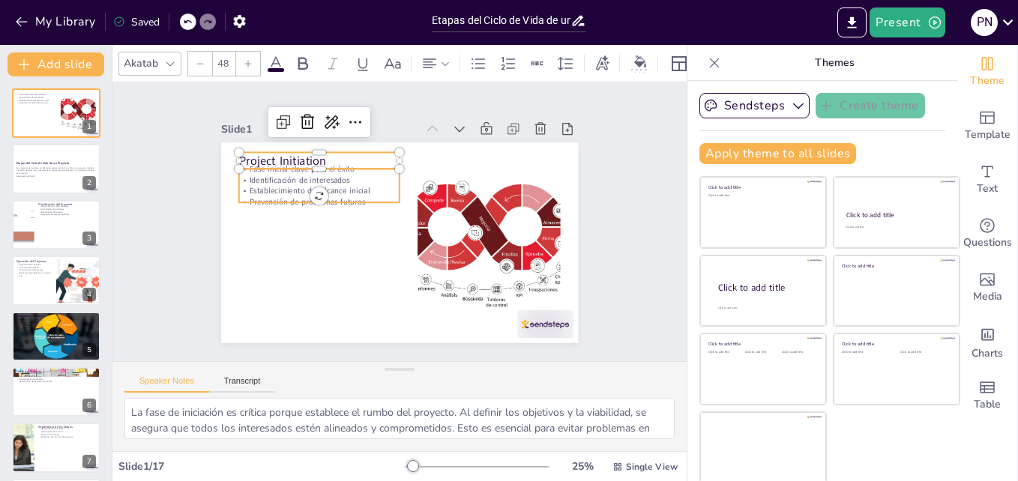
click at [364, 199] on div "Fase inicial clave para el éxito Identificación de interesados Establecimiento …" at bounding box center [393, 241] width 402 height 301
click at [349, 185] on p "Establecimiento del alcance inicial" at bounding box center [338, 162] width 151 height 76
click at [349, 185] on p "Establecimiento del alcance inicial" at bounding box center [368, 141] width 115 height 127
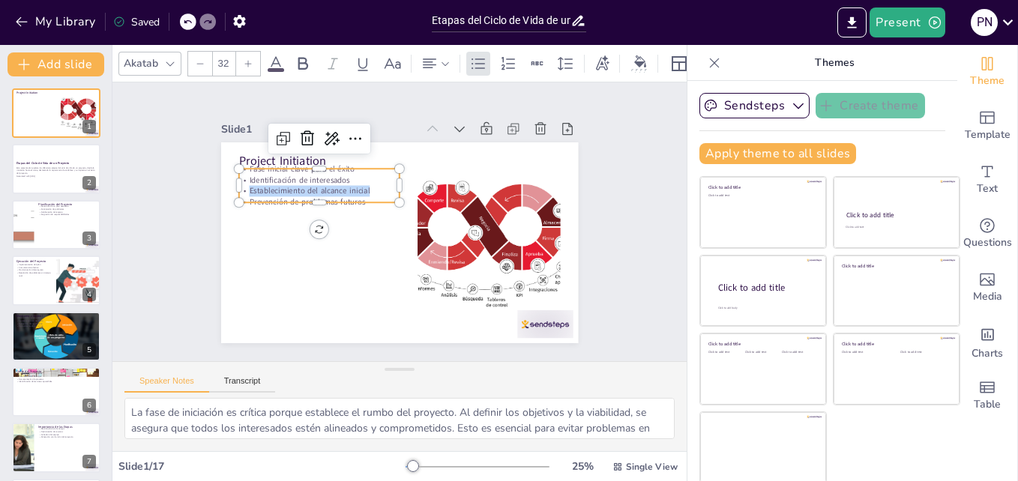
click at [349, 185] on span "Establecimiento del alcance inicial" at bounding box center [329, 156] width 115 height 59
click at [351, 187] on span "Establecimiento del alcance inicial" at bounding box center [329, 156] width 115 height 59
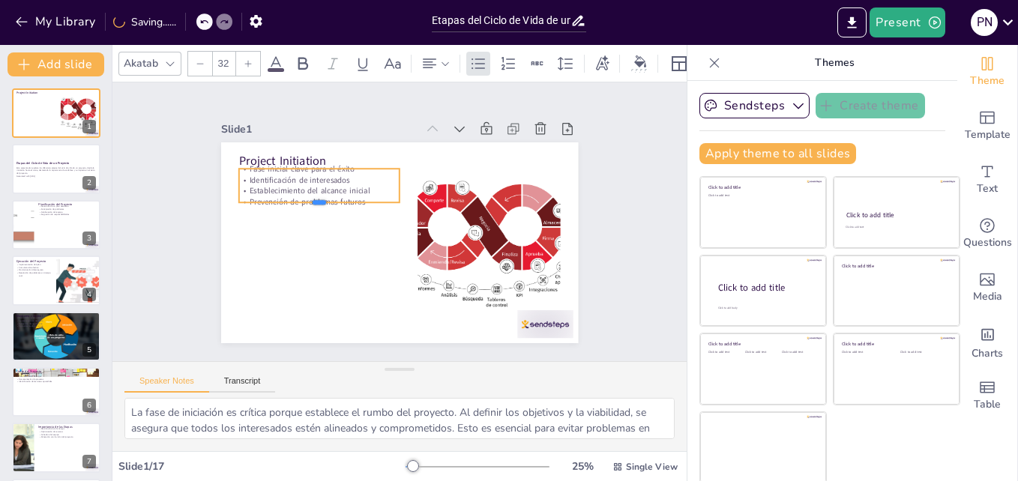
click at [357, 196] on div at bounding box center [331, 177] width 151 height 76
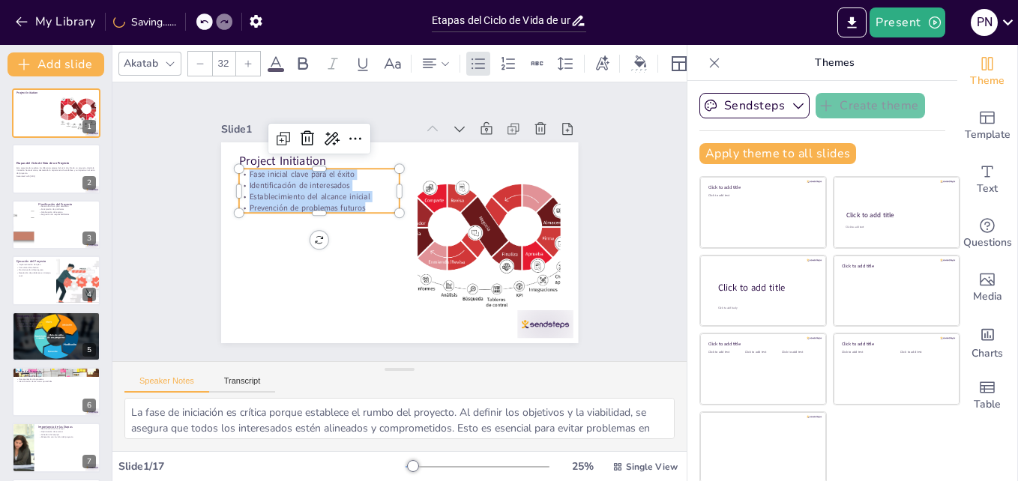
drag, startPoint x: 352, startPoint y: 199, endPoint x: 231, endPoint y: 167, distance: 124.8
click at [256, 167] on div "Fase inicial clave para el éxito Identificación de interesados Establecimiento …" at bounding box center [338, 161] width 165 height 106
copy div "Fase inicial clave para el éxito Identificación de interesados Establecimiento …"
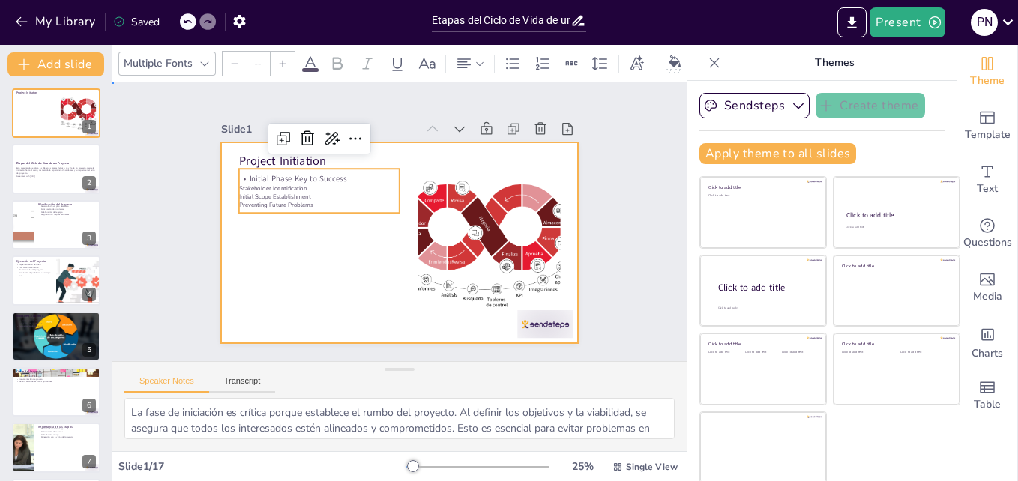
click at [335, 259] on div at bounding box center [389, 240] width 410 height 352
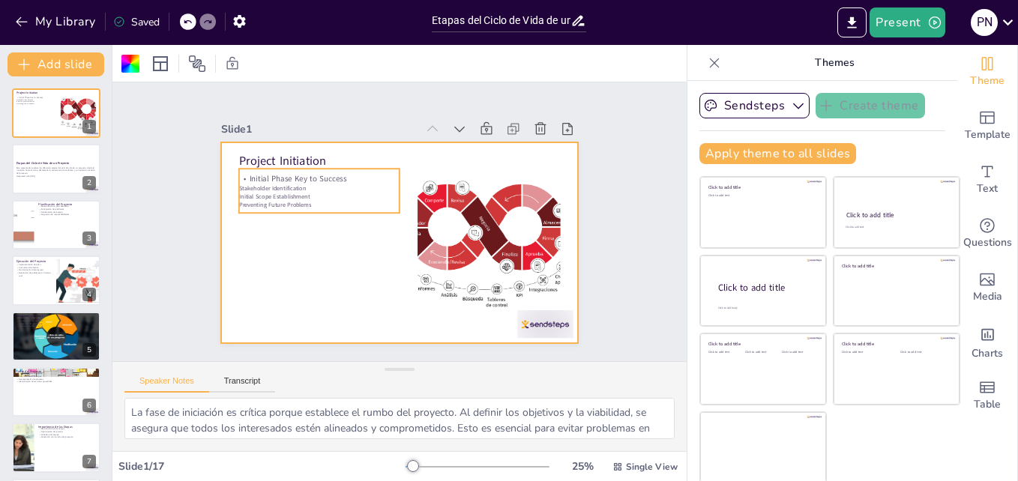
click at [276, 149] on span "Stakeholder Identification" at bounding box center [306, 129] width 62 height 40
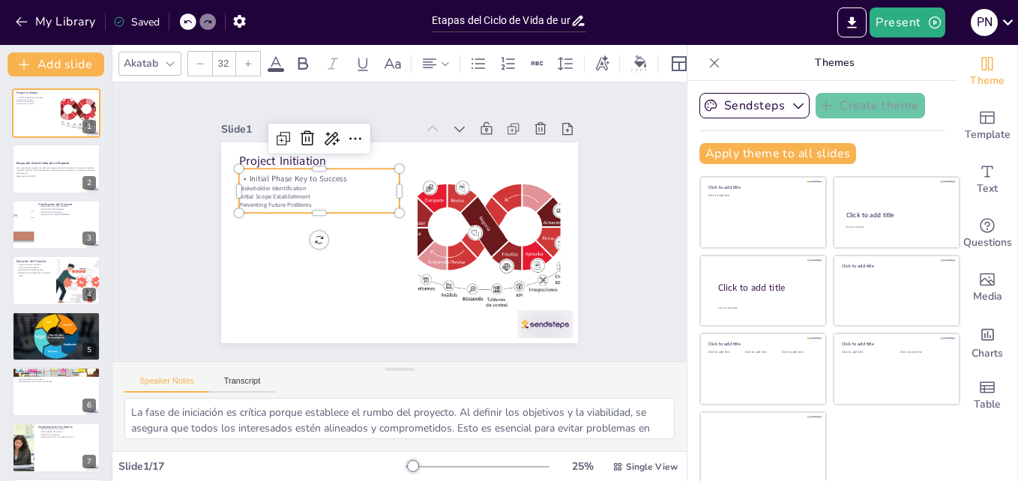
click at [276, 157] on span "Stakeholder Identification" at bounding box center [297, 139] width 64 height 34
click at [352, 178] on p "Initial Phase Key to Success" at bounding box center [343, 150] width 151 height 76
click at [707, 62] on icon at bounding box center [714, 62] width 15 height 15
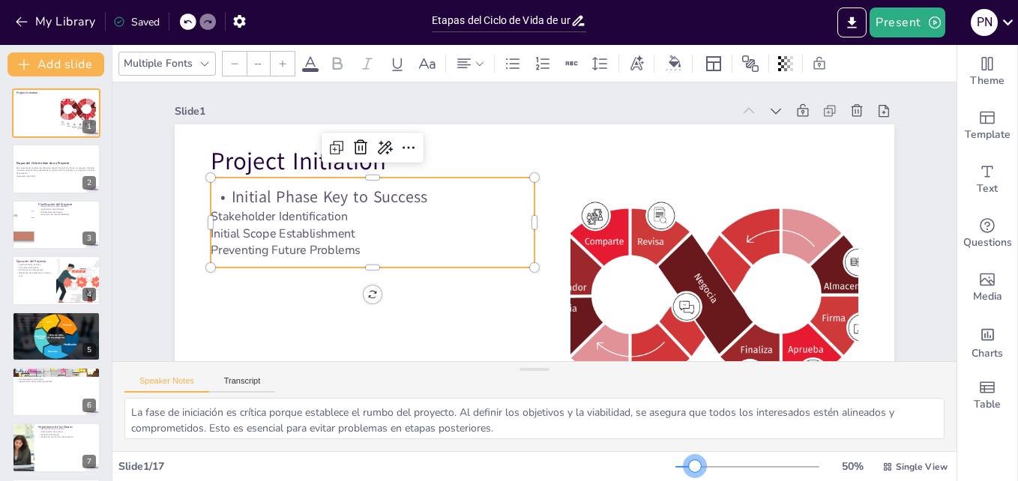
drag, startPoint x: 674, startPoint y: 465, endPoint x: 685, endPoint y: 465, distance: 11.2
click at [689, 465] on div at bounding box center [695, 466] width 12 height 12
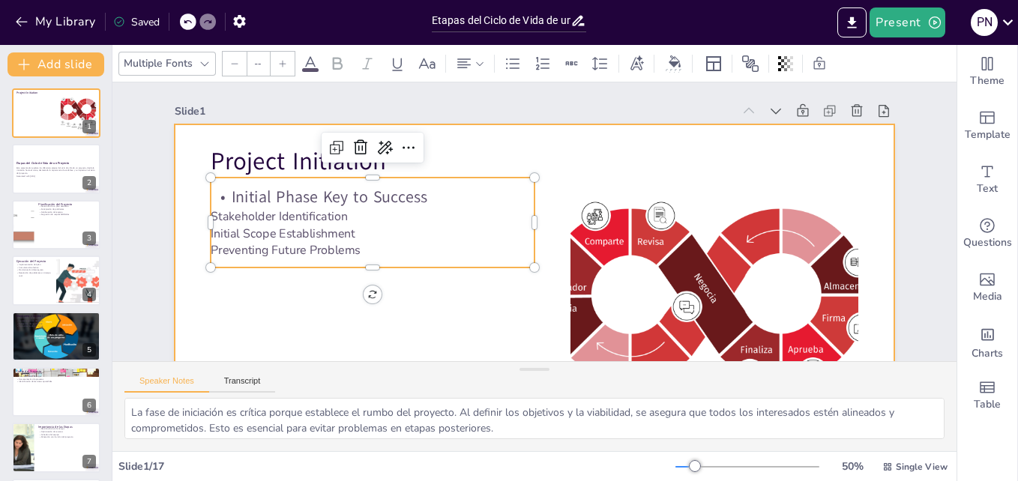
click at [398, 312] on div at bounding box center [473, 307] width 820 height 751
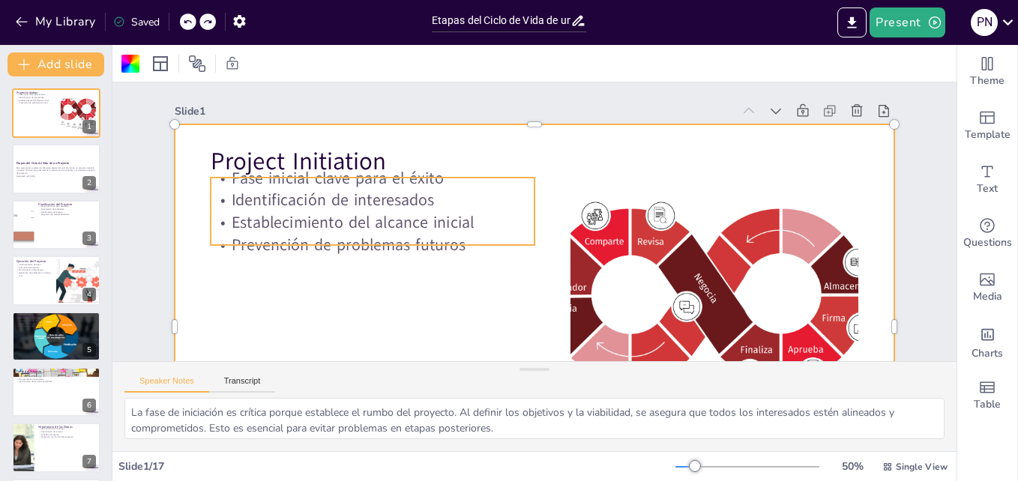
click at [428, 243] on p "Prevención de problemas futuros" at bounding box center [383, 160] width 292 height 181
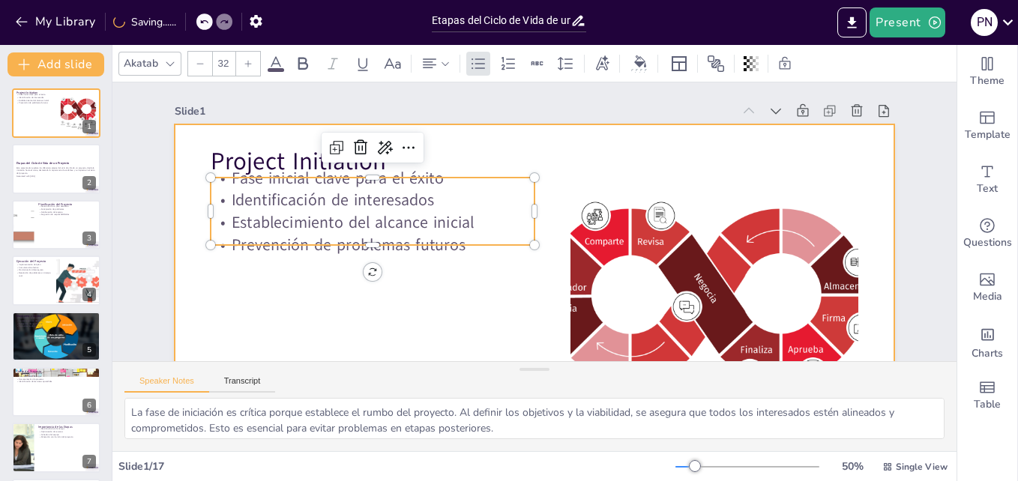
click at [383, 303] on div at bounding box center [492, 318] width 823 height 663
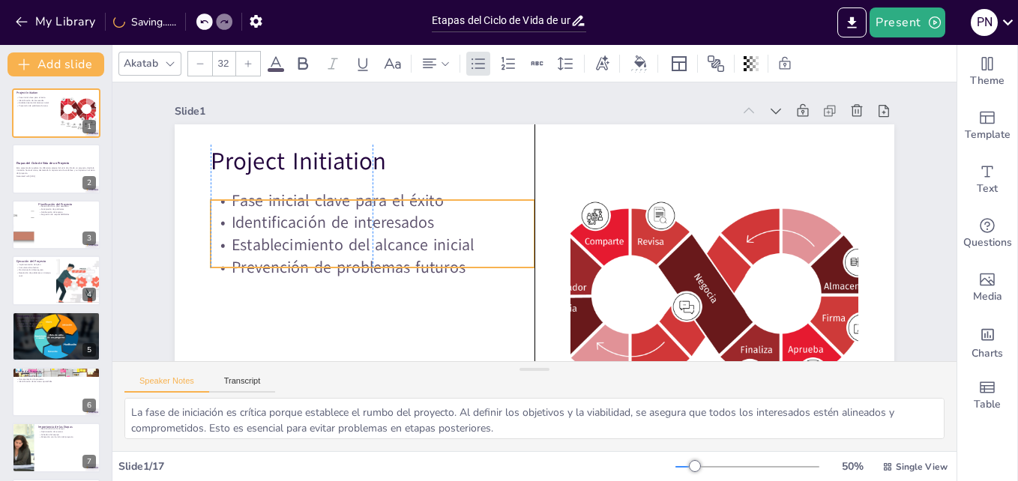
drag, startPoint x: 305, startPoint y: 203, endPoint x: 303, endPoint y: 226, distance: 22.6
click at [303, 226] on p "Identificación de interesados" at bounding box center [373, 206] width 325 height 56
click at [303, 236] on p "Establecimiento del alcance inicial" at bounding box center [408, 118] width 233 height 256
click at [303, 236] on p "Establecimiento del alcance inicial" at bounding box center [372, 210] width 322 height 89
click at [303, 207] on span "Establecimiento del alcance inicial" at bounding box center [384, 117] width 196 height 179
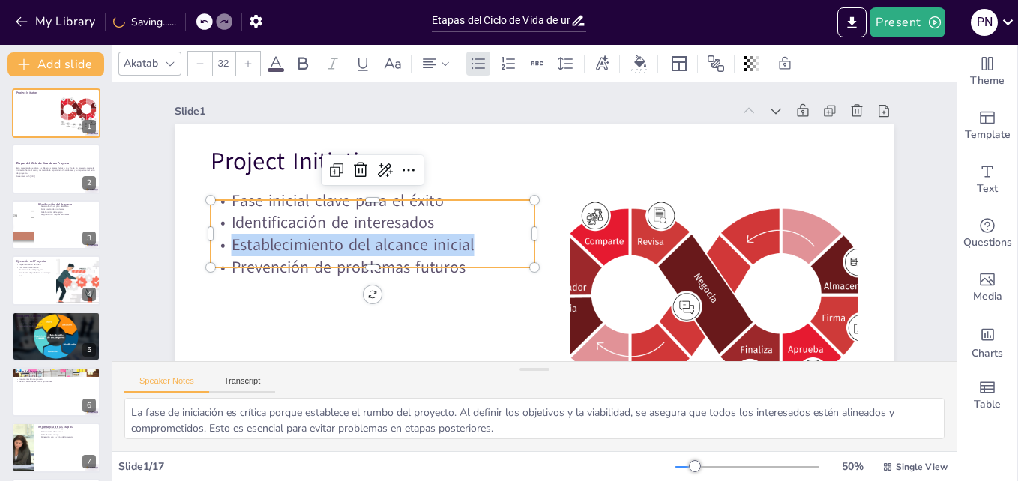
click at [303, 229] on span "Establecimiento del alcance inicial" at bounding box center [359, 168] width 231 height 119
click at [398, 214] on span "Establecimiento del alcance inicial" at bounding box center [373, 133] width 209 height 160
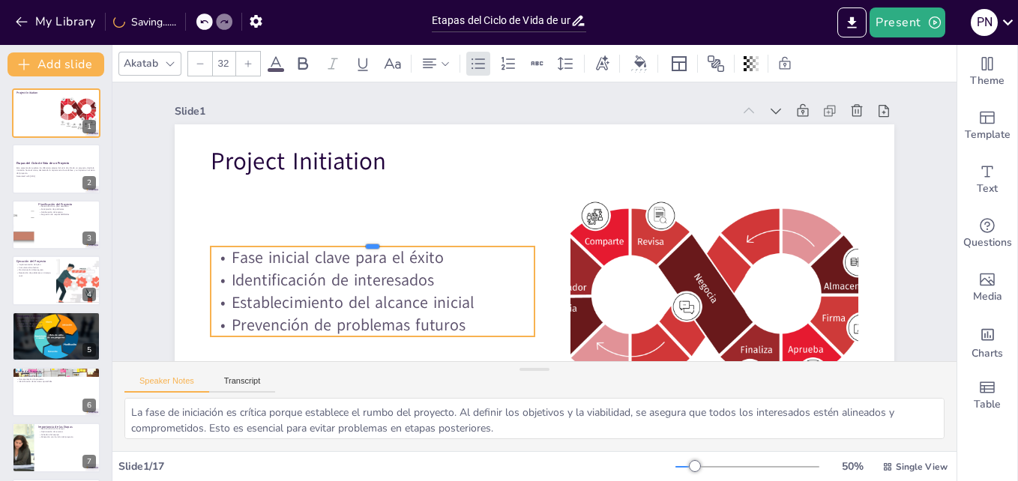
drag, startPoint x: 218, startPoint y: 199, endPoint x: 339, endPoint y: 245, distance: 129.4
click at [339, 244] on div at bounding box center [384, 157] width 286 height 172
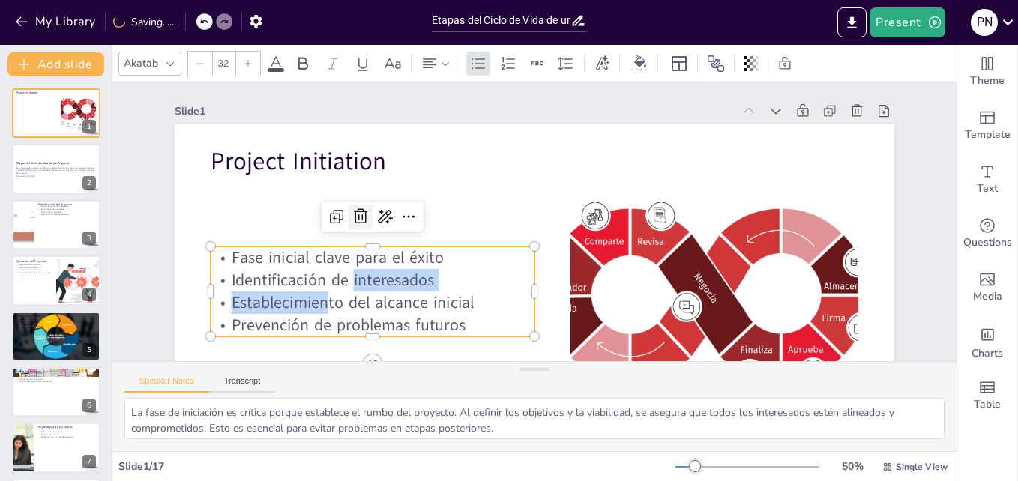
drag, startPoint x: 342, startPoint y: 271, endPoint x: 343, endPoint y: 220, distance: 51.0
click at [343, 220] on div "Project Initiation Fase inicial clave para el éxito Identificación de interesad…" at bounding box center [482, 313] width 826 height 711
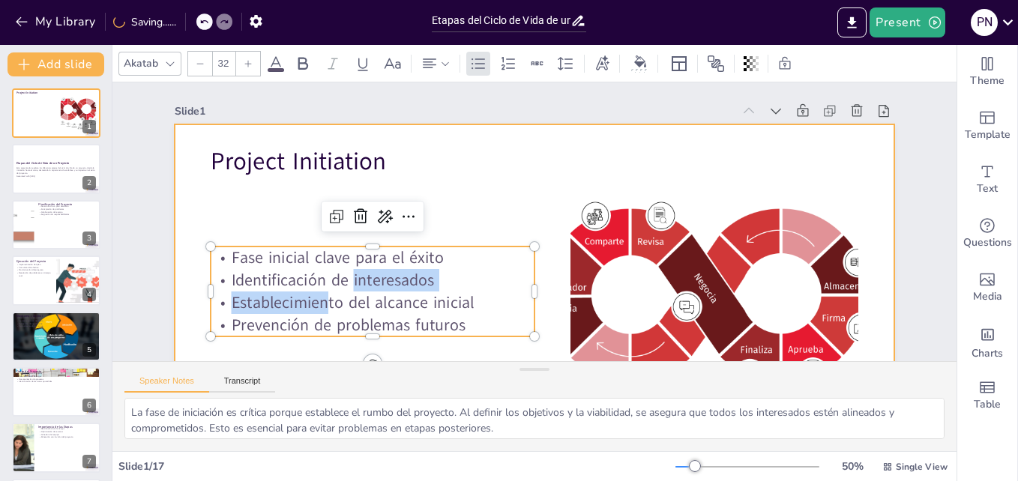
click at [444, 196] on div at bounding box center [429, 222] width 405 height 720
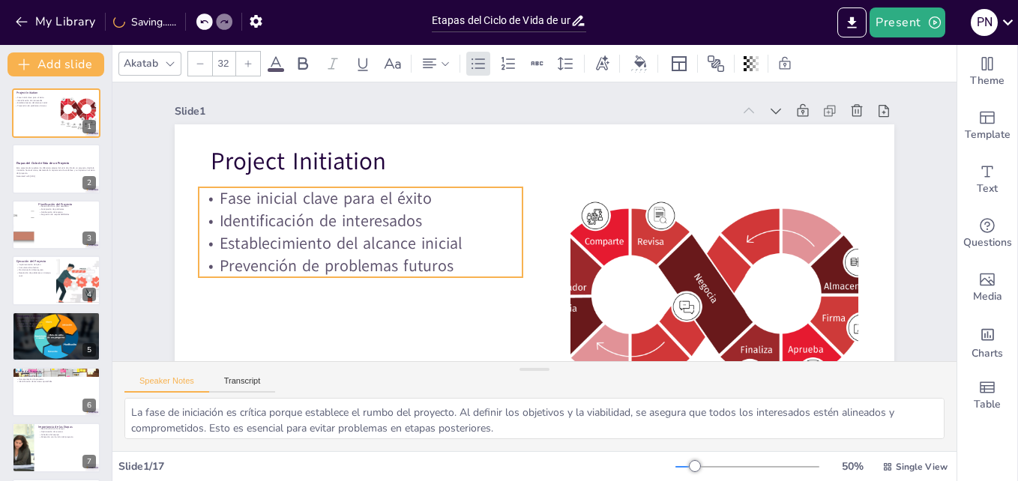
drag, startPoint x: 400, startPoint y: 280, endPoint x: 388, endPoint y: 221, distance: 60.4
click at [532, 217] on p "Identificación de interesados" at bounding box center [622, 72] width 181 height 292
click at [449, 267] on p "Prevención de problemas futuros" at bounding box center [357, 191] width 305 height 152
click at [448, 267] on p "Prevención de problemas futuros" at bounding box center [356, 228] width 322 height 89
click at [448, 233] on p "Prevención de problemas futuros" at bounding box center [424, 80] width 152 height 305
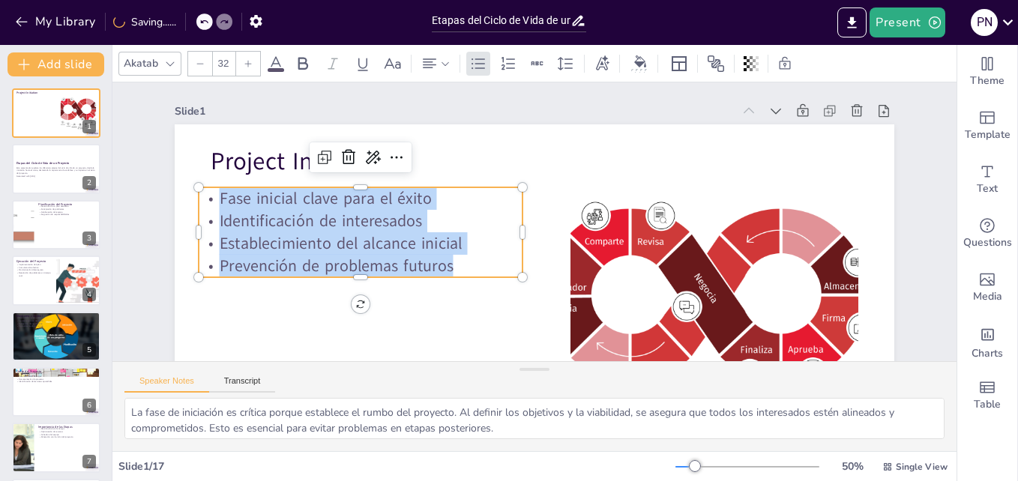
drag, startPoint x: 448, startPoint y: 267, endPoint x: 204, endPoint y: 201, distance: 253.2
click at [517, 201] on div "Fase inicial clave para el éxito Identificación de interesados Establecimiento …" at bounding box center [679, 126] width 325 height 240
copy div "Fase inicial clave para el éxito Identificación de interesados Establecimiento …"
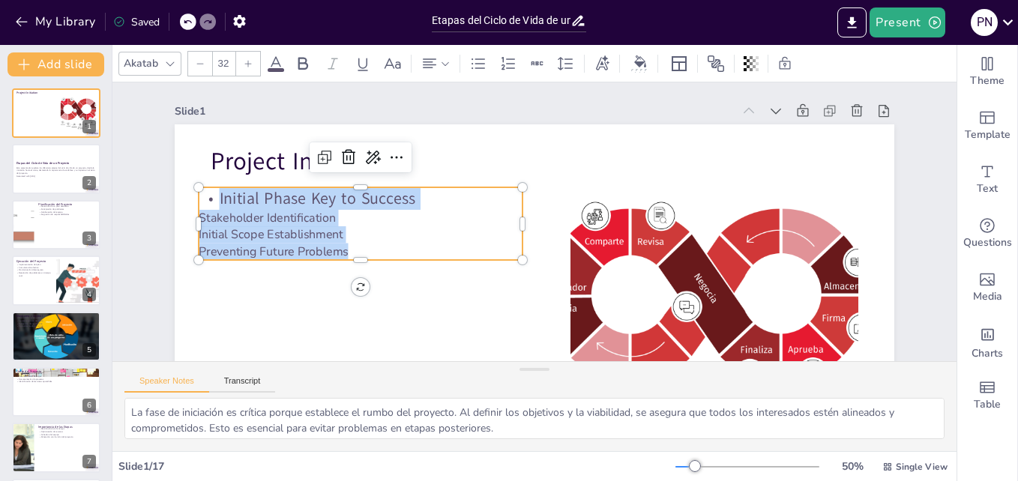
drag, startPoint x: 335, startPoint y: 249, endPoint x: 194, endPoint y: 192, distance: 152.1
click at [306, 192] on div "Initial Phase Key to Success Stakeholder Identification Initial Scope Establish…" at bounding box center [431, 82] width 250 height 304
click at [463, 69] on div "Akatab 32" at bounding box center [464, 63] width 692 height 25
click at [475, 64] on icon at bounding box center [478, 64] width 18 height 18
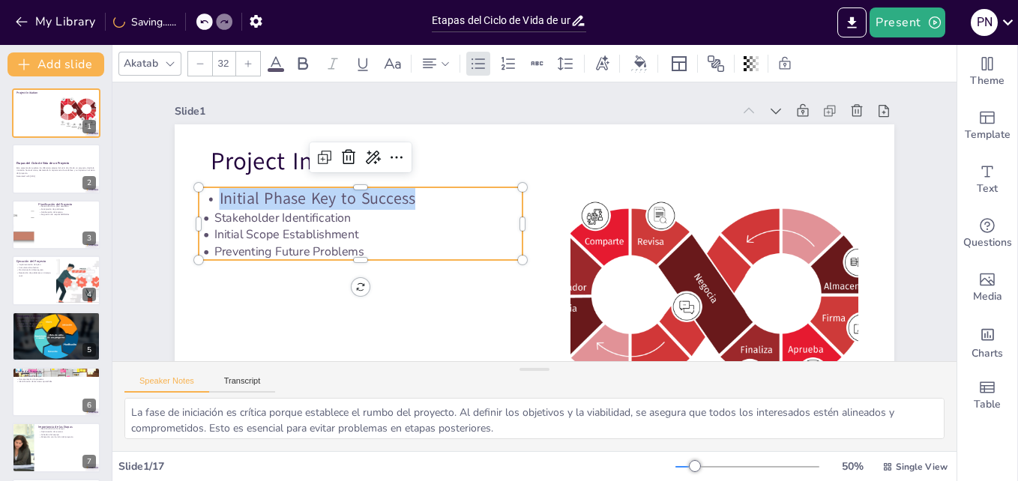
click at [242, 64] on div at bounding box center [248, 64] width 24 height 24
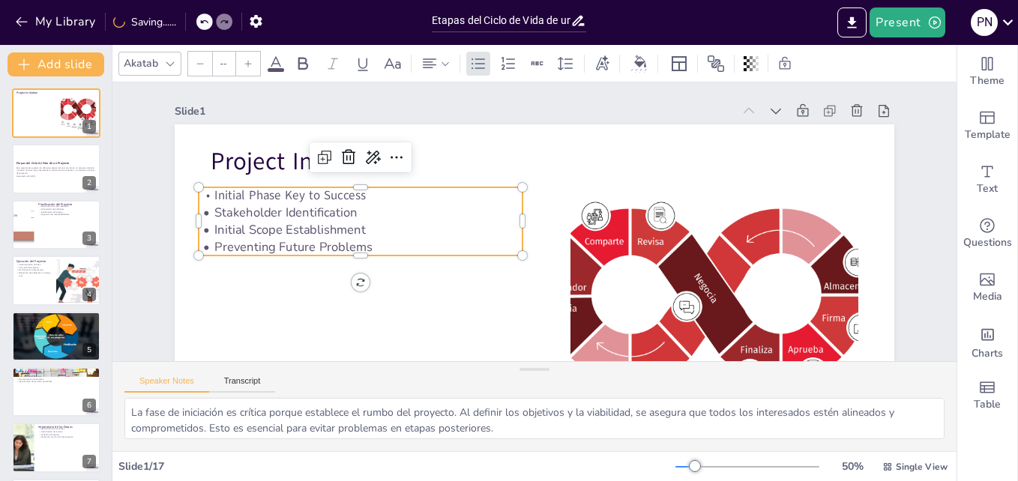
click at [244, 64] on icon at bounding box center [248, 63] width 9 height 9
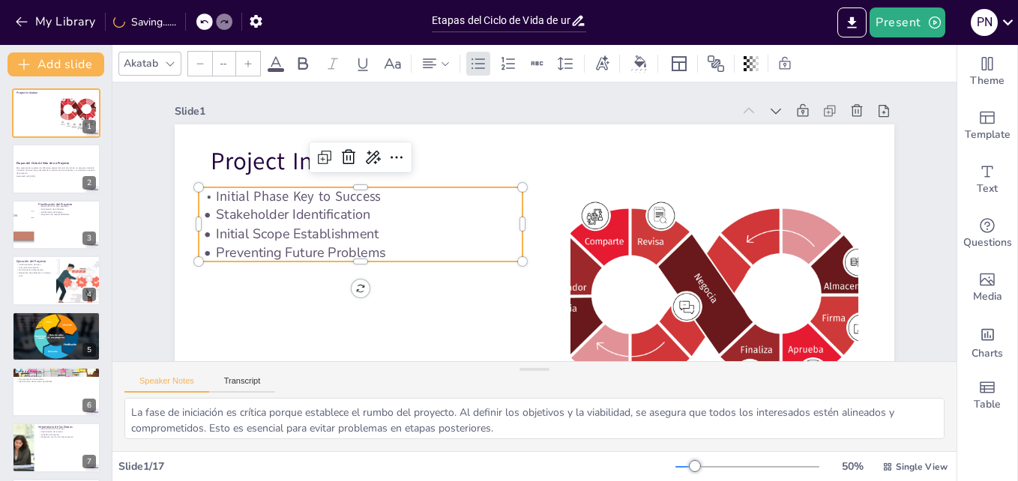
click at [244, 64] on icon at bounding box center [248, 63] width 9 height 9
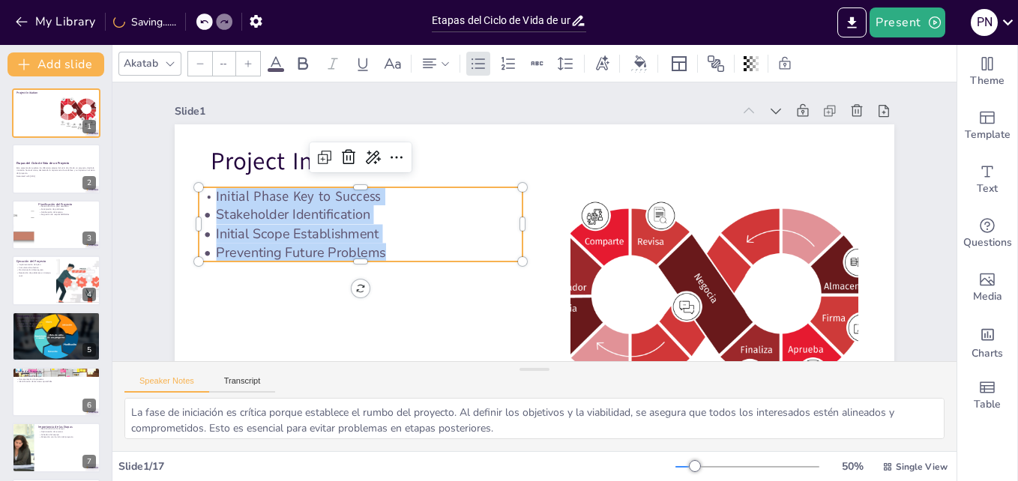
click at [244, 64] on icon at bounding box center [248, 63] width 9 height 9
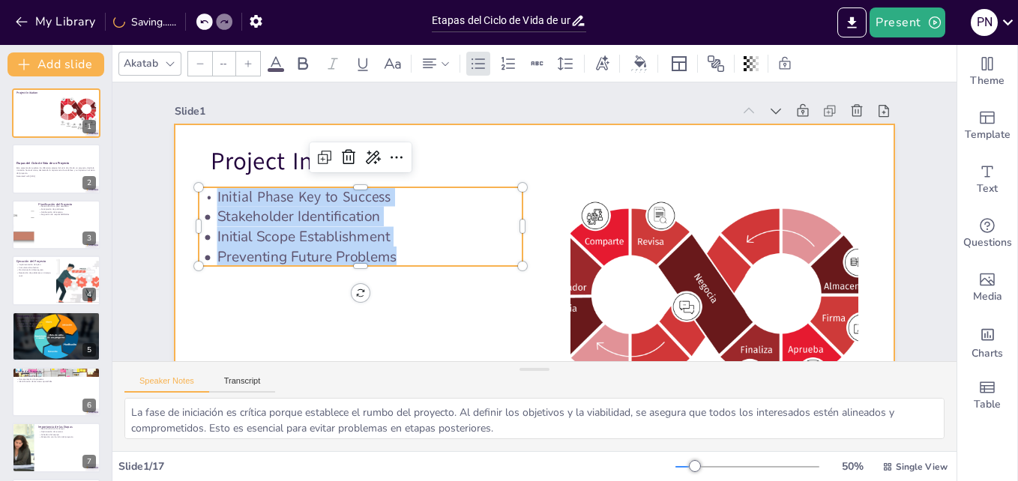
click at [500, 319] on div at bounding box center [535, 117] width 720 height 405
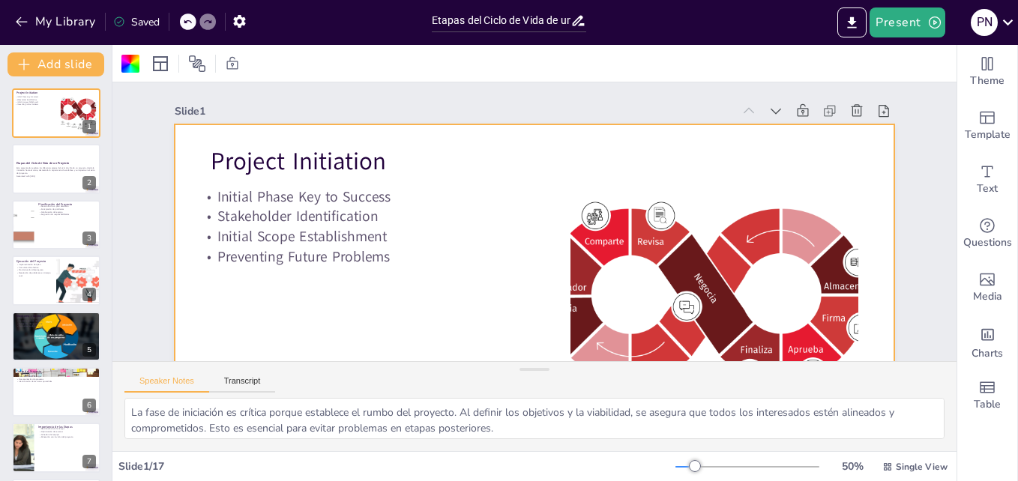
click at [678, 468] on div at bounding box center [748, 467] width 144 height 12
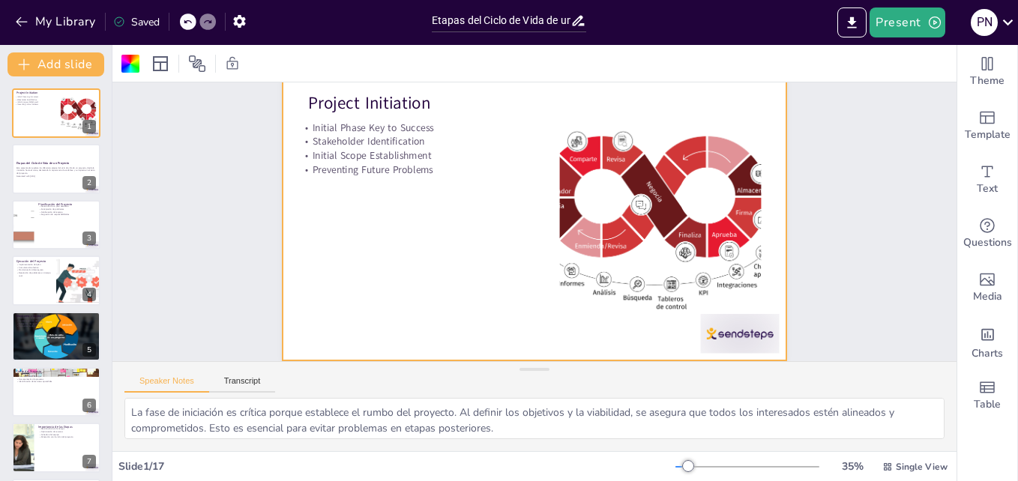
scroll to position [52, 0]
click at [67, 187] on div at bounding box center [56, 169] width 90 height 51
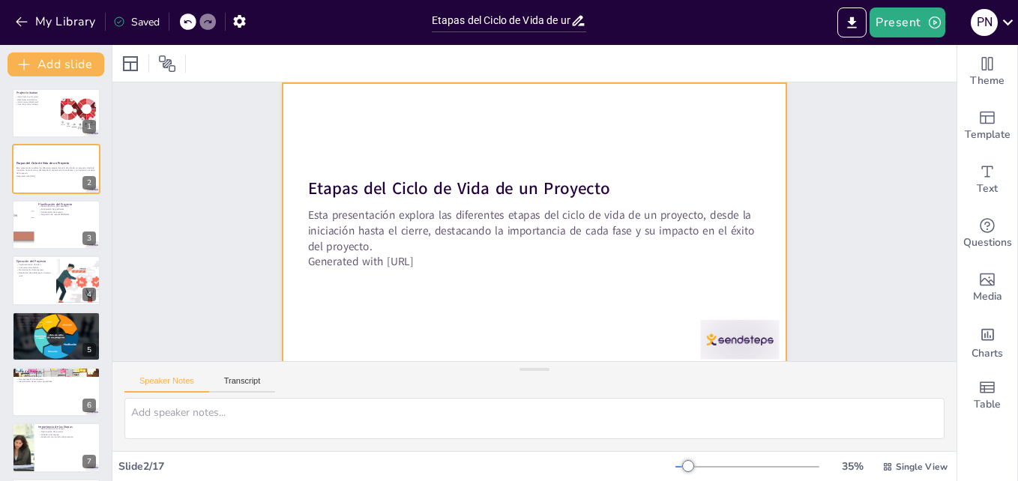
scroll to position [58, 0]
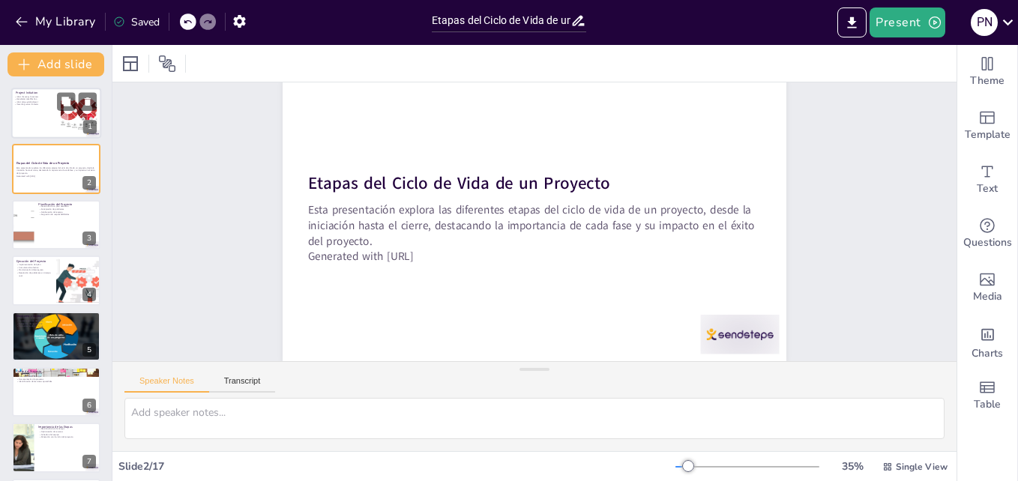
click at [29, 106] on div at bounding box center [56, 113] width 90 height 51
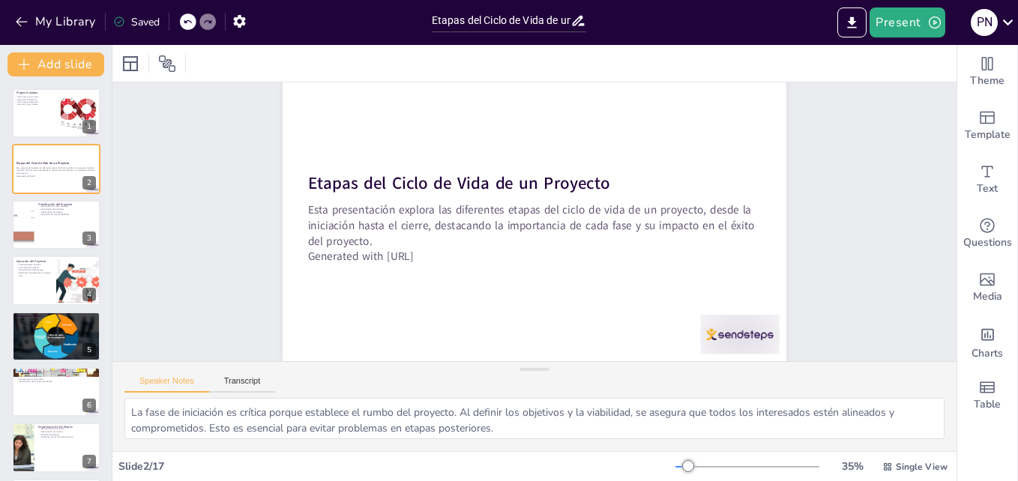
scroll to position [0, 0]
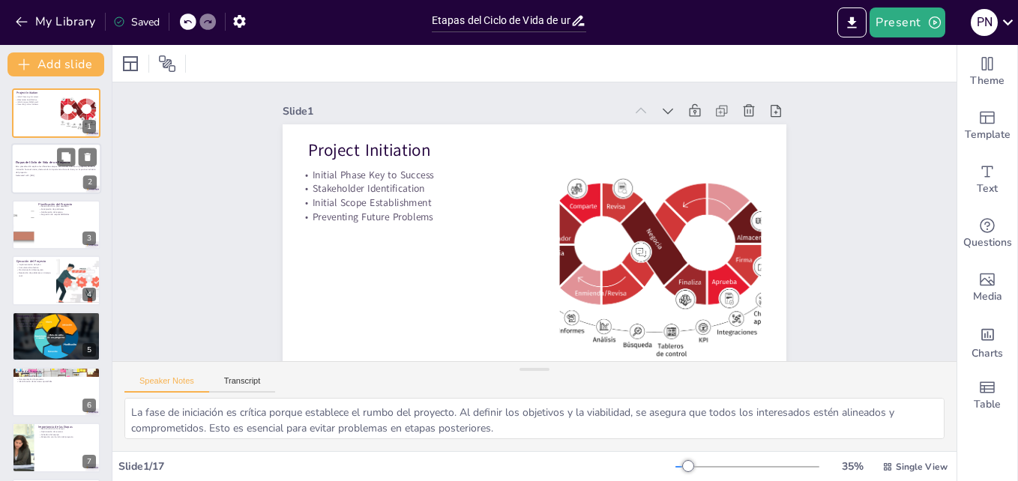
click at [25, 166] on p "Esta presentación explora las diferentes etapas del ciclo de vida de un proyect…" at bounding box center [56, 170] width 81 height 8
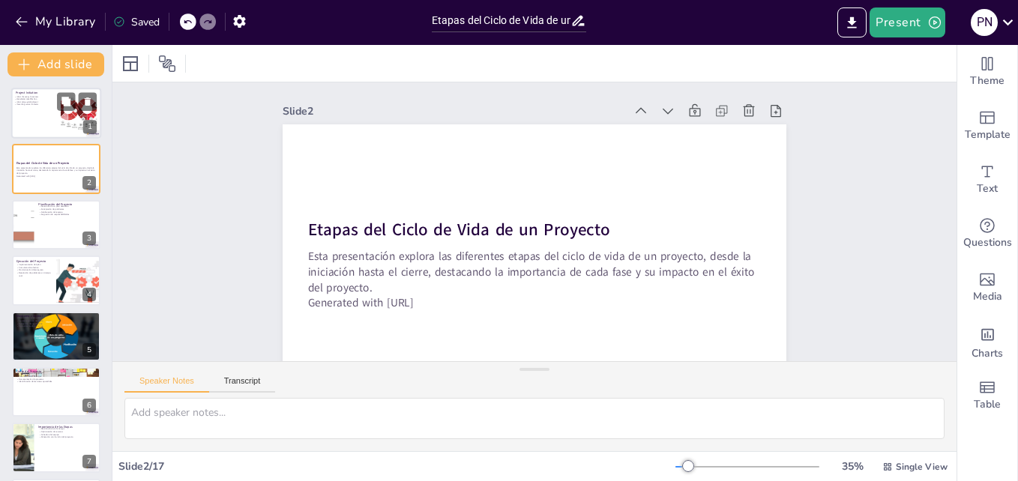
click at [57, 113] on div at bounding box center [56, 113] width 90 height 51
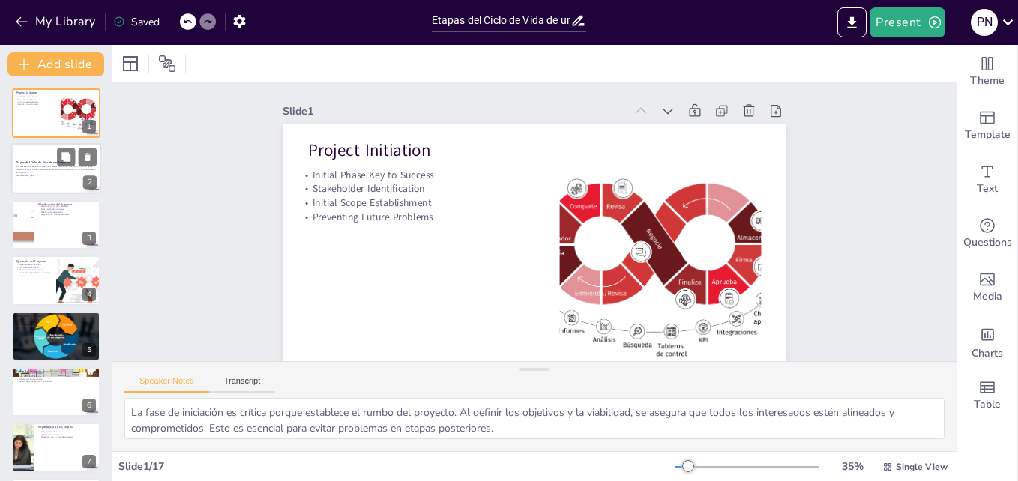
click at [42, 176] on p "Generated with [URL]" at bounding box center [56, 176] width 81 height 3
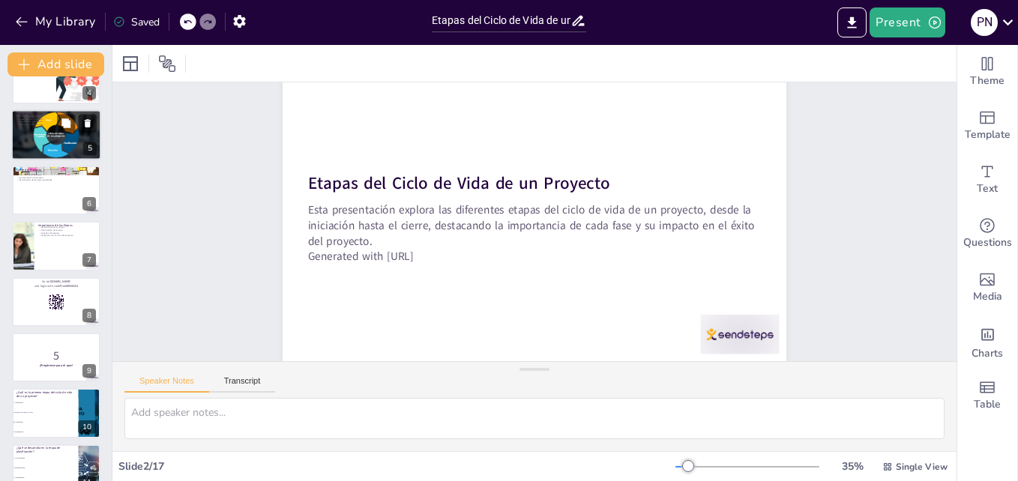
scroll to position [225, 0]
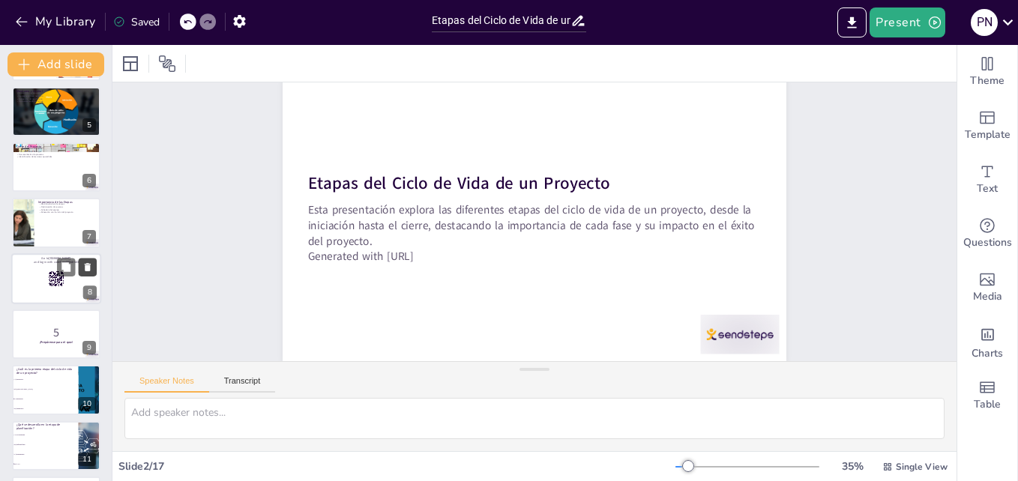
click at [85, 266] on icon at bounding box center [87, 267] width 10 height 10
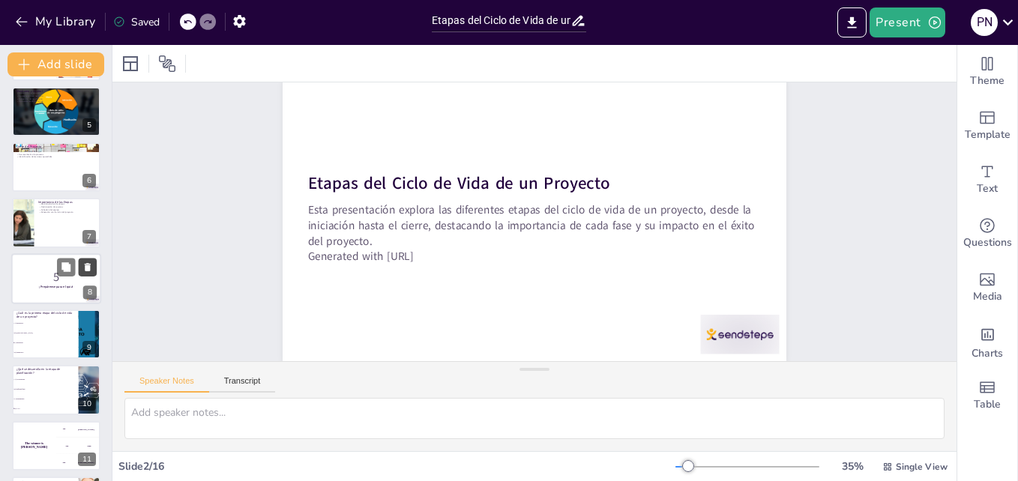
click at [85, 266] on icon at bounding box center [87, 267] width 10 height 10
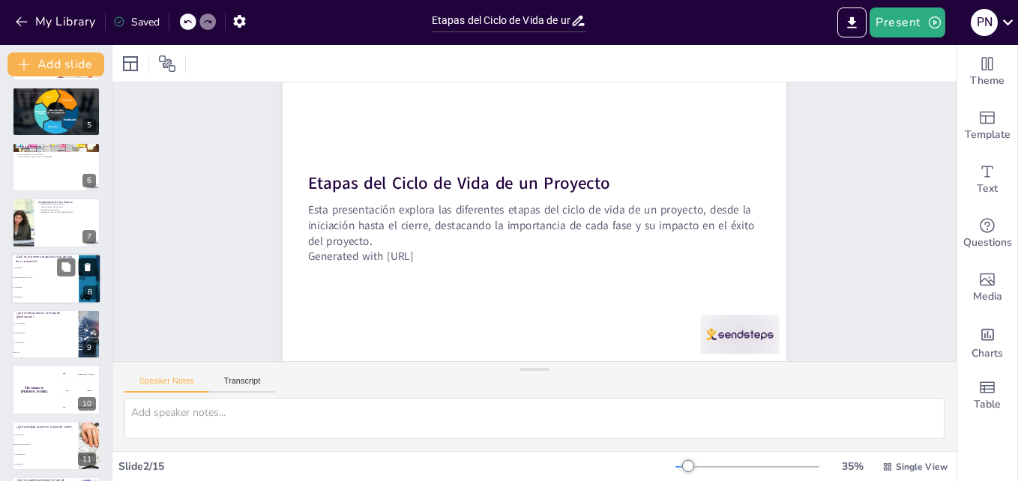
click at [85, 266] on icon at bounding box center [87, 267] width 10 height 10
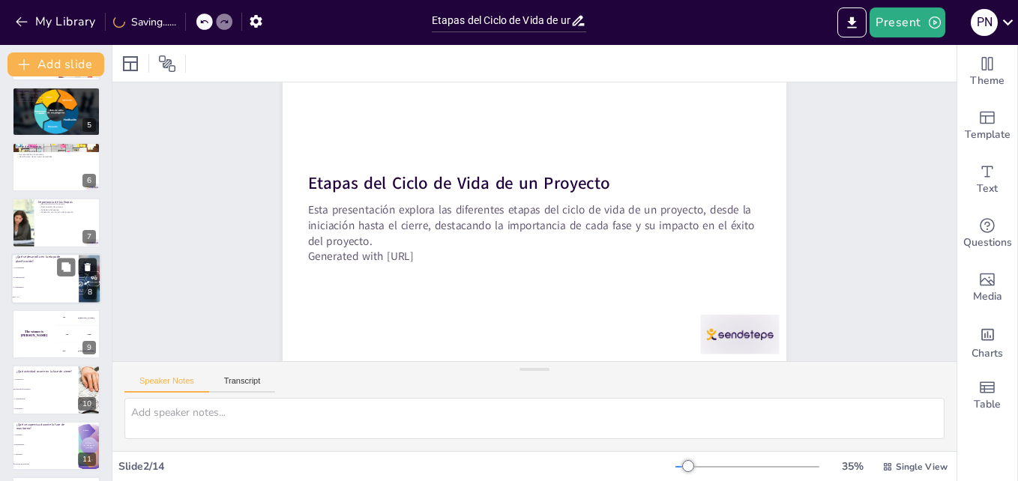
click at [85, 266] on icon at bounding box center [87, 267] width 10 height 10
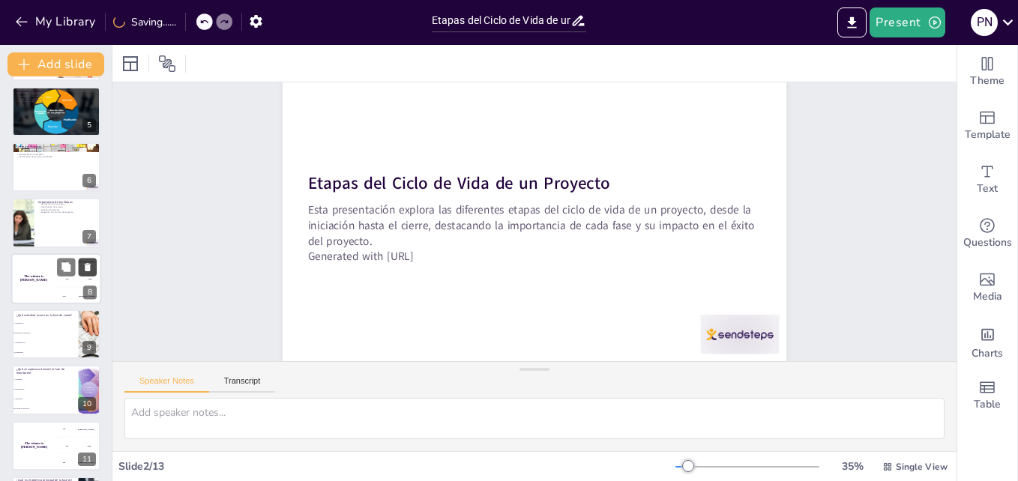
click at [85, 266] on icon at bounding box center [87, 267] width 10 height 10
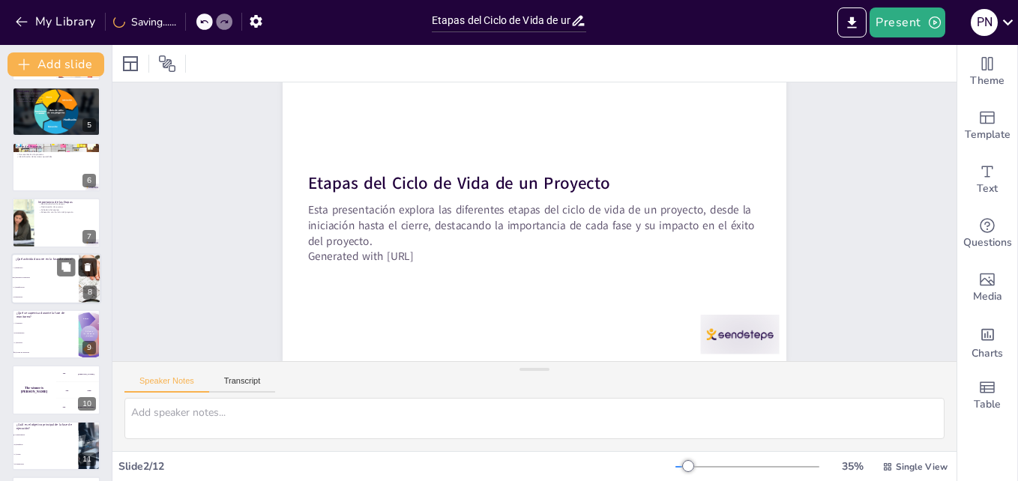
click at [85, 266] on icon at bounding box center [87, 267] width 10 height 10
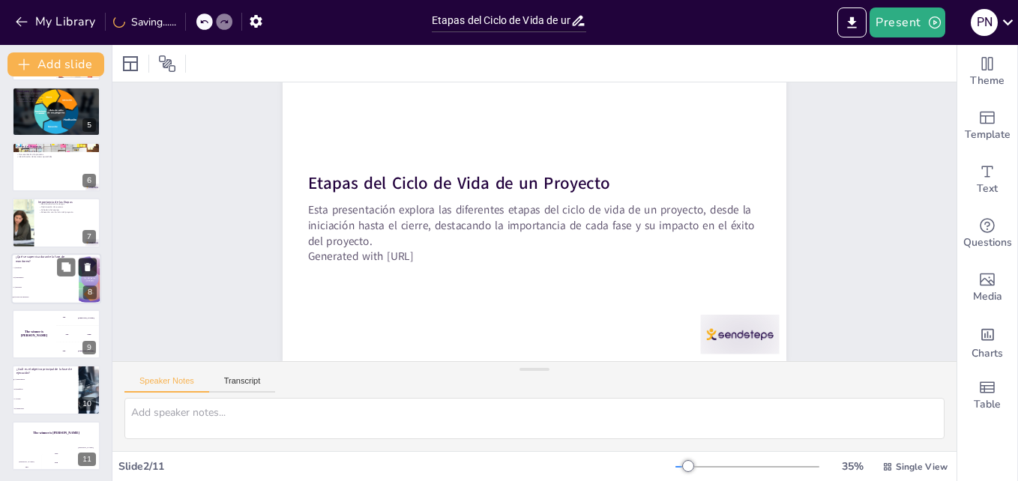
click at [85, 266] on icon at bounding box center [87, 267] width 10 height 10
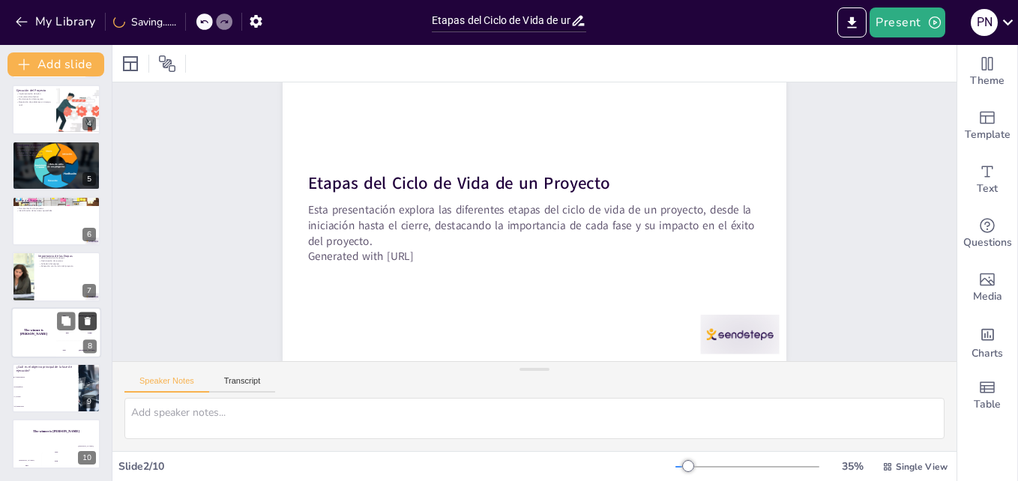
scroll to position [171, 0]
click at [91, 321] on icon at bounding box center [87, 321] width 10 height 10
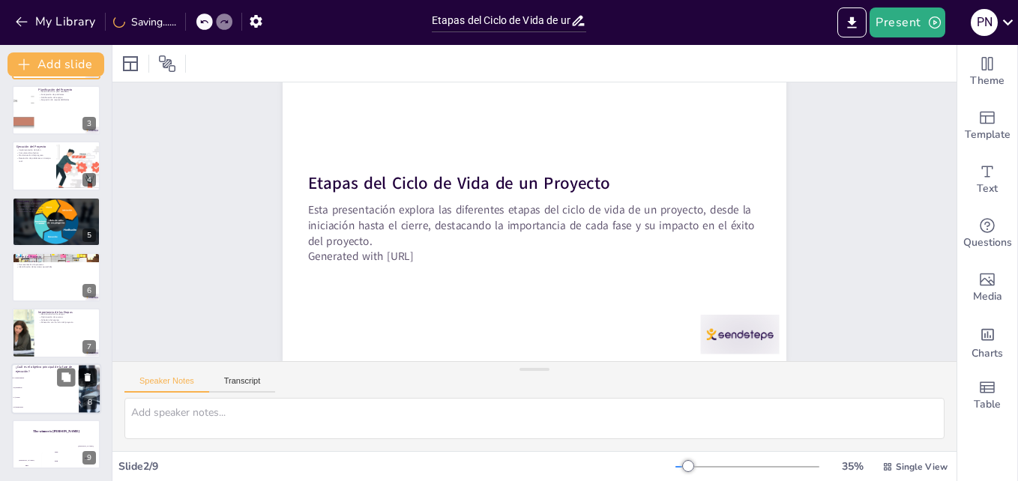
click at [91, 321] on icon at bounding box center [87, 321] width 10 height 10
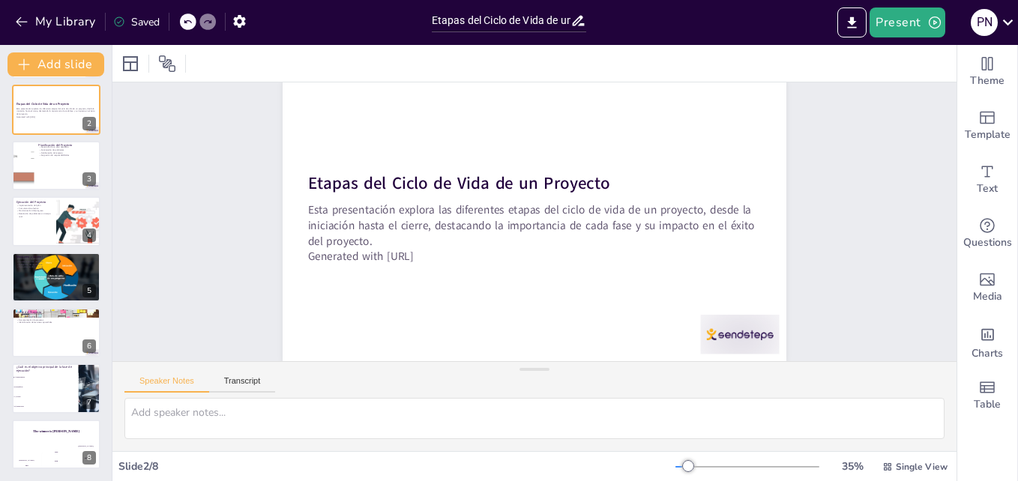
click at [187, 20] on icon at bounding box center [187, 21] width 9 height 9
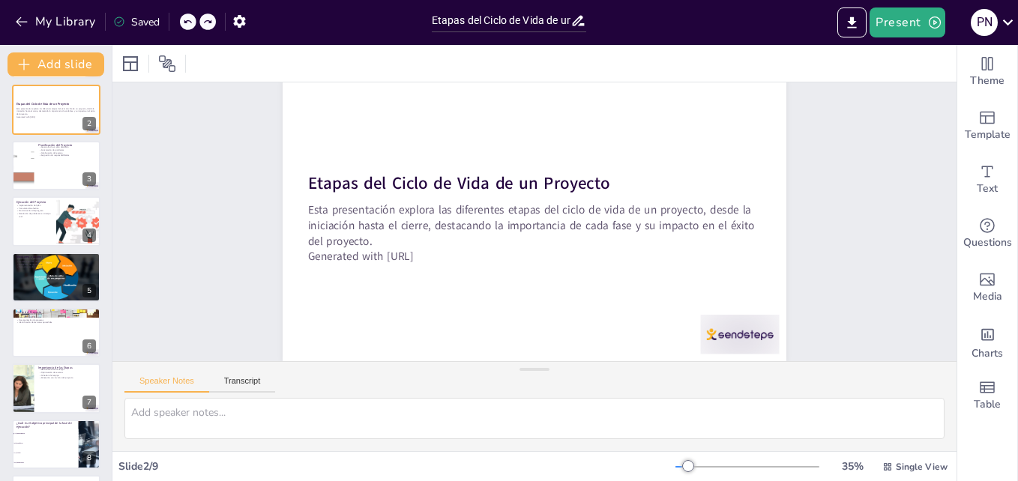
scroll to position [115, 0]
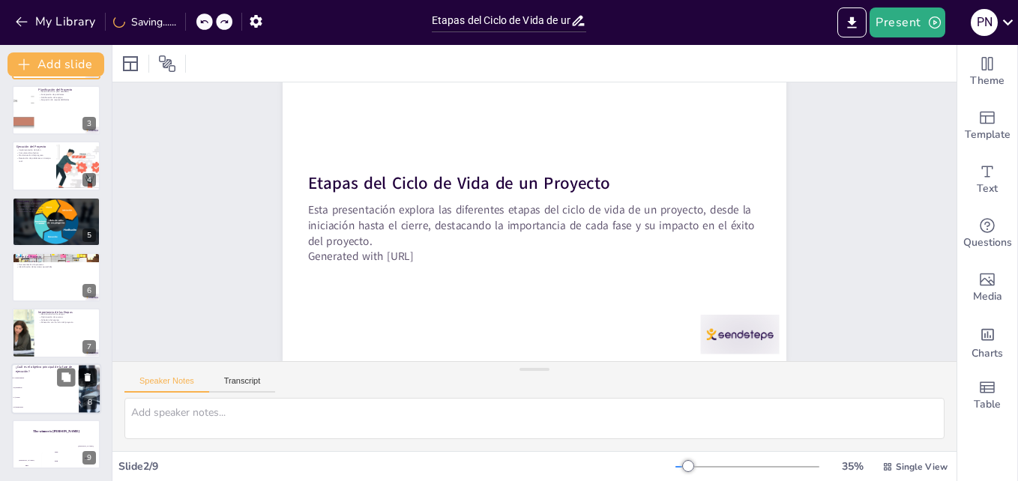
click at [89, 380] on icon at bounding box center [88, 377] width 6 height 8
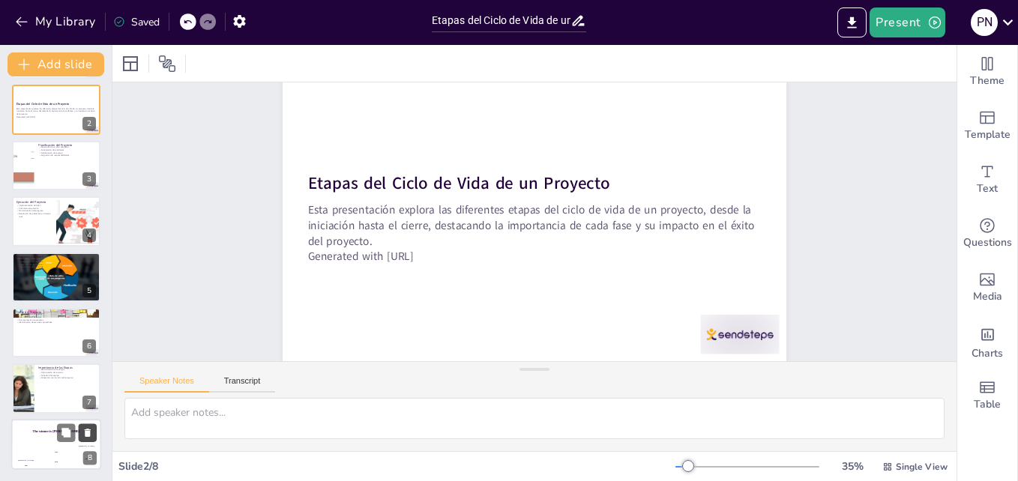
scroll to position [59, 0]
click at [91, 436] on icon at bounding box center [87, 432] width 10 height 10
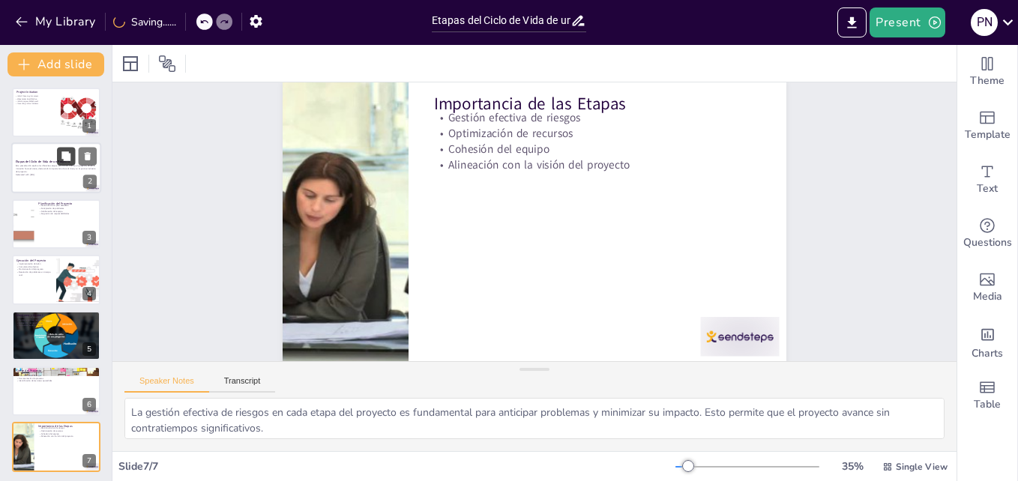
scroll to position [0, 0]
click at [65, 181] on div at bounding box center [56, 169] width 90 height 51
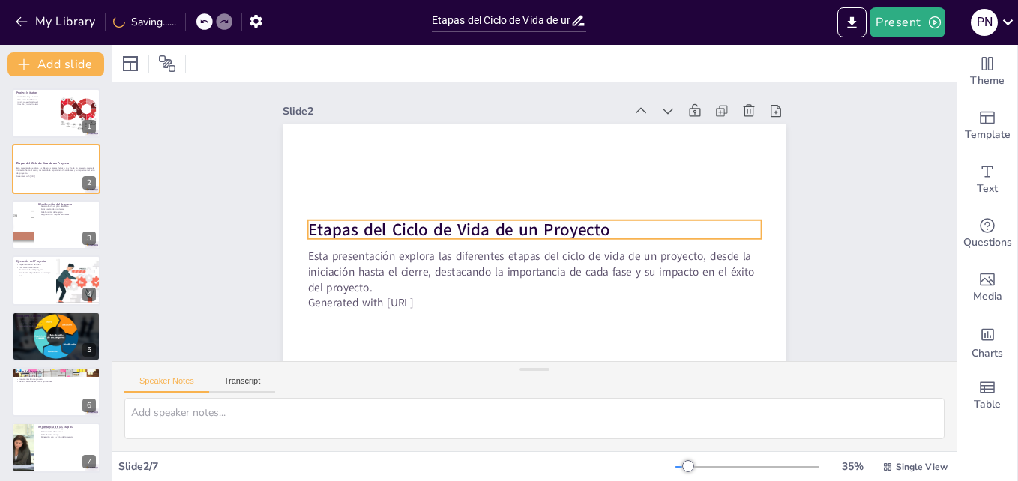
click at [383, 231] on strong "Etapas del Ciclo de Vida de un Proyecto" at bounding box center [473, 176] width 240 height 219
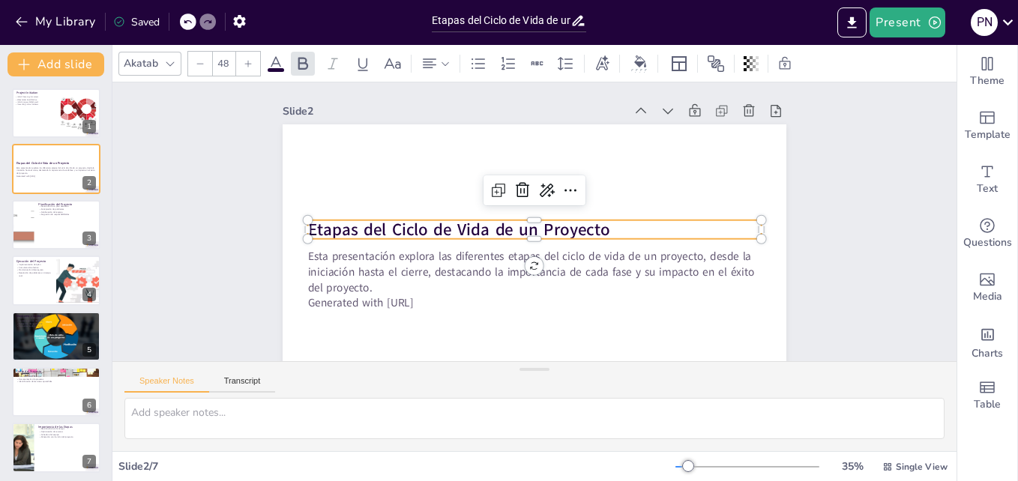
click at [628, 229] on p "Etapas del Ciclo de Vida de un Proyecto" at bounding box center [528, 226] width 286 height 381
click at [628, 229] on p "Etapas del Ciclo de Vida de un Proyecto" at bounding box center [528, 227] width 321 height 353
click at [353, 225] on span "Etapas del Ciclo de Vida de un Proyecto" at bounding box center [473, 176] width 240 height 219
click at [475, 225] on span "Etapas del Ciclo de Vida de un Proyecto" at bounding box center [573, 156] width 196 height 258
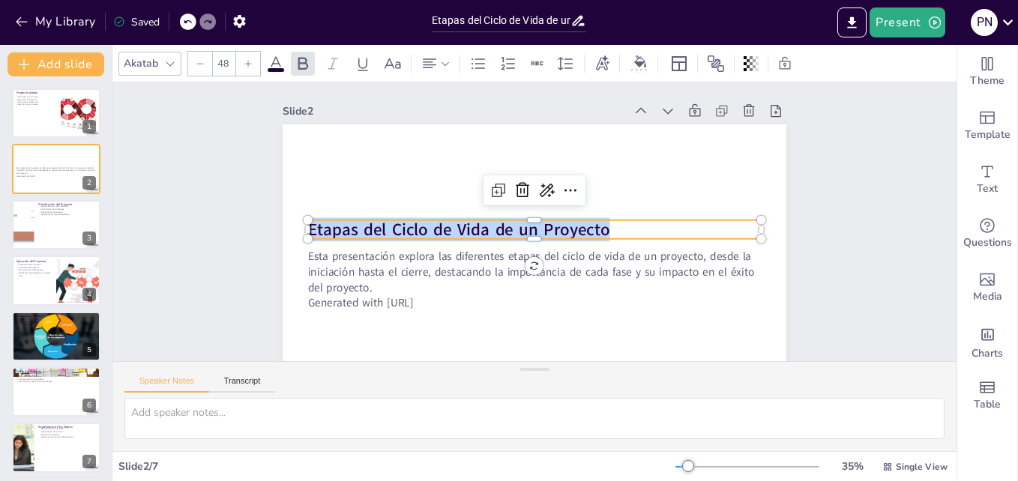
click at [386, 225] on span "Etapas del Ciclo de Vida de un Proyecto" at bounding box center [484, 165] width 196 height 258
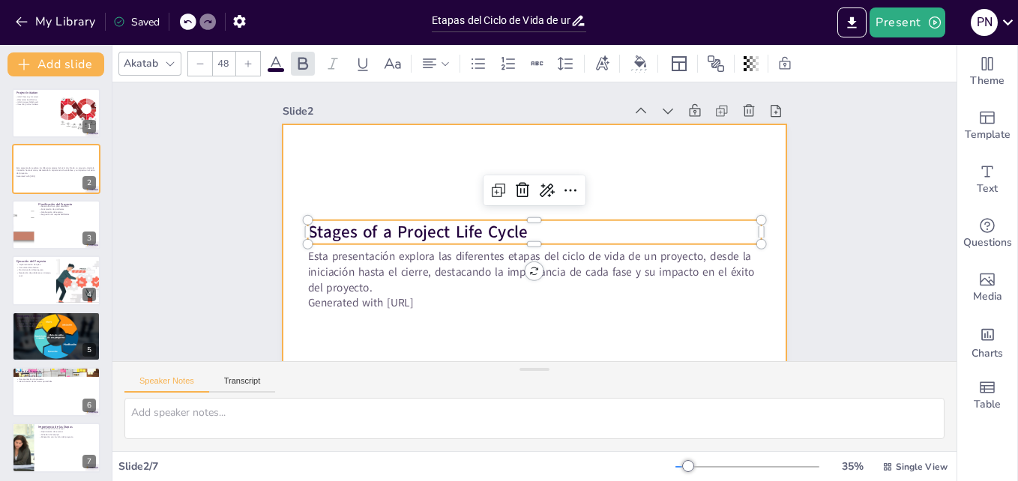
click at [443, 303] on p "Generated with [URL]" at bounding box center [457, 247] width 155 height 436
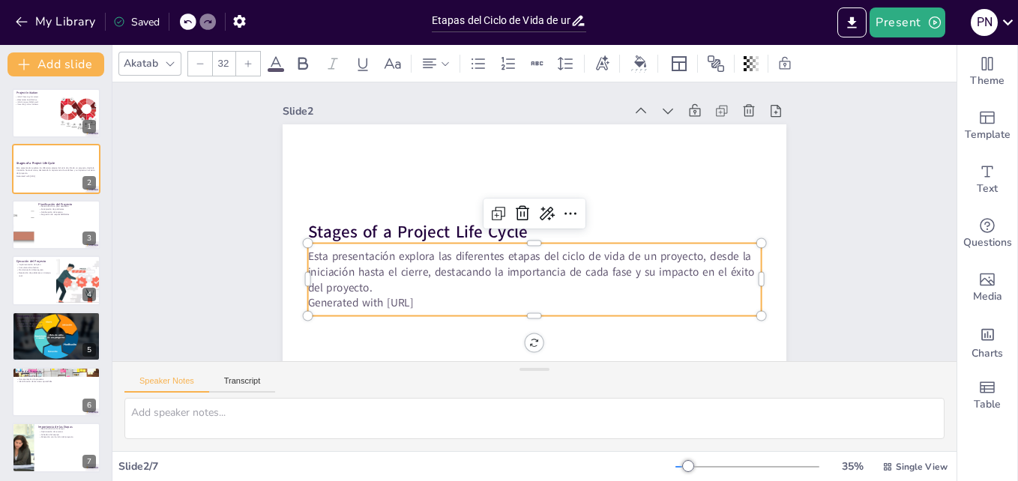
click at [447, 197] on p "Generated with [URL]" at bounding box center [517, 142] width 447 height 109
click at [447, 296] on p "Generated with [URL]" at bounding box center [582, 156] width 376 height 280
click at [447, 307] on p "Generated with [URL]" at bounding box center [457, 197] width 155 height 436
click at [451, 304] on p "Generated with [URL]" at bounding box center [517, 301] width 447 height 109
click at [397, 292] on p "Esta presentación explora las diferentes etapas del ciclo de vida de un proyect…" at bounding box center [505, 262] width 394 height 304
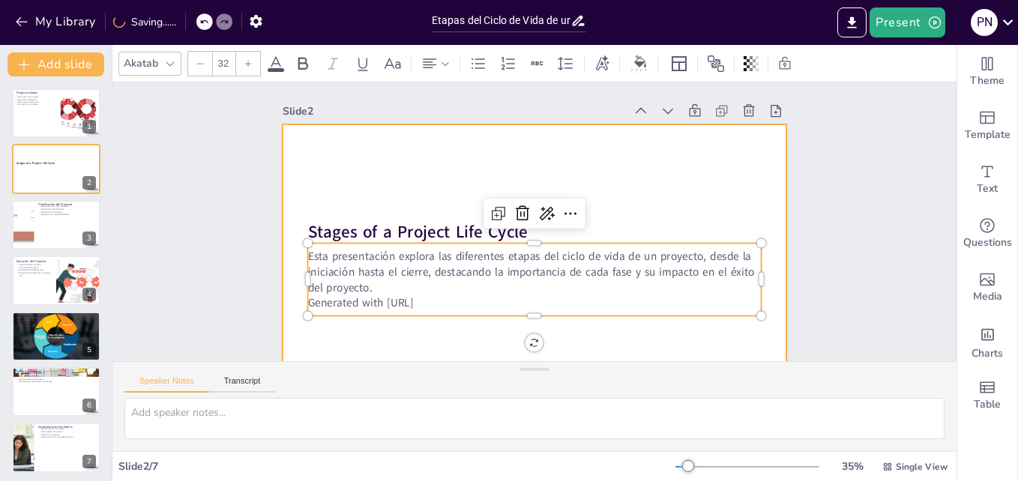
drag, startPoint x: 441, startPoint y: 308, endPoint x: 289, endPoint y: 312, distance: 152.3
click at [289, 312] on div "Stages of a Project Life Cycle Esta presentación explora las diferentes etapas …" at bounding box center [512, 259] width 578 height 497
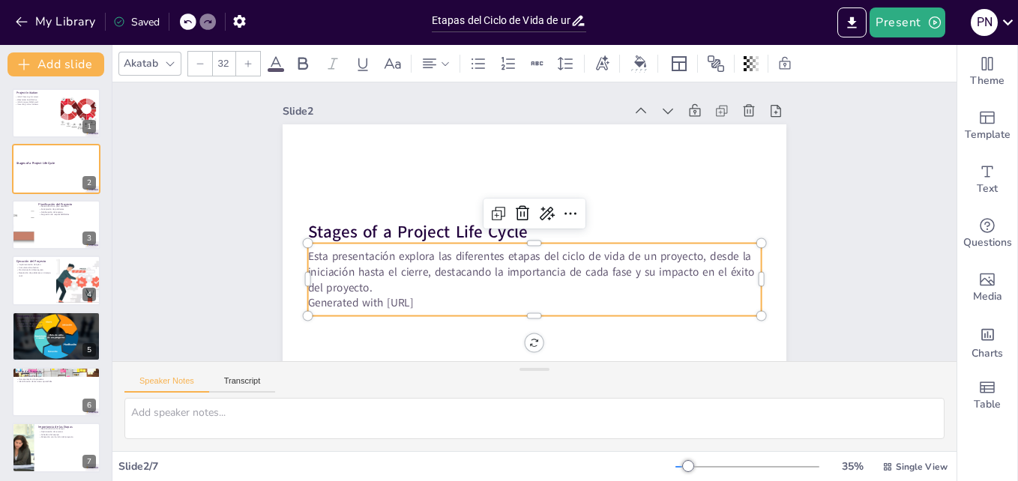
click at [482, 312] on div "Esta presentación explora las diferentes etapas del ciclo de vida de un proyect…" at bounding box center [495, 179] width 385 height 358
click at [463, 300] on p "Generated with [URL]" at bounding box center [486, 287] width 376 height 279
drag, startPoint x: 458, startPoint y: 301, endPoint x: 301, endPoint y: 312, distance: 157.8
click at [301, 312] on div "Stages of a Project Life Cycle Esta presentación explora las diferentes etapas …" at bounding box center [508, 258] width 574 height 526
click at [463, 223] on p "Generated with [URL]" at bounding box center [510, 144] width 436 height 155
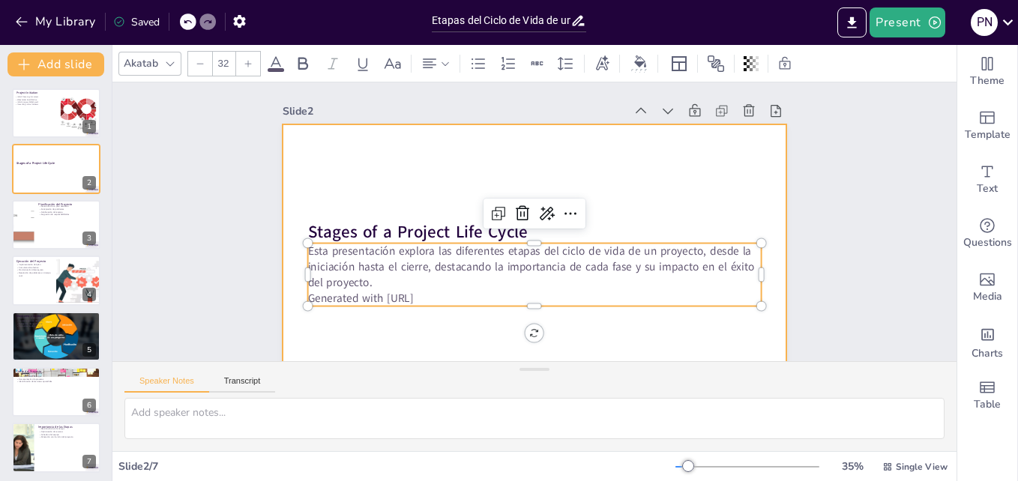
drag, startPoint x: 448, startPoint y: 296, endPoint x: 287, endPoint y: 301, distance: 161.3
click at [287, 301] on div "Stages of a Project Life Cycle Esta presentación explora las diferentes etapas …" at bounding box center [501, 251] width 547 height 564
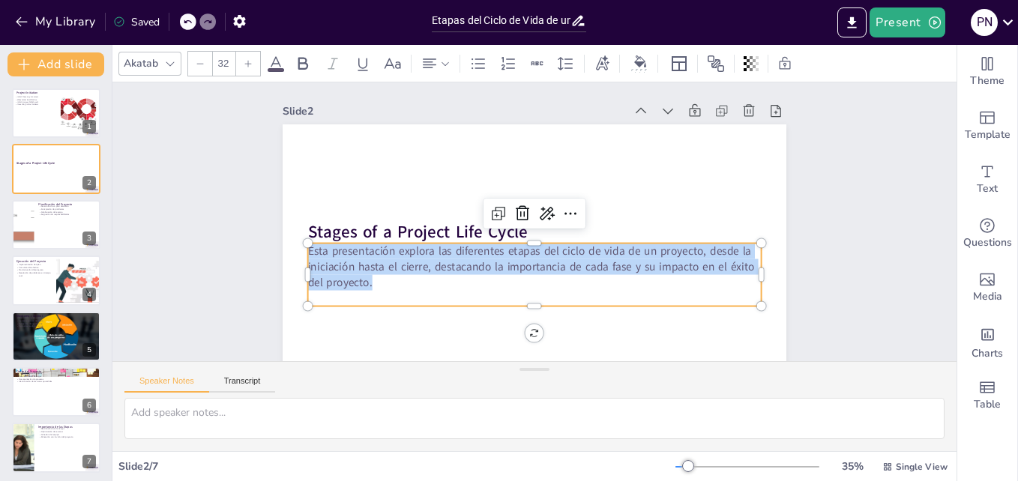
drag, startPoint x: 382, startPoint y: 286, endPoint x: 291, endPoint y: 252, distance: 96.8
click at [291, 252] on div "Stages of a Project Life Cycle Esta presentación explora las diferentes etapas …" at bounding box center [521, 264] width 567 height 425
copy span "Esta presentación explora las diferentes etapas del ciclo de vida de un proyect…"
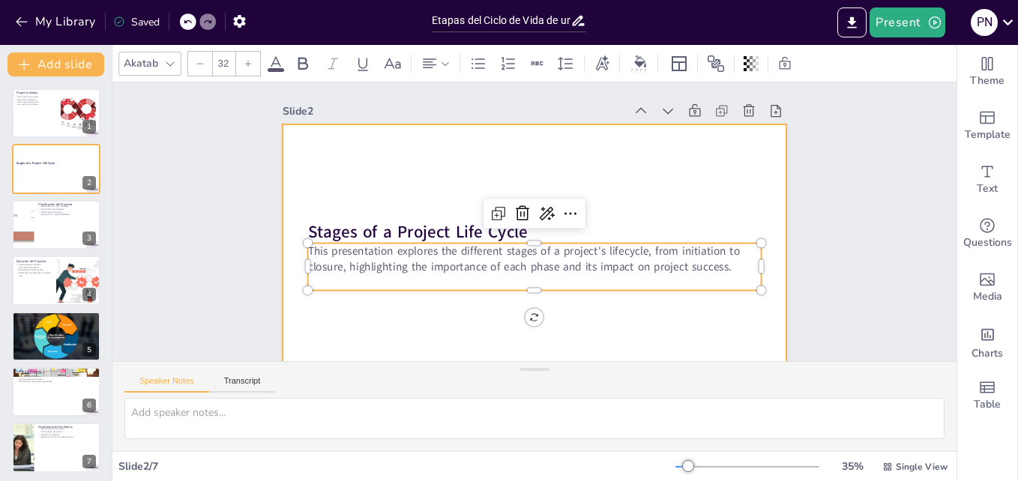
click at [658, 307] on div at bounding box center [490, 217] width 334 height 531
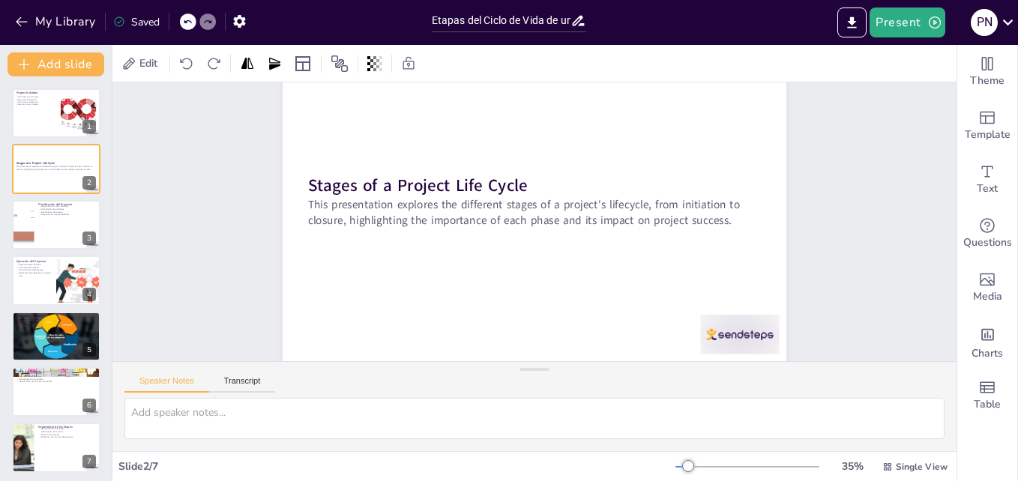
scroll to position [58, 0]
click at [61, 229] on div at bounding box center [56, 224] width 90 height 51
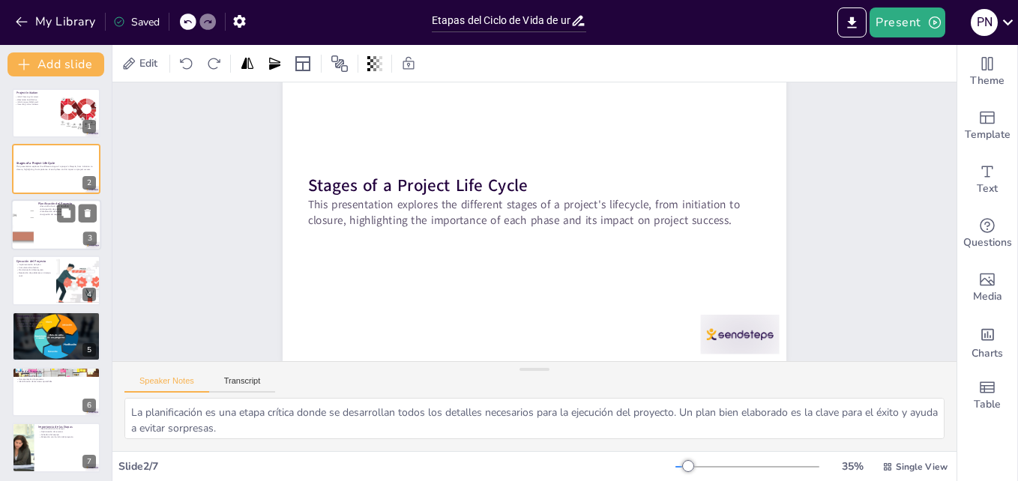
scroll to position [0, 0]
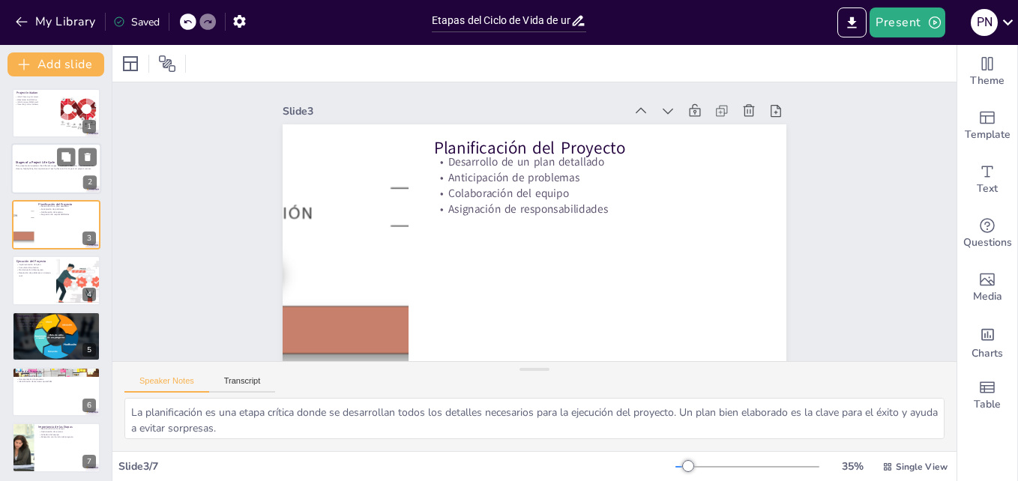
click at [43, 169] on span "This presentation explores the different stages of a project's lifecycle, from …" at bounding box center [54, 167] width 77 height 5
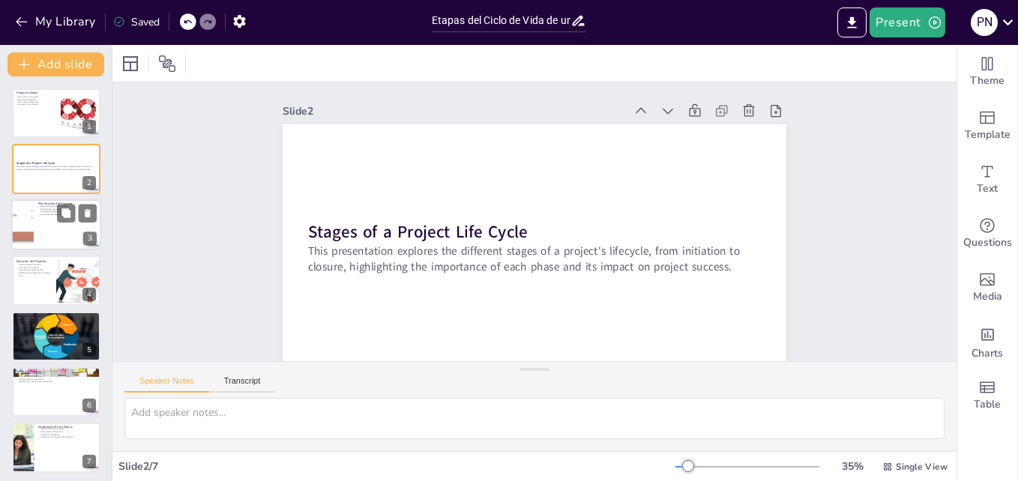
click at [52, 232] on div at bounding box center [56, 224] width 90 height 51
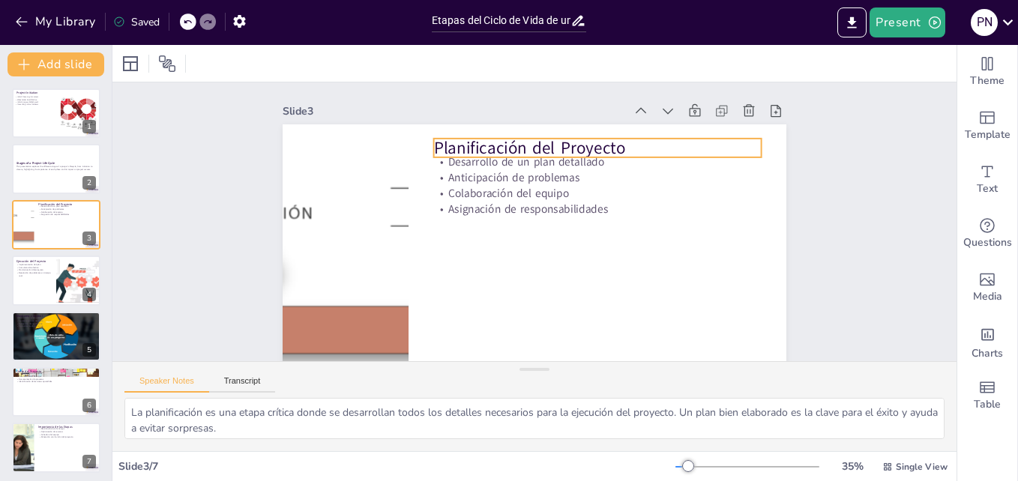
click at [586, 143] on p "Planificación del Proyecto" at bounding box center [615, 276] width 58 height 328
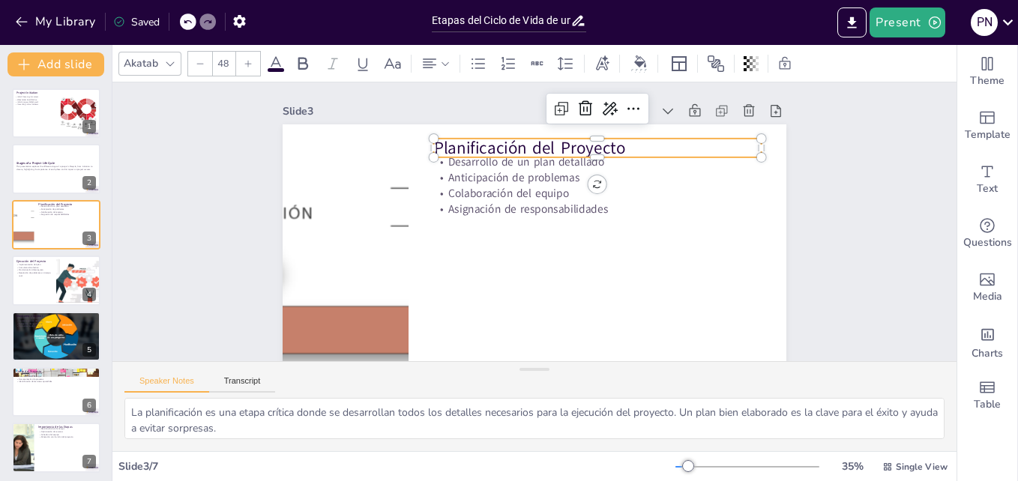
click at [572, 143] on p "Planificación del Proyecto" at bounding box center [624, 259] width 124 height 319
click at [572, 143] on p "Planificación del Proyecto" at bounding box center [625, 189] width 295 height 184
click at [572, 143] on span "Planificación del Proyecto" at bounding box center [574, 159] width 169 height 131
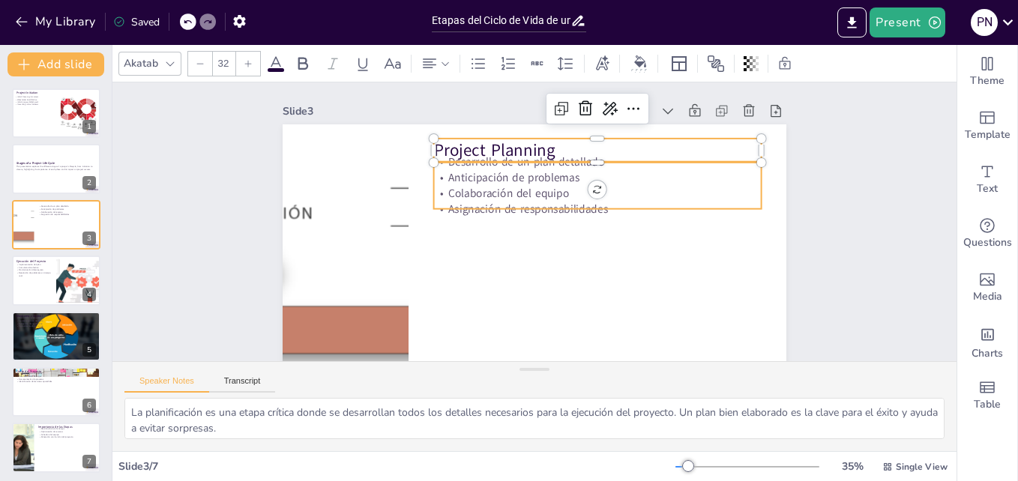
click at [547, 197] on p "Colaboración del equipo" at bounding box center [604, 222] width 306 height 148
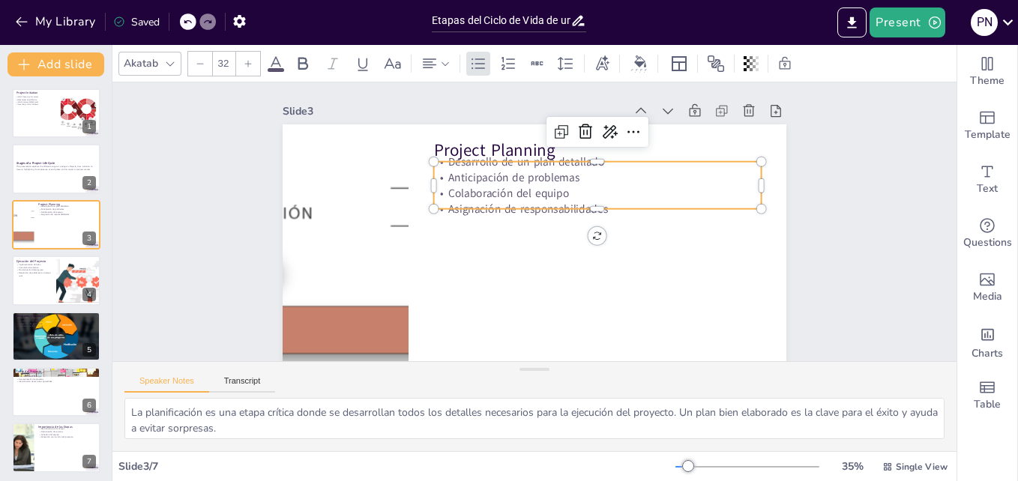
click at [551, 198] on p "Colaboración del equipo" at bounding box center [604, 222] width 306 height 148
click at [551, 198] on p "Colaboración del equipo" at bounding box center [478, 182] width 177 height 292
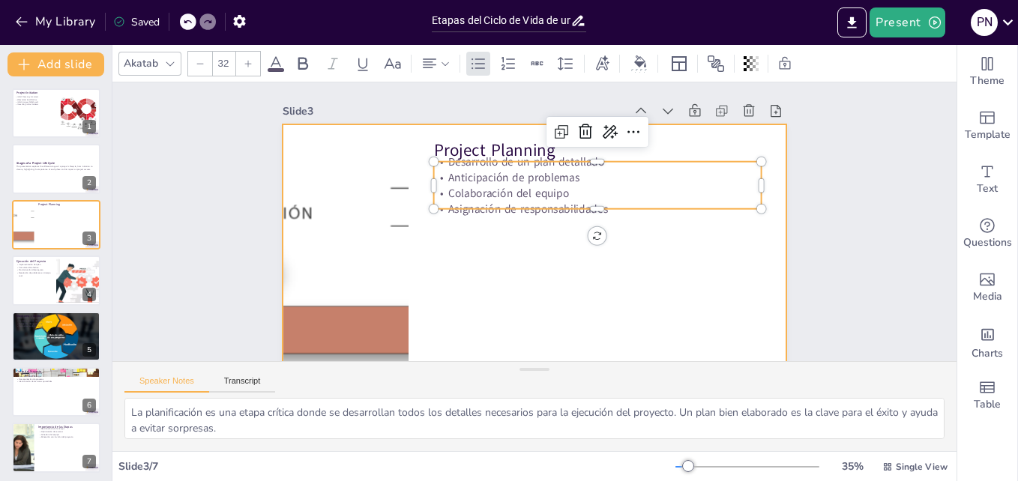
click at [661, 270] on div at bounding box center [517, 262] width 576 height 463
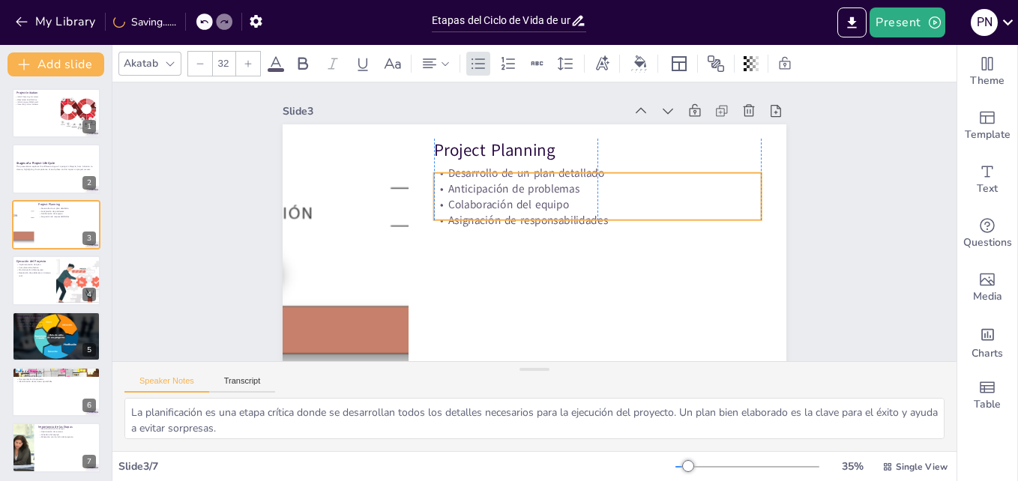
drag, startPoint x: 607, startPoint y: 199, endPoint x: 607, endPoint y: 210, distance: 11.2
click at [607, 210] on p "Colaboración del equipo" at bounding box center [598, 238] width 292 height 177
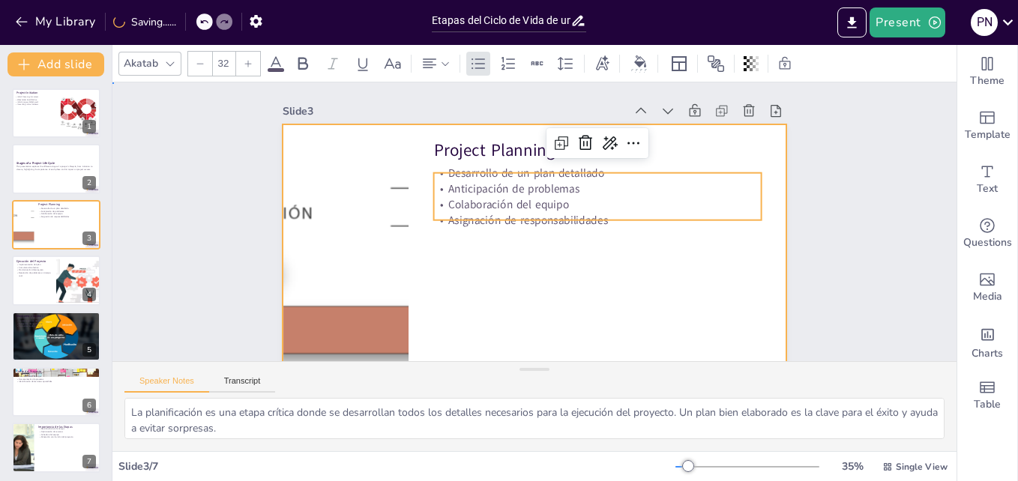
click at [607, 286] on div at bounding box center [517, 263] width 576 height 464
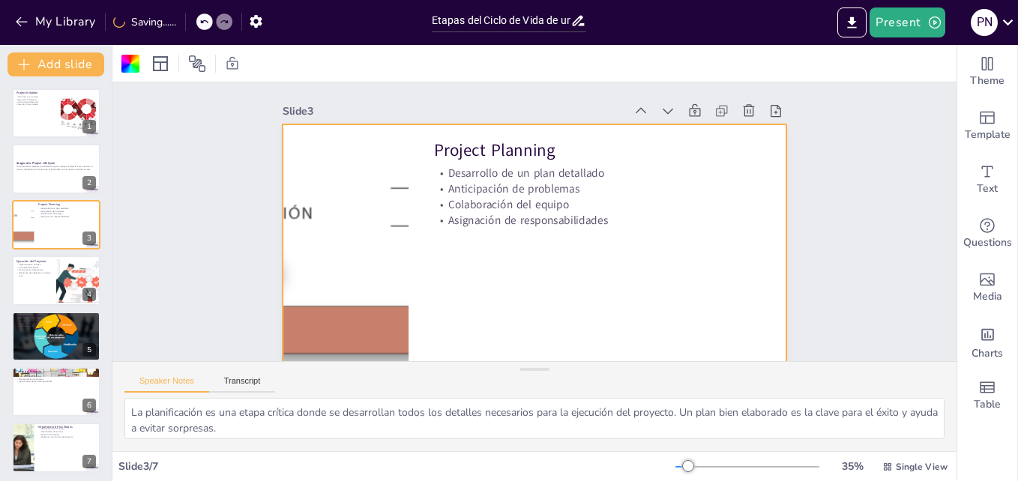
click at [557, 211] on p "Colaboración del equipo" at bounding box center [545, 287] width 50 height 328
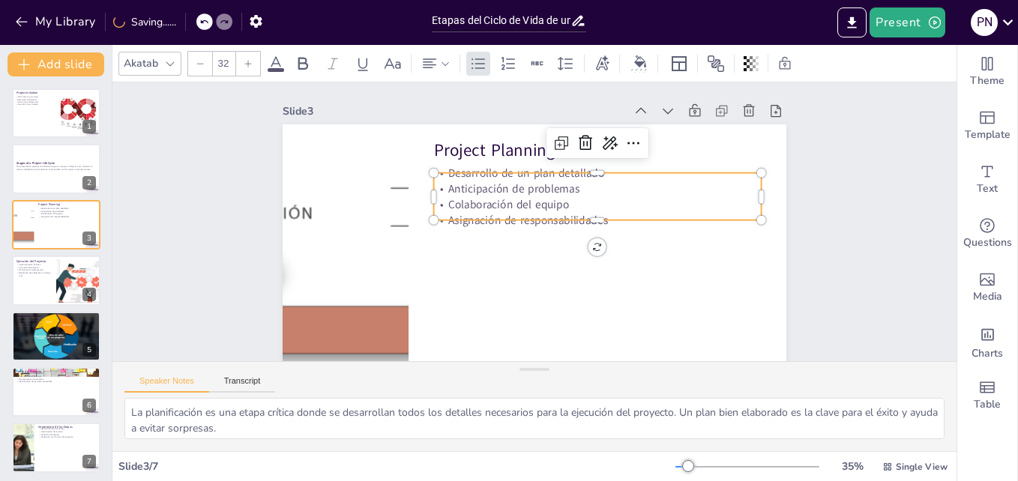
click at [557, 211] on p "Colaboración del equipo" at bounding box center [600, 217] width 324 height 83
click at [557, 211] on span "Colaboración del equipo" at bounding box center [524, 192] width 106 height 83
click at [557, 211] on span "Colaboración del equipo" at bounding box center [518, 194] width 116 height 63
click at [586, 216] on span "Asignación de responsabilidades" at bounding box center [539, 218] width 93 height 146
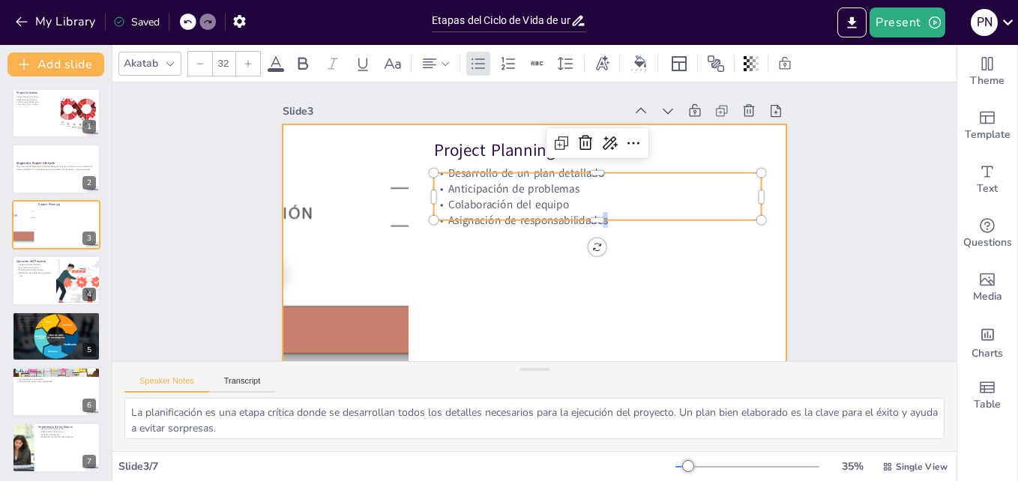
drag, startPoint x: 589, startPoint y: 216, endPoint x: 588, endPoint y: 231, distance: 15.1
click at [588, 231] on div "Project Planning Desarrollo de un plan detallado Anticipación de problemas Cola…" at bounding box center [517, 262] width 576 height 464
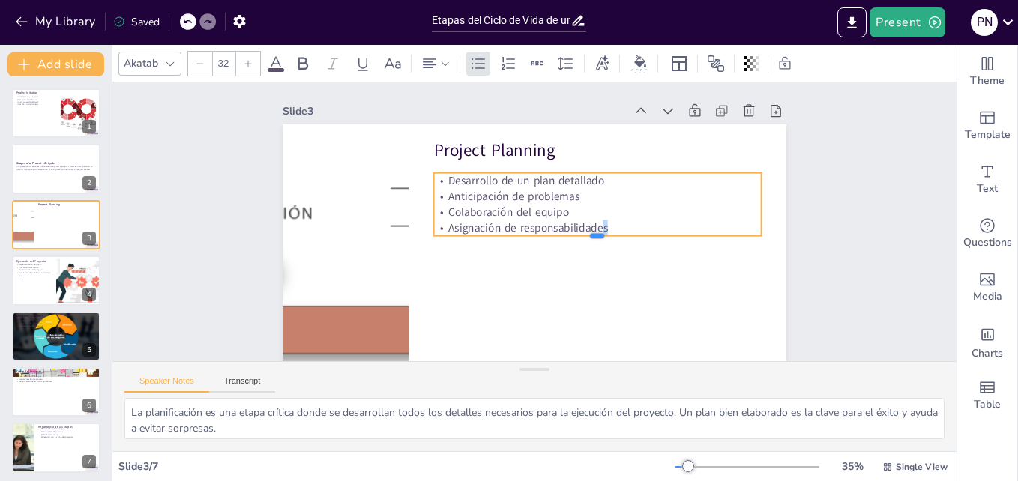
drag, startPoint x: 582, startPoint y: 223, endPoint x: 583, endPoint y: 235, distance: 12.0
click at [583, 235] on div "Project Planning Desarrollo de un plan detallado Anticipación de problemas Cola…" at bounding box center [490, 222] width 283 height 504
click at [605, 229] on p "Asignación de responsabilidades" at bounding box center [566, 276] width 205 height 274
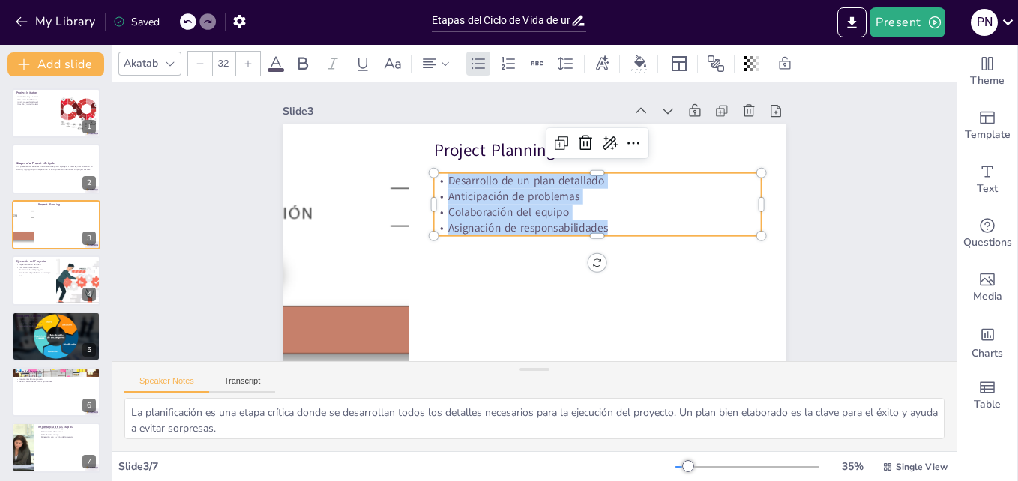
drag, startPoint x: 605, startPoint y: 229, endPoint x: 436, endPoint y: 182, distance: 175.7
click at [457, 182] on div "Desarrollo de un plan detallado Anticipación de problemas Colaboración del equi…" at bounding box center [589, 257] width 265 height 286
copy div "Desarrollo de un plan detallado Anticipación de problemas Colaboración del equi…"
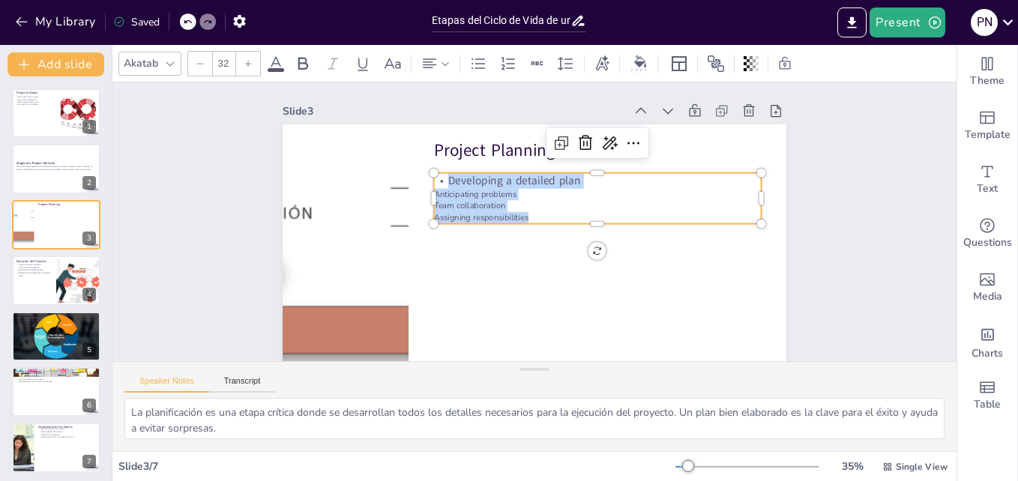
drag, startPoint x: 538, startPoint y: 217, endPoint x: 424, endPoint y: 177, distance: 120.7
click at [424, 177] on div "Project Planning Developing a detailed plan Anticipating problems Team collabor…" at bounding box center [564, 189] width 564 height 548
click at [481, 55] on icon at bounding box center [478, 64] width 18 height 18
click at [246, 64] on icon at bounding box center [248, 63] width 9 height 9
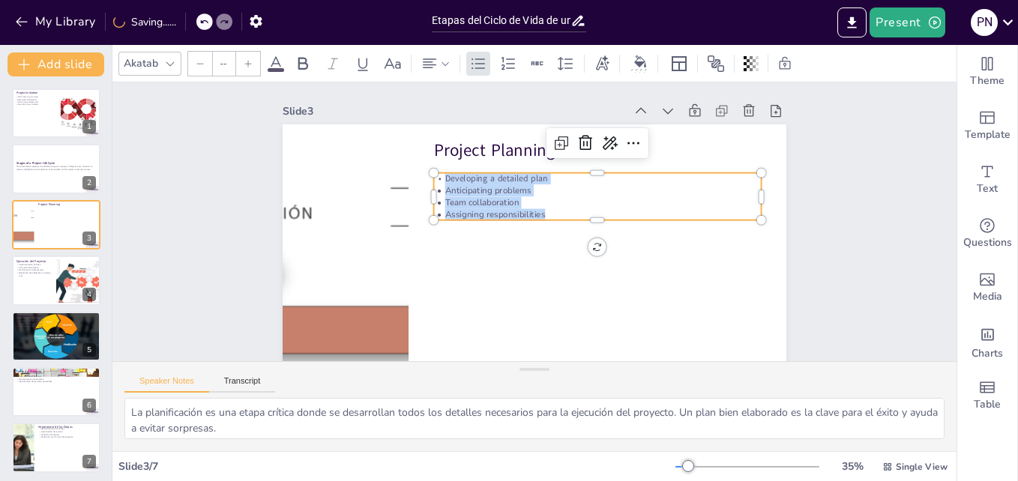
click at [246, 64] on icon at bounding box center [248, 63] width 9 height 9
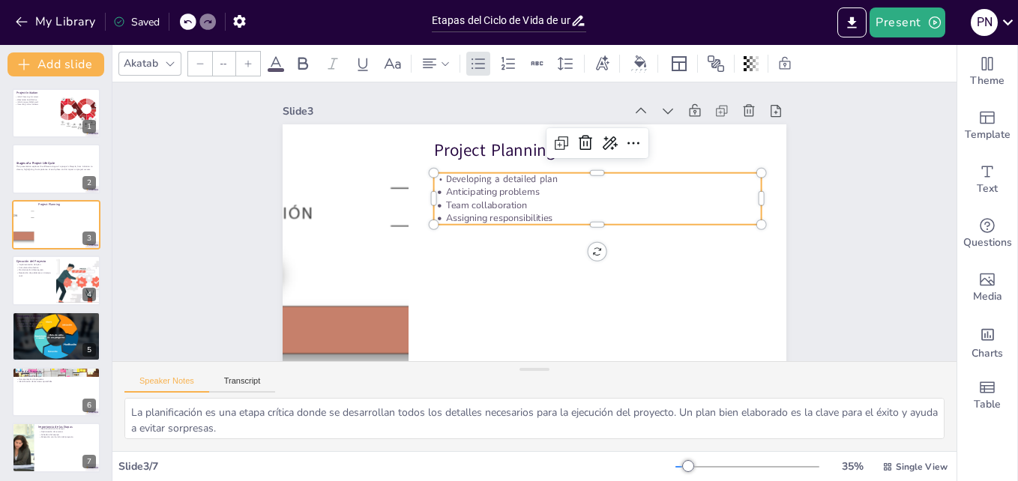
click at [246, 64] on icon at bounding box center [248, 63] width 9 height 9
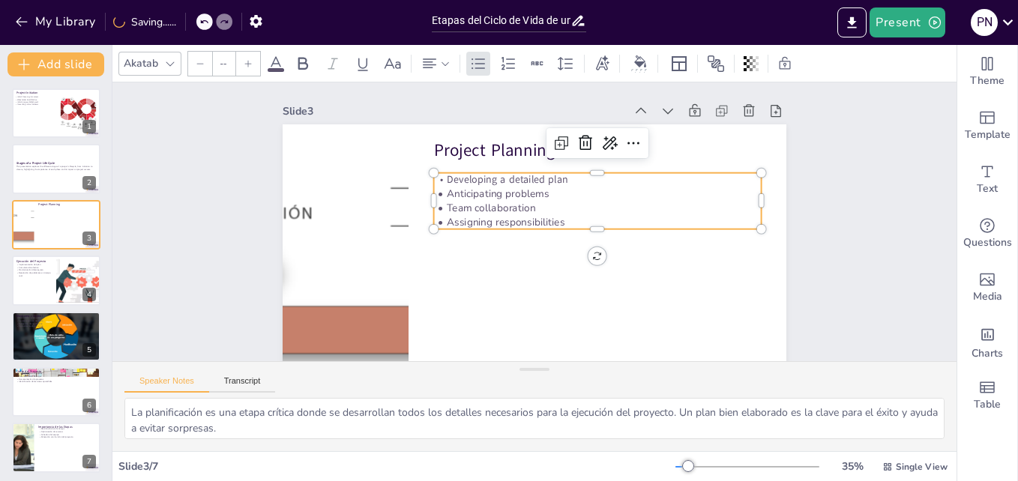
click at [246, 64] on icon at bounding box center [248, 63] width 9 height 9
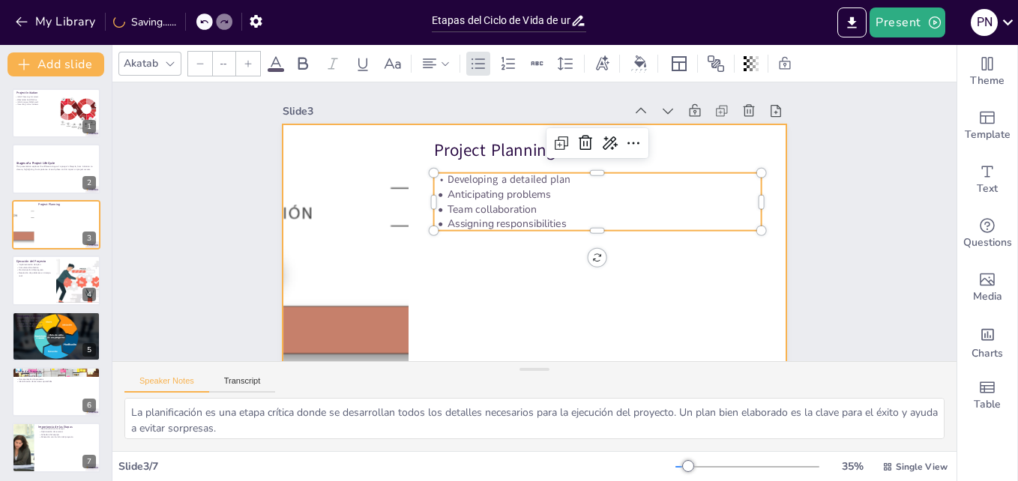
click at [577, 338] on div at bounding box center [517, 262] width 576 height 464
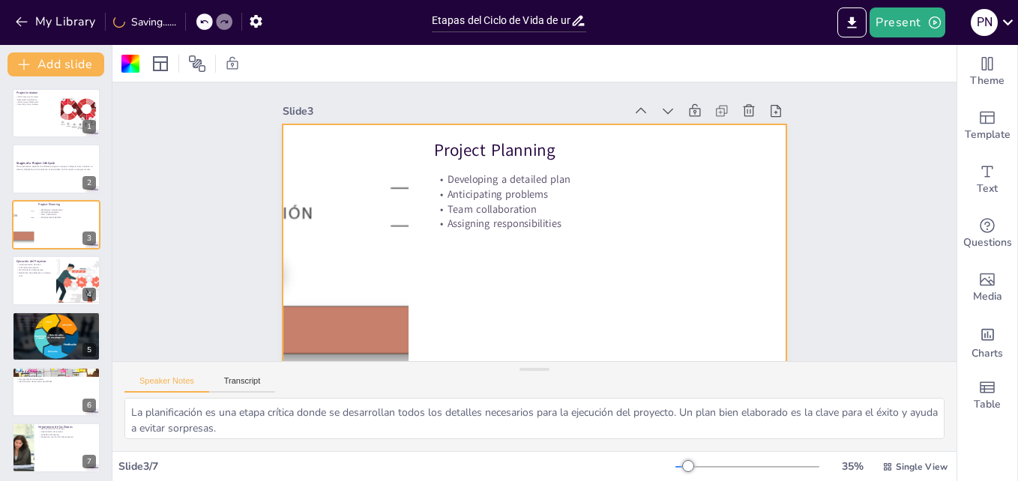
click at [550, 293] on div at bounding box center [578, 231] width 382 height 552
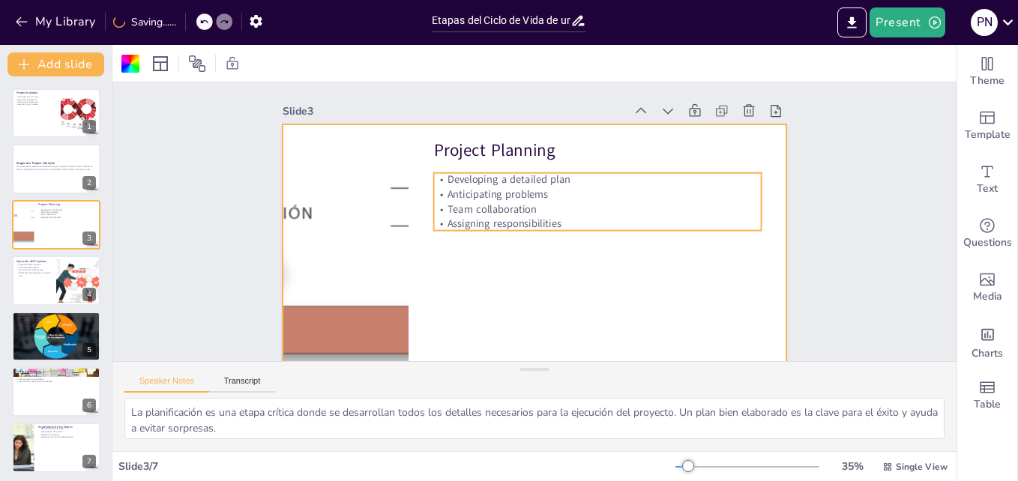
click at [570, 216] on p "Assigning responsibilities" at bounding box center [587, 255] width 291 height 176
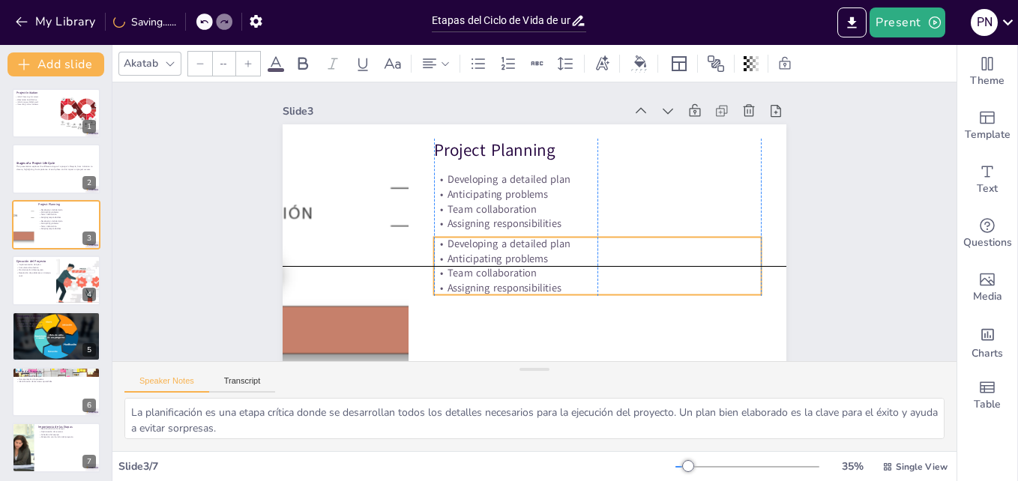
drag, startPoint x: 607, startPoint y: 208, endPoint x: 606, endPoint y: 274, distance: 65.3
click at [563, 274] on p "Team collaboration" at bounding box center [505, 297] width 115 height 316
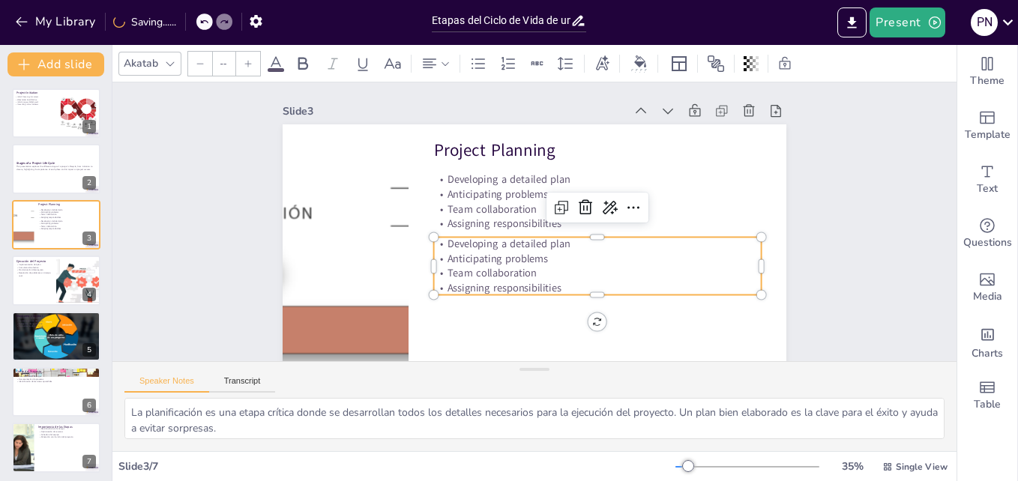
click at [583, 284] on p "Assigning responsibilities" at bounding box center [536, 314] width 253 height 230
click at [583, 284] on p "Assigning responsibilities" at bounding box center [547, 313] width 274 height 205
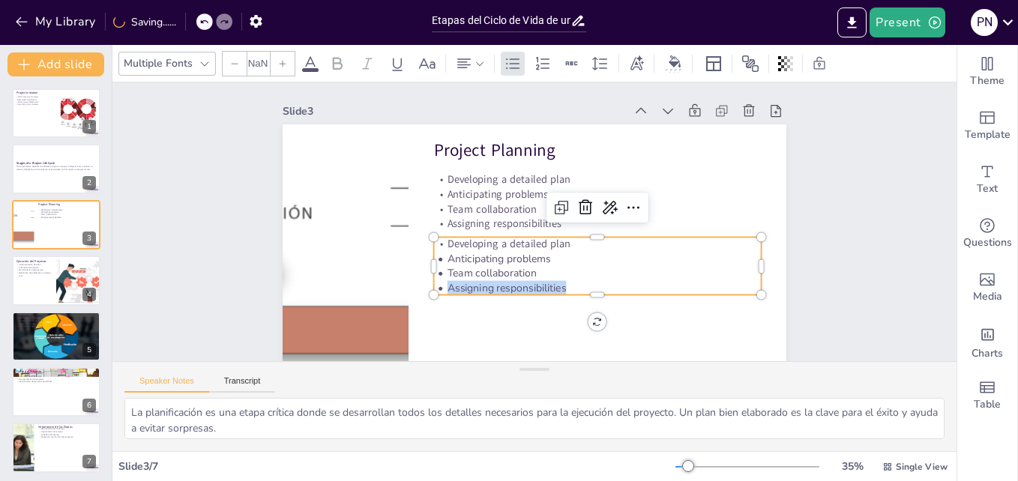
click at [583, 284] on p "Assigning responsibilities" at bounding box center [582, 300] width 323 height 82
click at [583, 174] on p "Assigning responsibilities" at bounding box center [479, 149] width 327 height 49
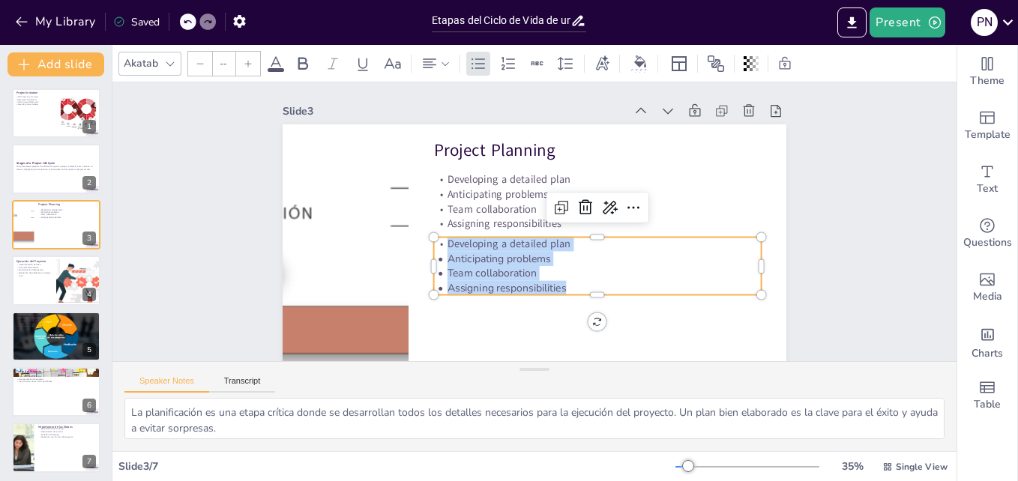
drag, startPoint x: 562, startPoint y: 283, endPoint x: 435, endPoint y: 247, distance: 131.8
click at [435, 247] on div "Developing a detailed plan Anticipating problems Team collaboration Assigning r…" at bounding box center [543, 298] width 262 height 283
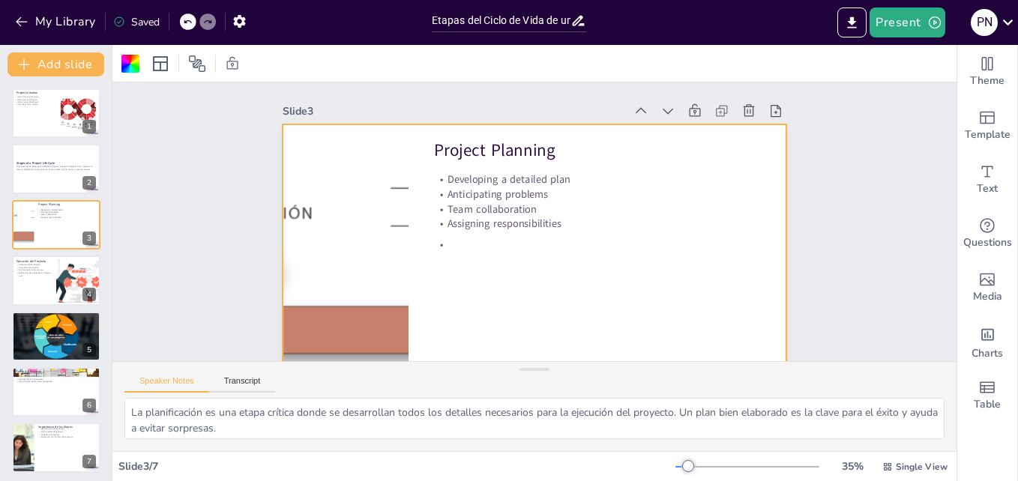
click at [448, 250] on p at bounding box center [479, 260] width 205 height 274
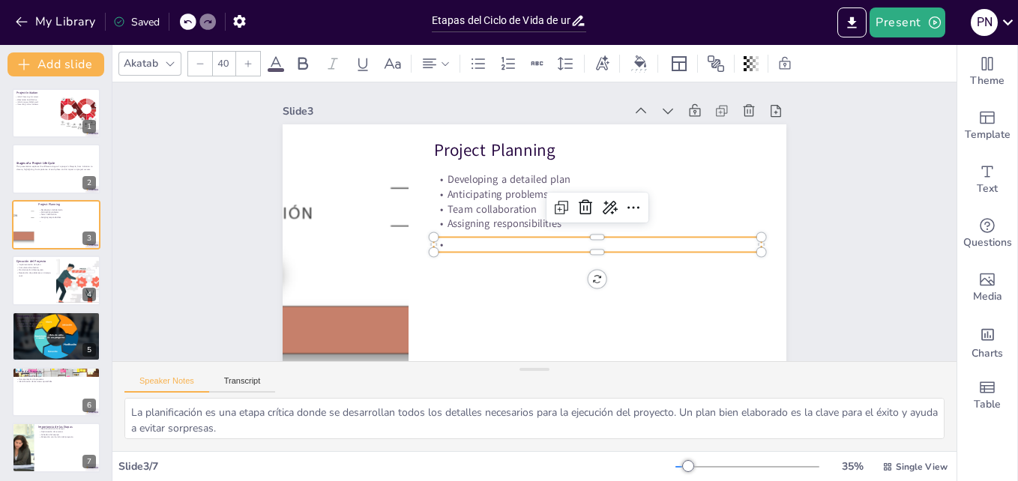
click at [448, 250] on p at bounding box center [488, 270] width 146 height 305
click at [448, 250] on p at bounding box center [516, 158] width 205 height 274
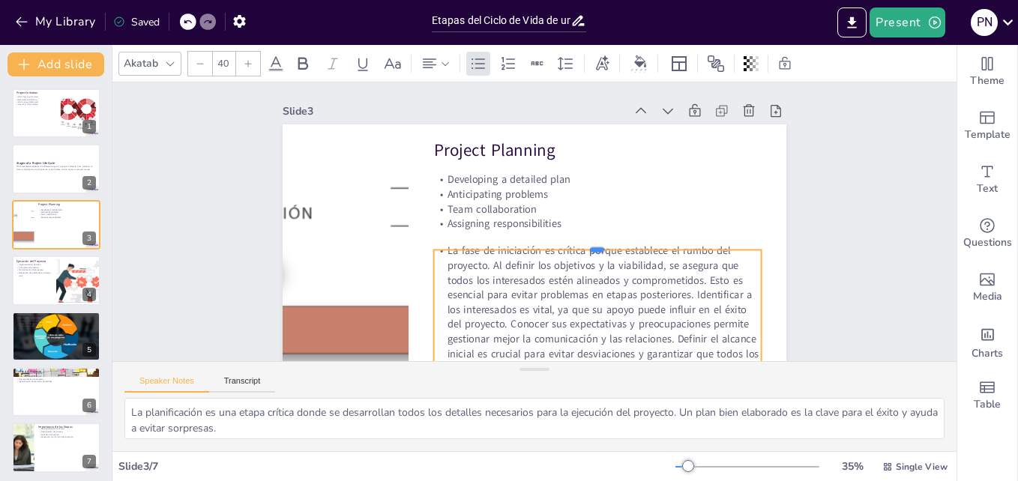
drag, startPoint x: 584, startPoint y: 237, endPoint x: 584, endPoint y: 250, distance: 12.7
click at [584, 250] on div at bounding box center [577, 272] width 289 height 174
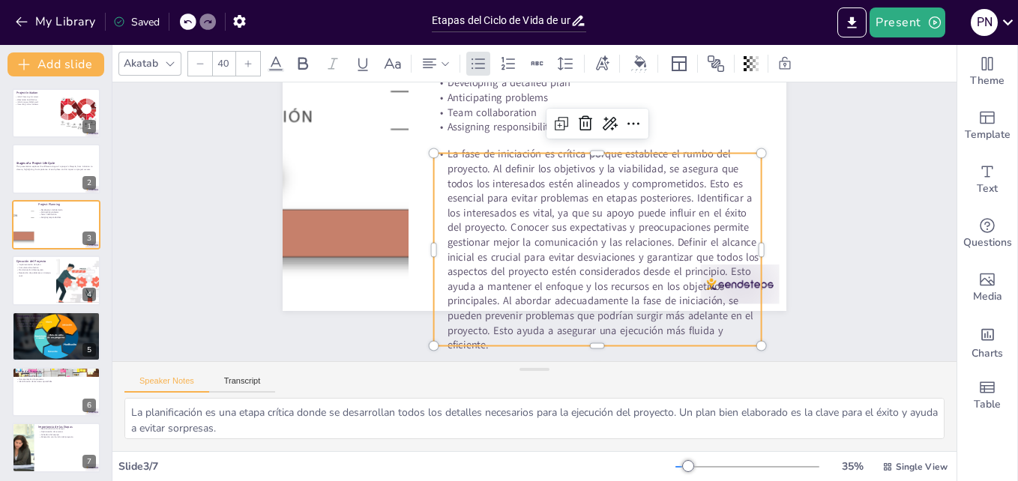
scroll to position [129, 0]
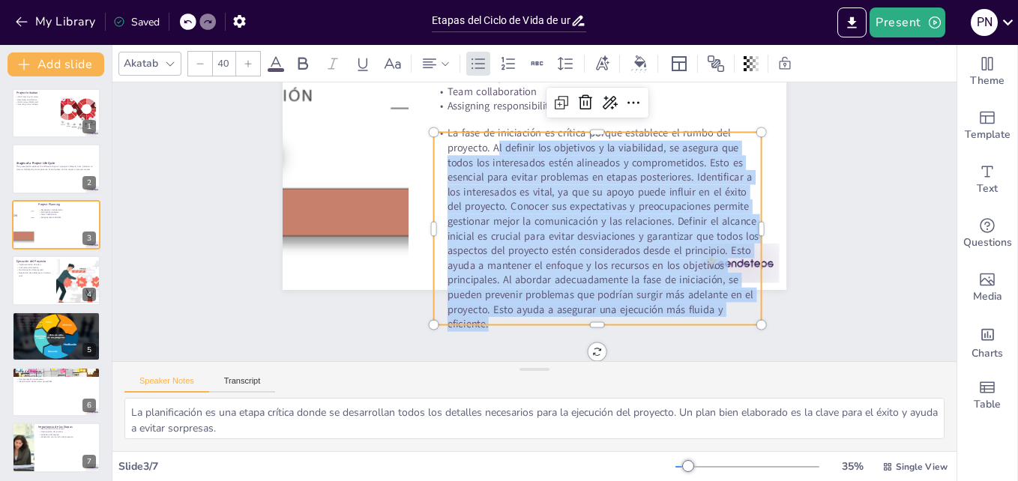
drag, startPoint x: 476, startPoint y: 310, endPoint x: 487, endPoint y: 137, distance: 173.6
click at [487, 137] on p "La fase de iniciación es crítica porque establece el rumbo del proyecto. Al def…" at bounding box center [571, 272] width 372 height 381
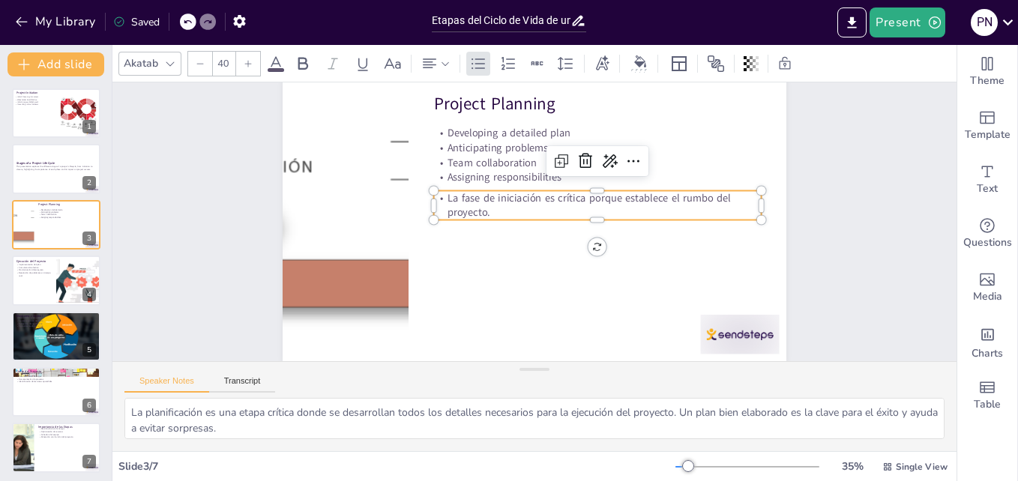
drag, startPoint x: 481, startPoint y: 196, endPoint x: 424, endPoint y: 186, distance: 57.8
click at [424, 186] on p "La fase de iniciación es crítica porque establece el rumbo del proyecto." at bounding box center [498, 276] width 263 height 241
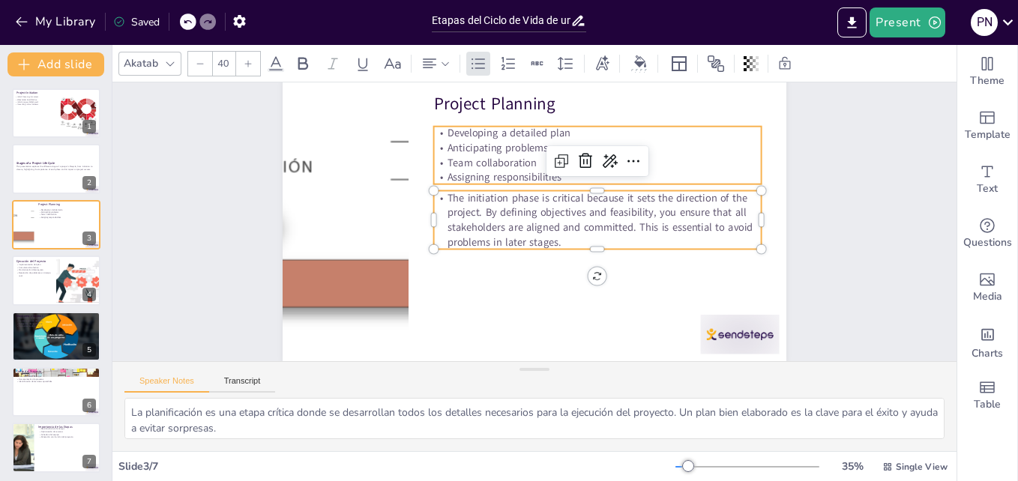
scroll to position [43, 0]
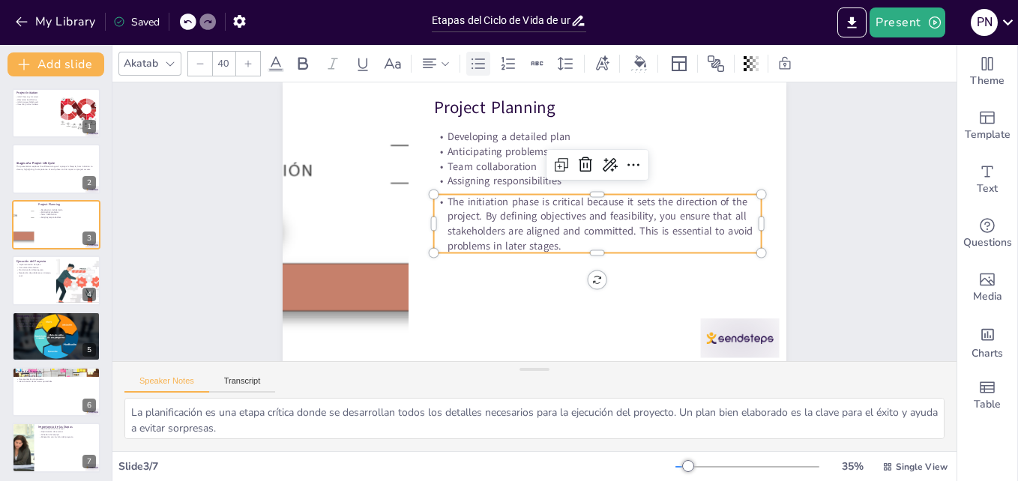
click at [470, 52] on div at bounding box center [478, 64] width 24 height 24
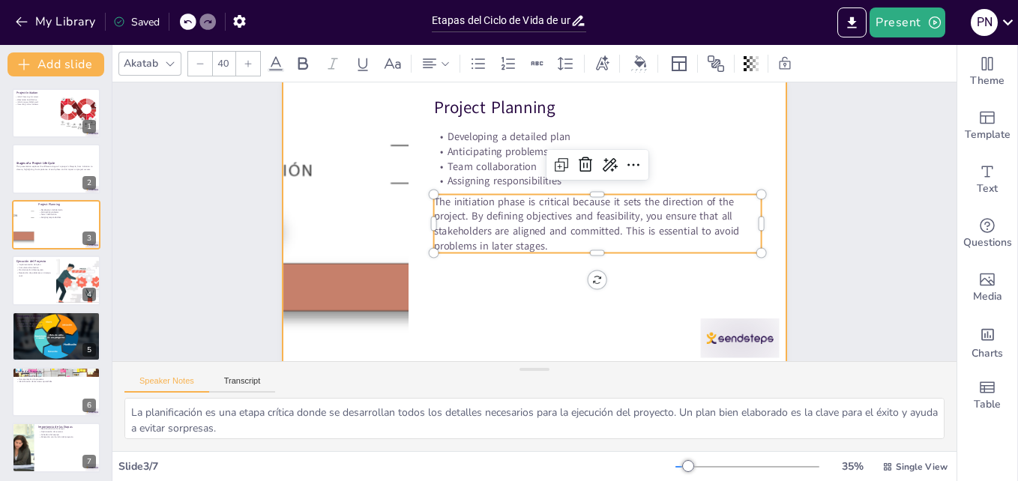
click at [502, 303] on div at bounding box center [532, 222] width 283 height 504
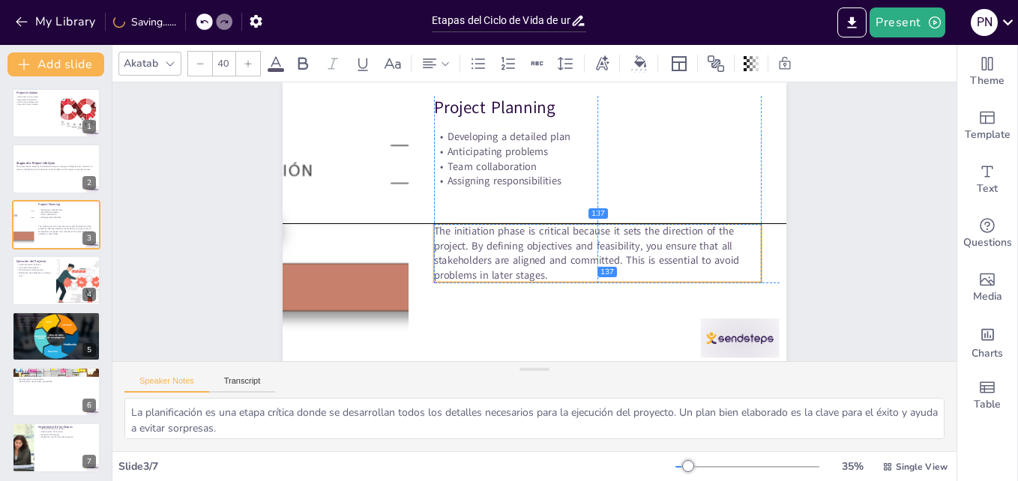
drag, startPoint x: 580, startPoint y: 205, endPoint x: 581, endPoint y: 235, distance: 30.0
click at [581, 235] on p "The initiation phase is critical because it sets the direction of the project. …" at bounding box center [579, 276] width 323 height 187
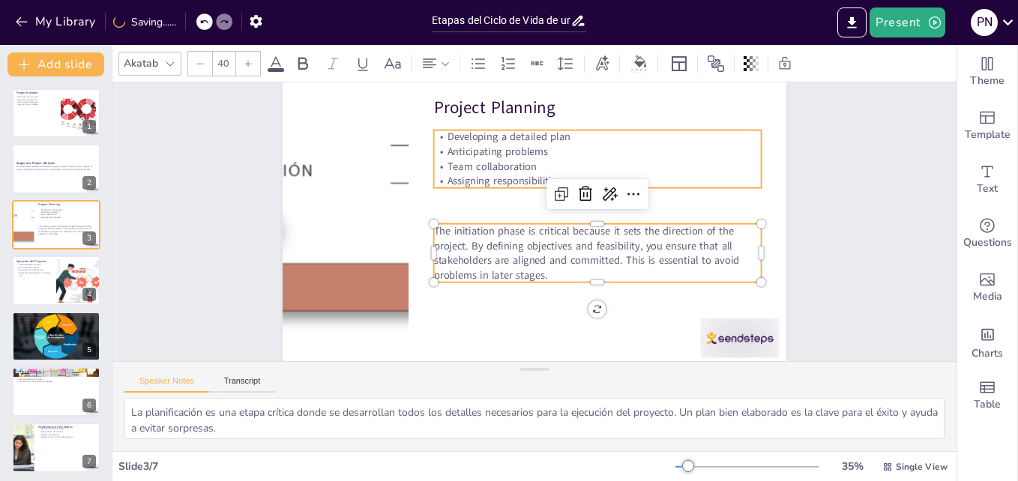
click at [652, 156] on p "Anticipating problems" at bounding box center [624, 192] width 291 height 177
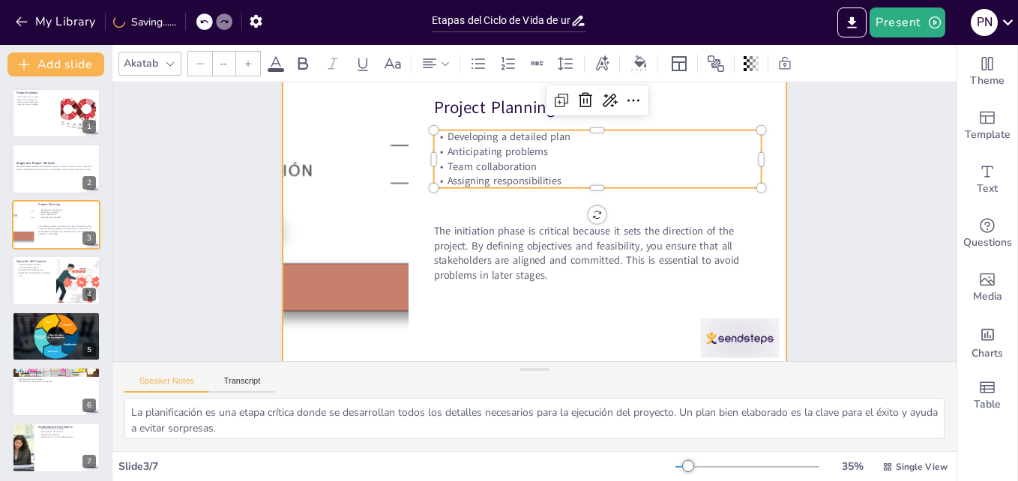
click at [619, 324] on div at bounding box center [535, 223] width 552 height 382
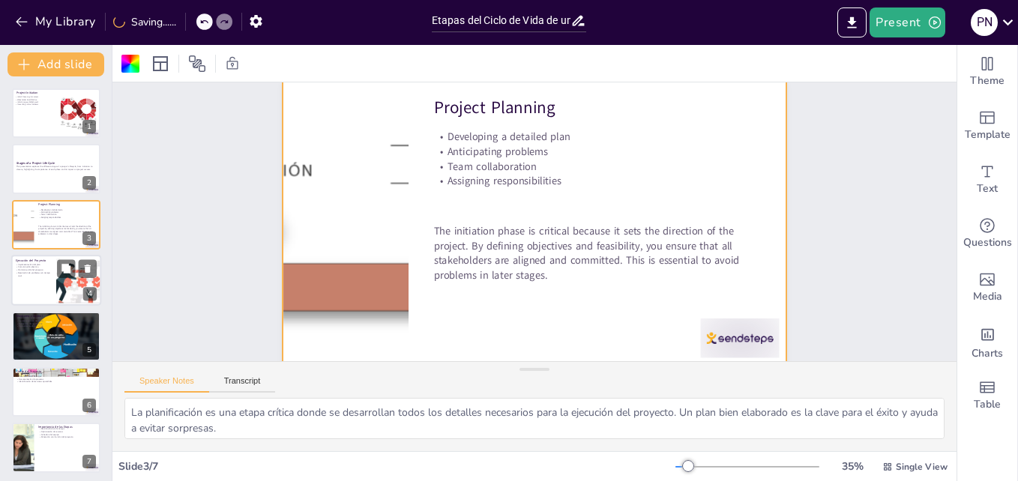
click at [37, 286] on div at bounding box center [56, 280] width 90 height 51
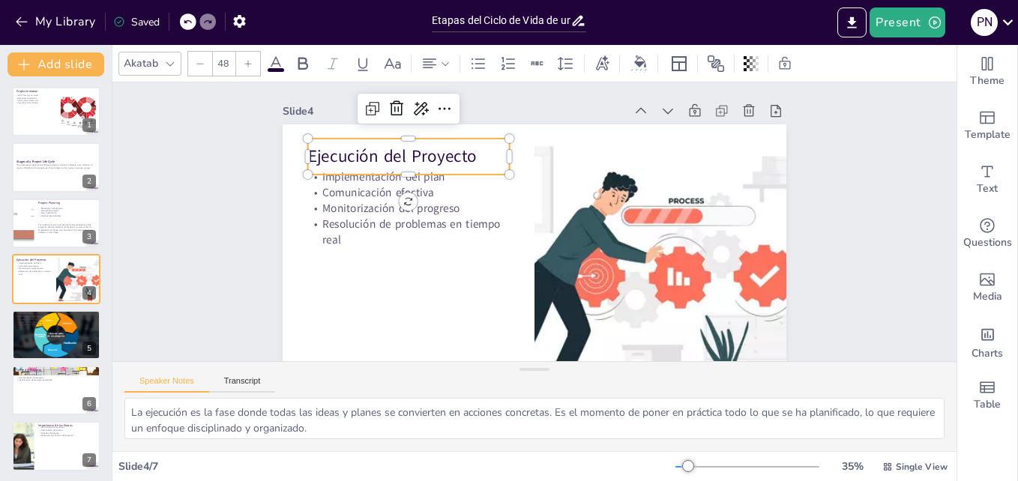
click at [383, 163] on p "Ejecución del Proyecto" at bounding box center [445, 110] width 193 height 103
click at [388, 160] on p "Ejecución del Proyecto" at bounding box center [458, 102] width 186 height 121
click at [402, 160] on p "Ejecución del Proyecto" at bounding box center [485, 89] width 166 height 152
click at [468, 145] on span "Ejecución del Proyecto" at bounding box center [520, 65] width 104 height 157
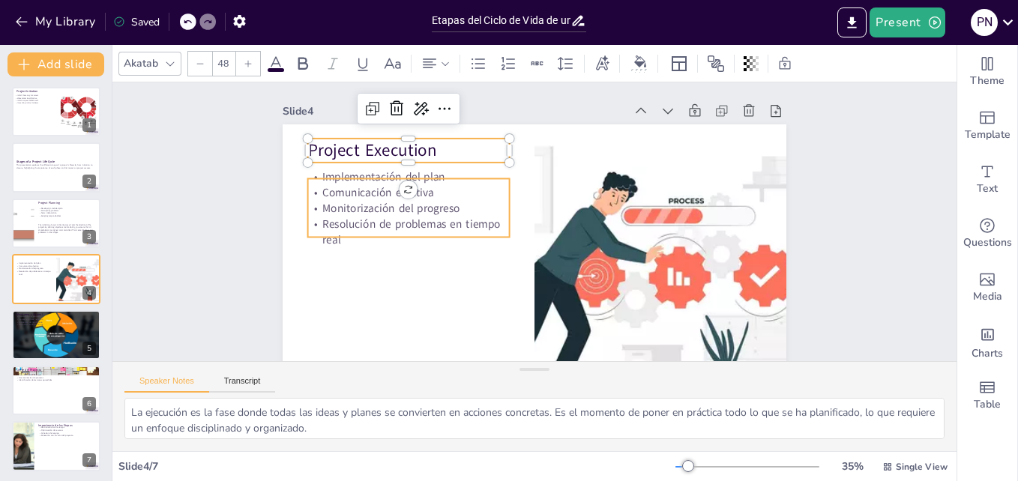
click at [547, 225] on p "Resolución de problemas en tiempo real" at bounding box center [626, 308] width 158 height 171
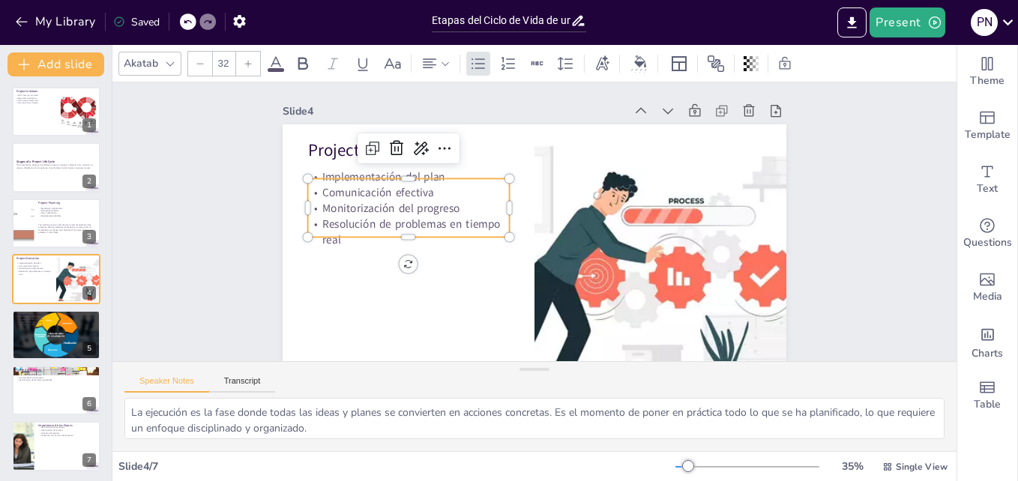
click at [419, 210] on p "Resolución de problemas en tiempo real" at bounding box center [474, 111] width 110 height 197
click at [343, 214] on span "Resolución de problemas en tiempo real" at bounding box center [423, 162] width 170 height 103
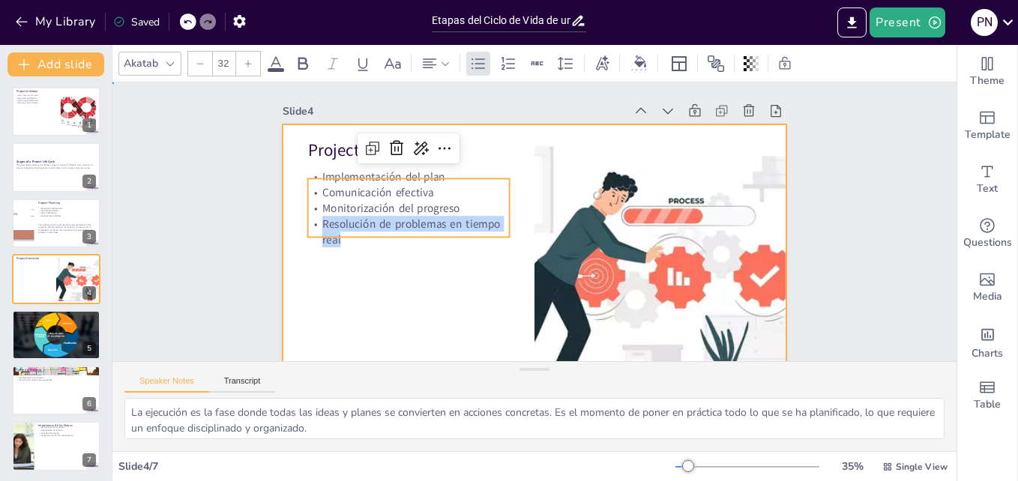
click at [368, 275] on div at bounding box center [508, 258] width 574 height 526
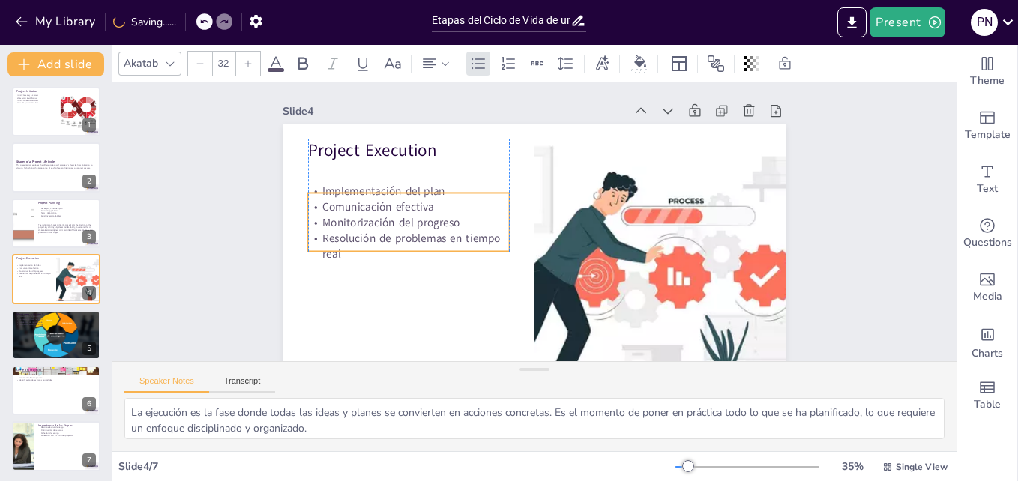
drag, startPoint x: 403, startPoint y: 206, endPoint x: 401, endPoint y: 220, distance: 14.4
click at [401, 217] on p "Monitorización del progreso" at bounding box center [425, 159] width 182 height 115
click at [396, 185] on div at bounding box center [433, 138] width 189 height 93
click at [571, 188] on div at bounding box center [617, 120] width 93 height 189
drag, startPoint x: 397, startPoint y: 191, endPoint x: 400, endPoint y: 180, distance: 11.9
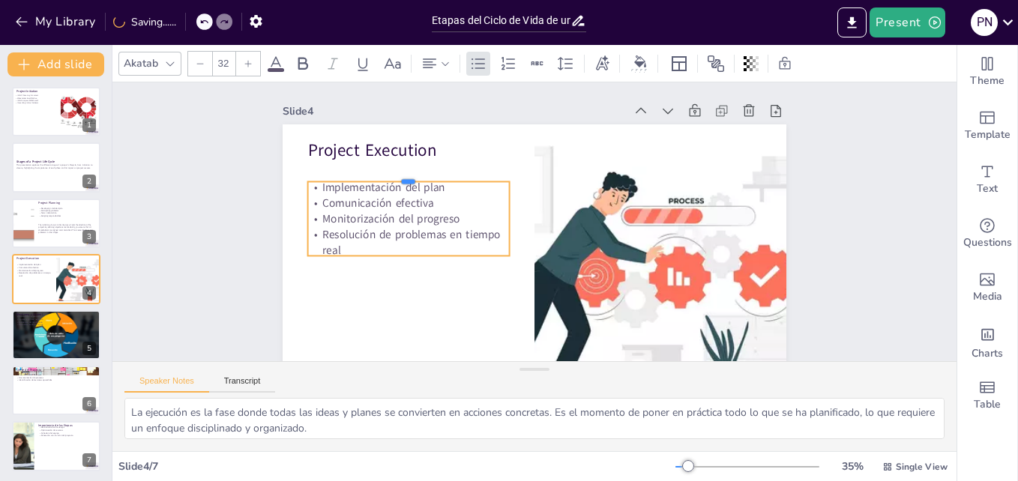
click at [400, 175] on div at bounding box center [448, 119] width 181 height 111
click at [452, 205] on p "Resolución de problemas en tiempo real" at bounding box center [488, 103] width 73 height 204
click at [339, 245] on p "Resolución de problemas en tiempo real" at bounding box center [411, 189] width 197 height 111
click at [356, 228] on p "Resolución de problemas en tiempo real" at bounding box center [435, 142] width 158 height 171
click at [525, 200] on p "Resolución de problemas en tiempo real" at bounding box center [604, 114] width 158 height 171
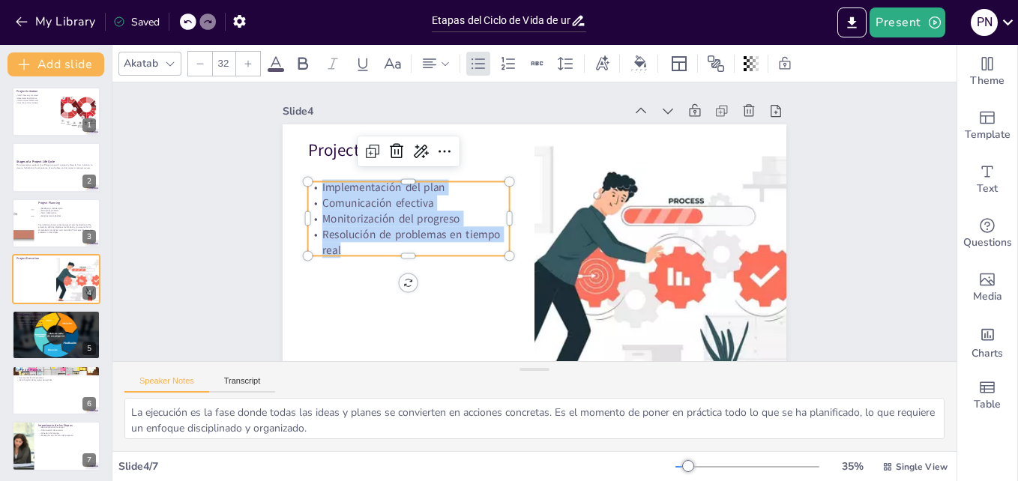
drag, startPoint x: 335, startPoint y: 249, endPoint x: 304, endPoint y: 193, distance: 63.8
click at [409, 193] on div "Implementación del plan Comunicación efectiva Monitorización del progreso Resol…" at bounding box center [486, 106] width 154 height 216
copy div "Implementación del plan Comunicación efectiva Monitorización del progreso Resol…"
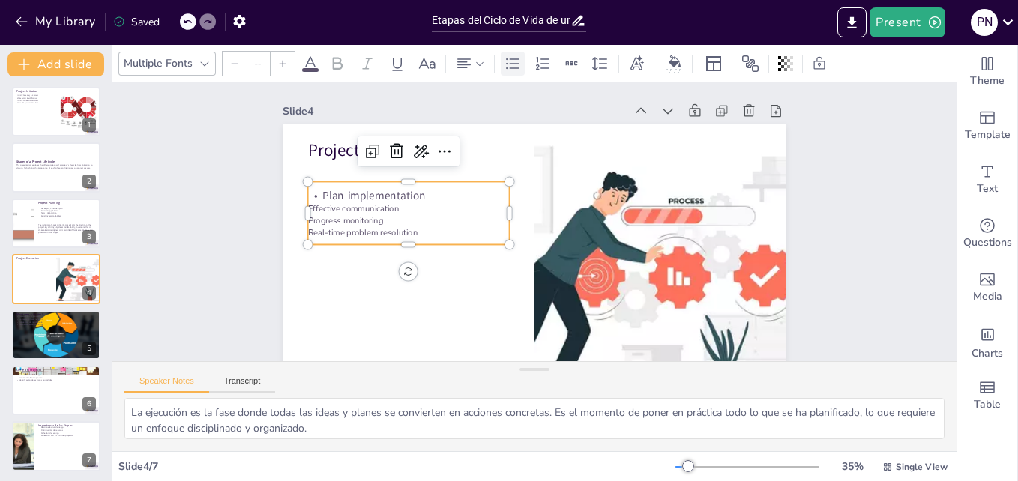
click at [522, 66] on div at bounding box center [513, 64] width 24 height 24
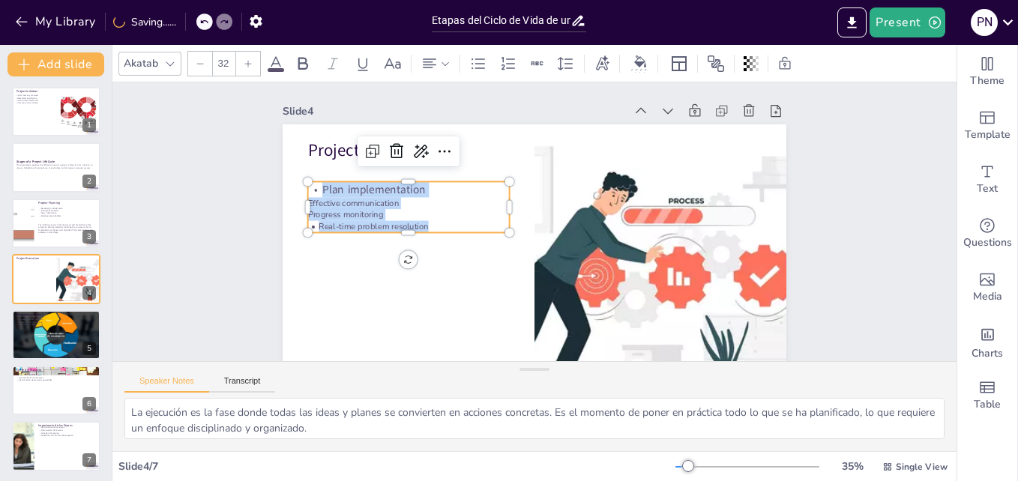
drag, startPoint x: 433, startPoint y: 223, endPoint x: 307, endPoint y: 190, distance: 129.5
click at [307, 190] on div "Plan implementation Effective communication Progress monitoring Real-time probl…" at bounding box center [407, 220] width 205 height 72
click at [480, 64] on icon at bounding box center [478, 64] width 18 height 18
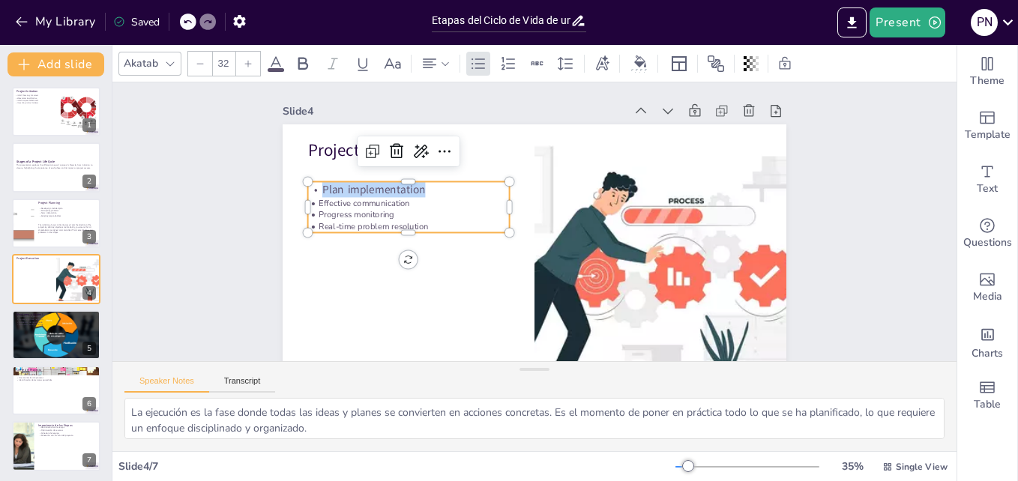
click at [246, 65] on icon at bounding box center [248, 63] width 9 height 9
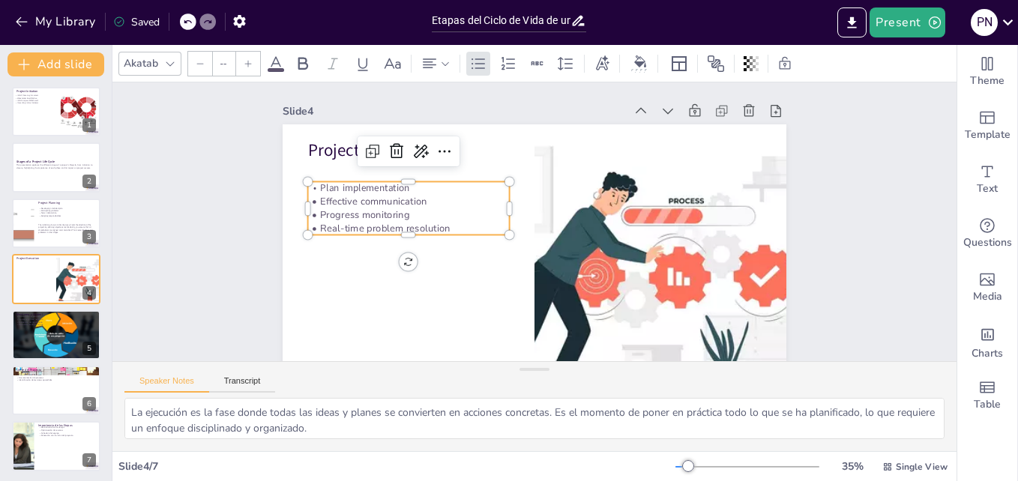
click at [246, 65] on icon at bounding box center [248, 63] width 9 height 9
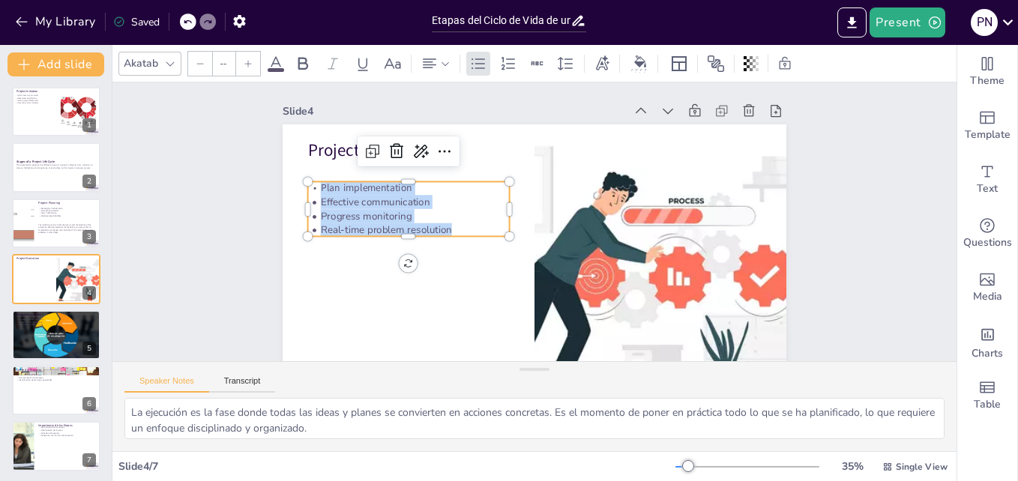
click at [246, 65] on icon at bounding box center [248, 63] width 9 height 9
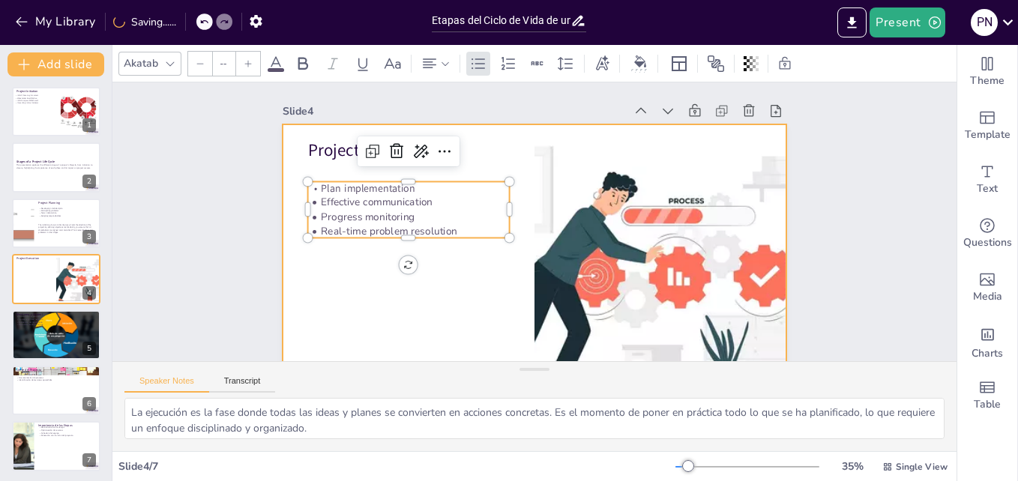
click at [314, 265] on div at bounding box center [517, 263] width 576 height 464
